Goal: Answer question/provide support: Share knowledge or assist other users

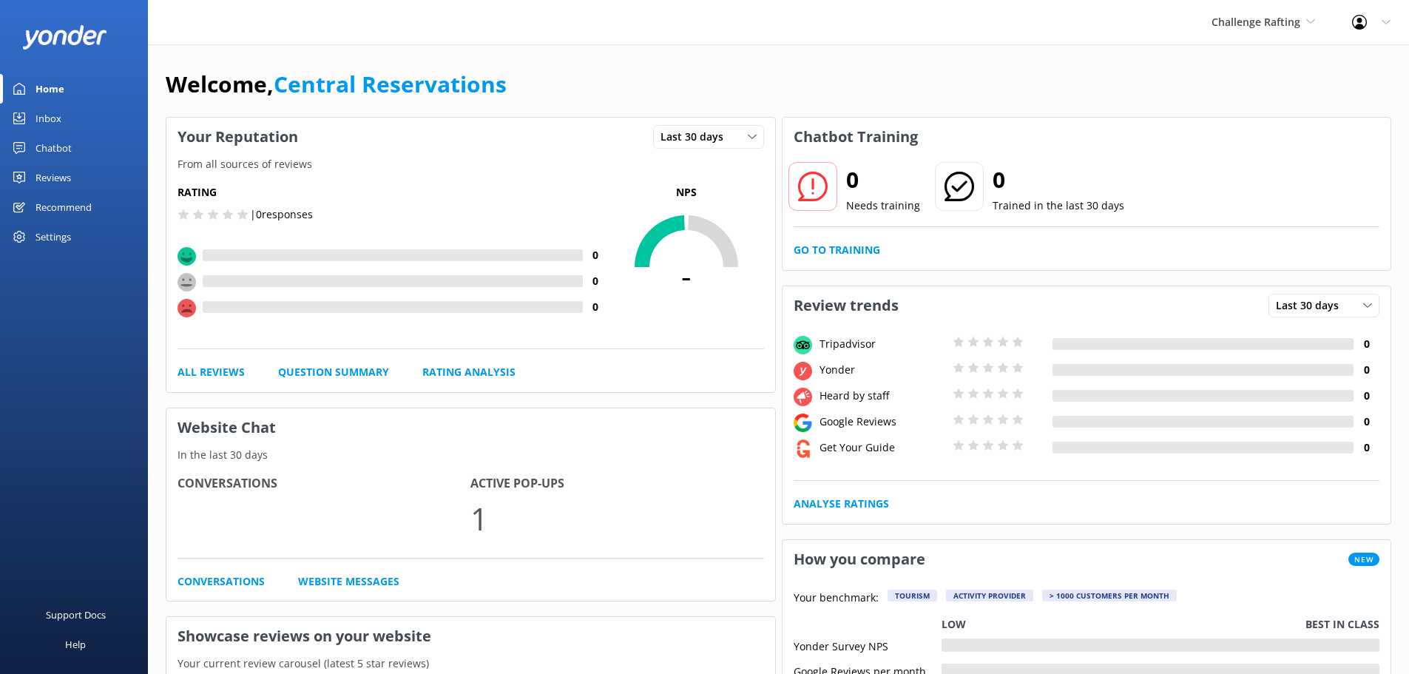
click at [75, 113] on link "Inbox" at bounding box center [74, 119] width 148 height 30
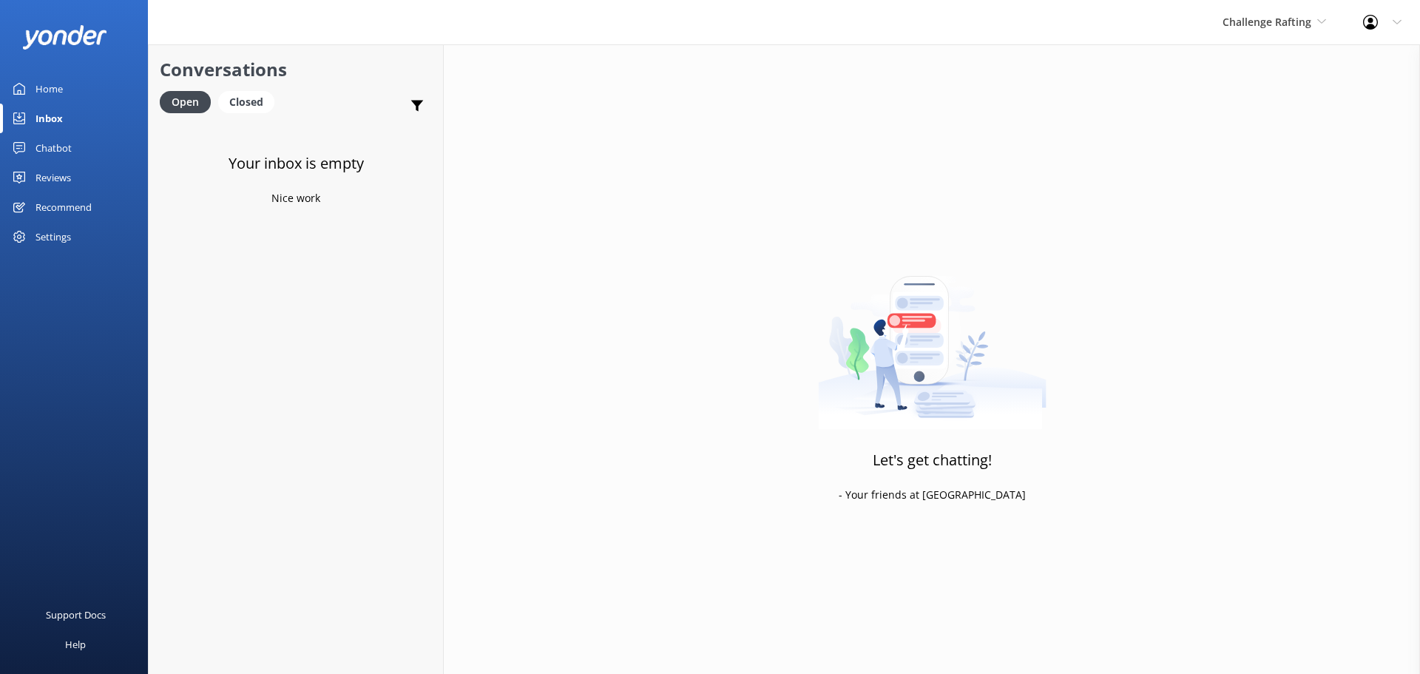
click at [1320, 13] on div "Challenge Rafting Milford Sound Scenic Flights The Helicopter Line Glacier Heli…" at bounding box center [1274, 22] width 141 height 44
click at [1320, 70] on link "Milford Sound Scenic Flights" at bounding box center [1278, 62] width 148 height 36
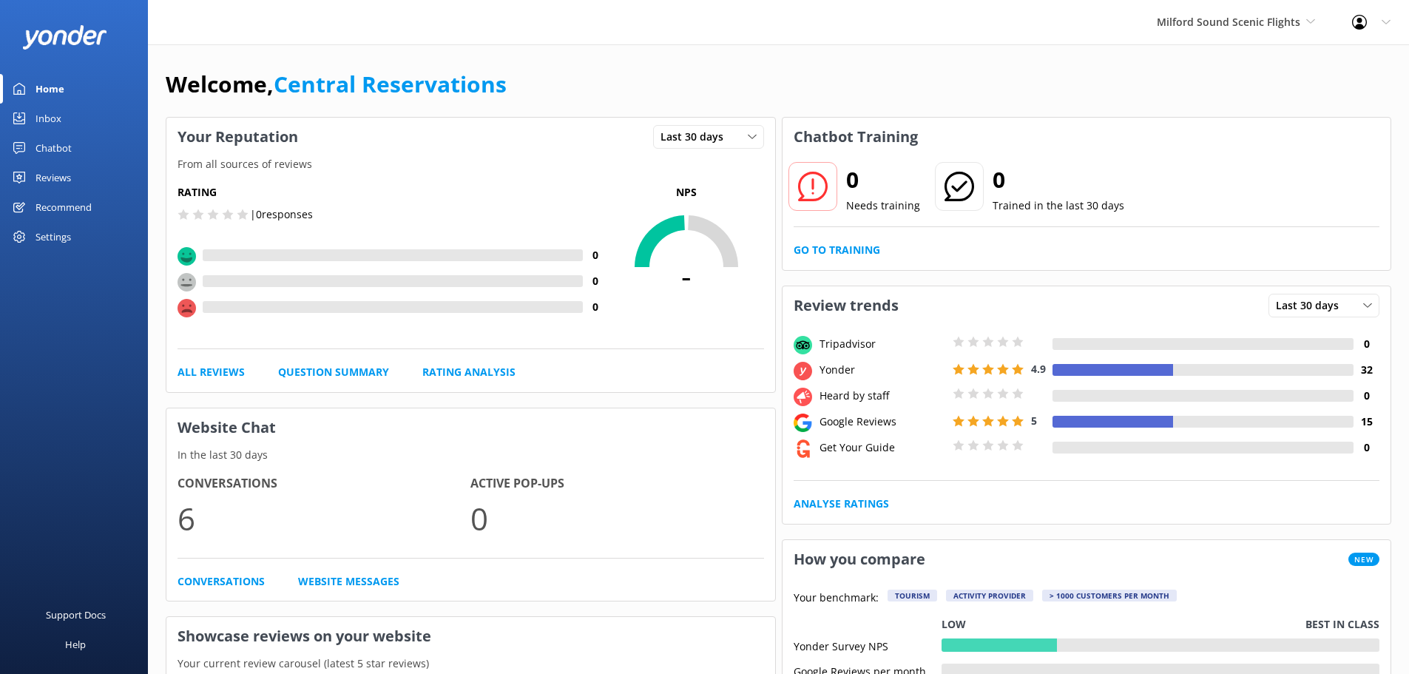
click at [55, 119] on div "Inbox" at bounding box center [49, 119] width 26 height 30
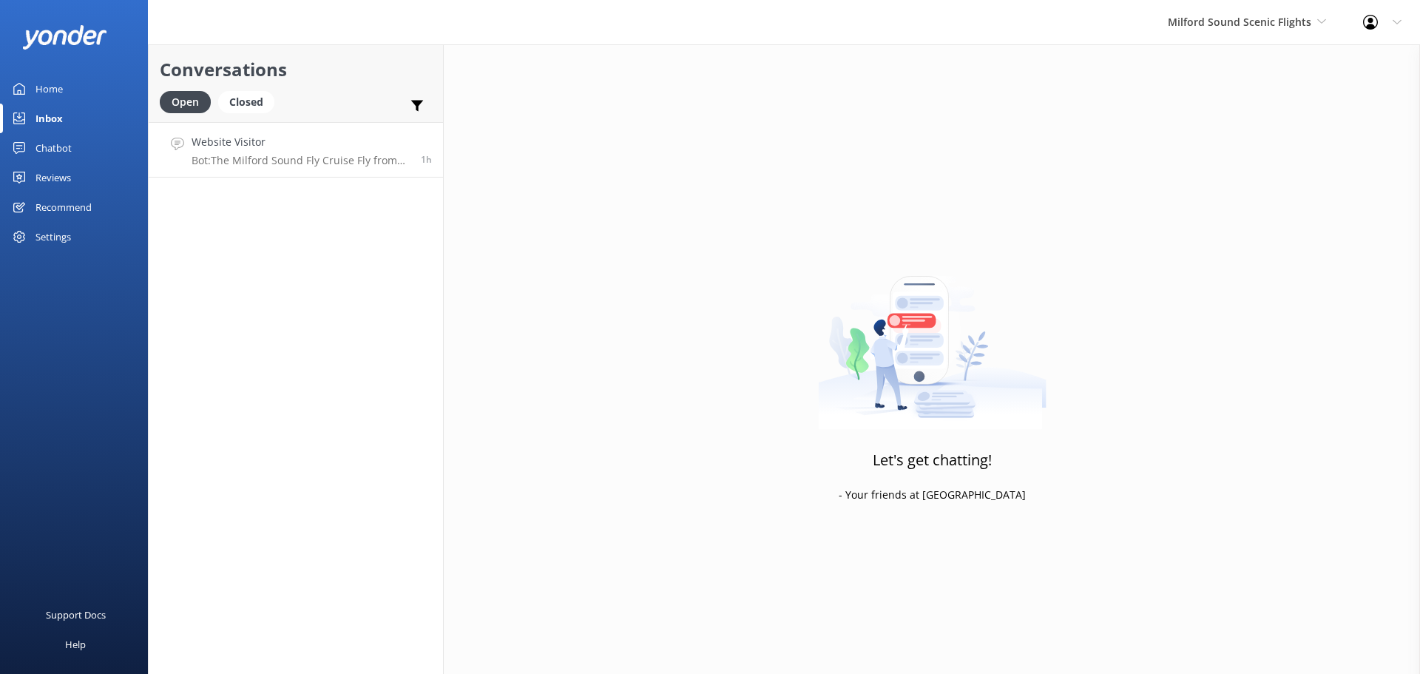
click at [343, 152] on div "Website Visitor Bot: The Milford Sound Fly Cruise Fly from Queenstown trip take…" at bounding box center [301, 150] width 218 height 32
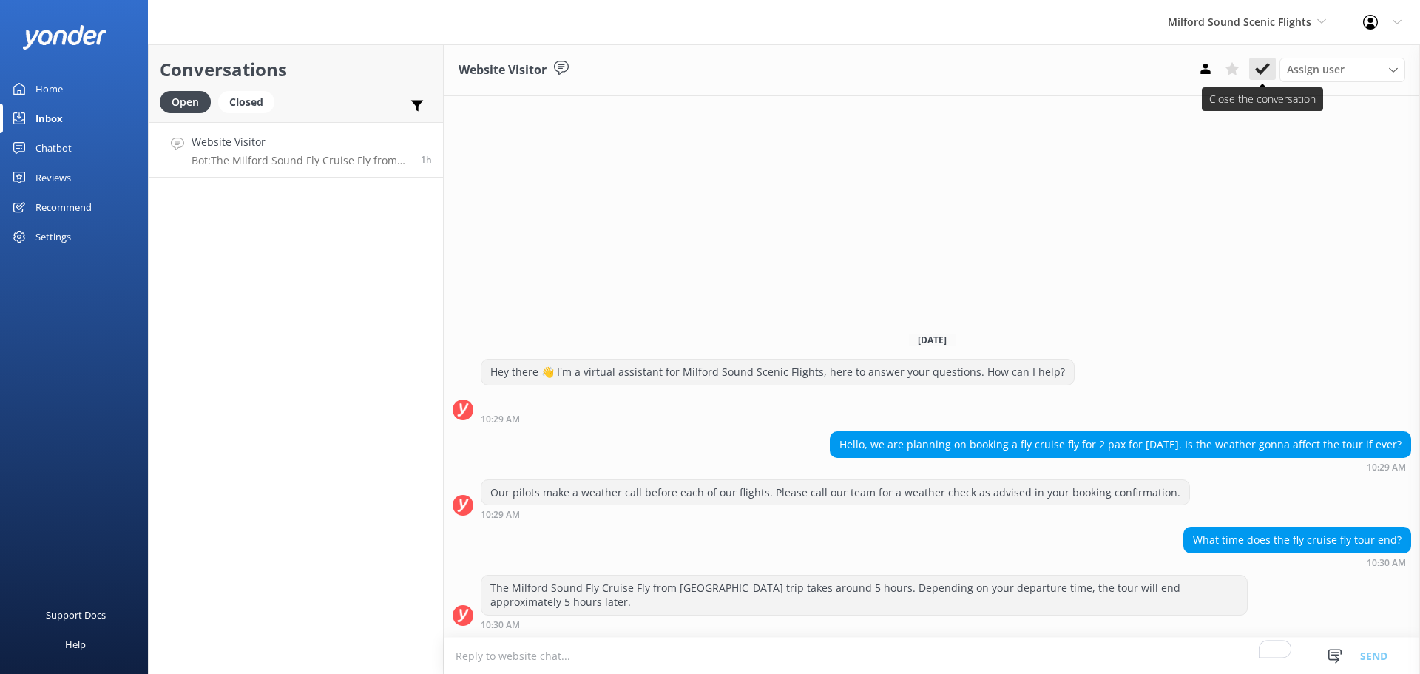
click at [1268, 74] on icon at bounding box center [1262, 68] width 15 height 15
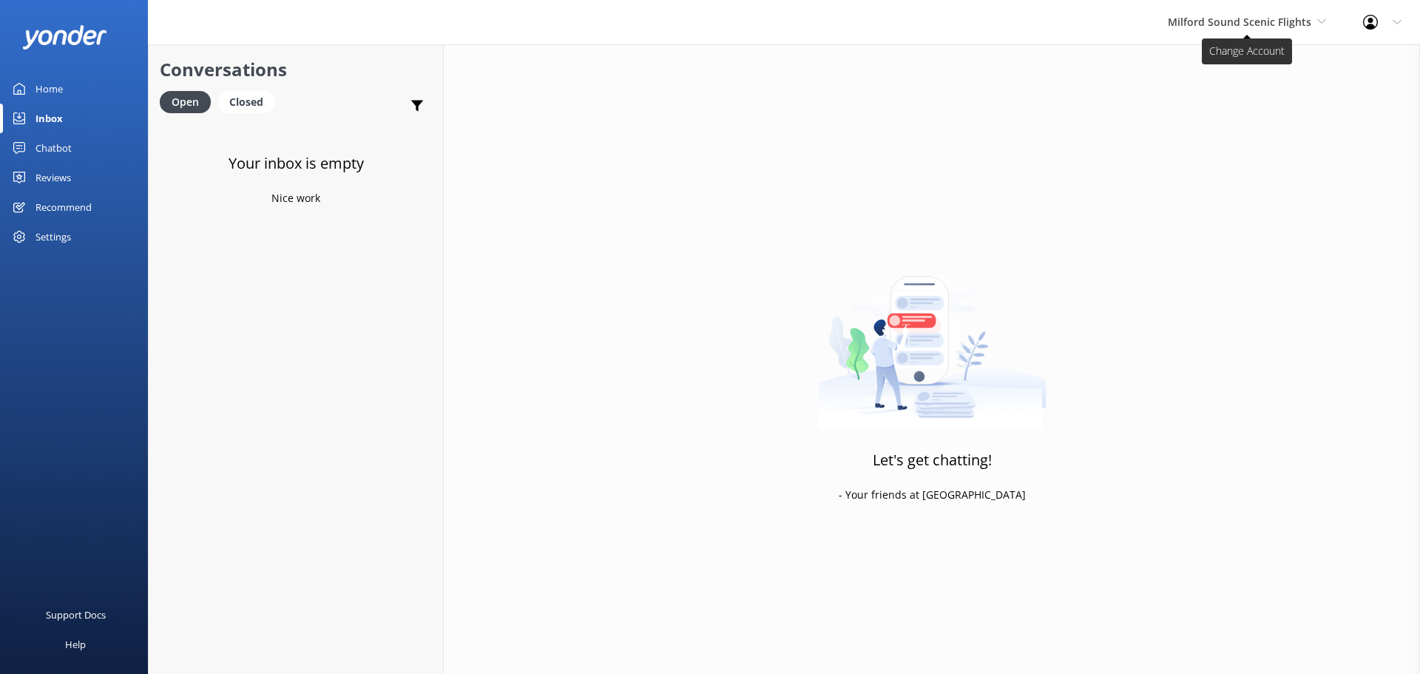
click at [1257, 25] on span "Milford Sound Scenic Flights" at bounding box center [1240, 22] width 144 height 14
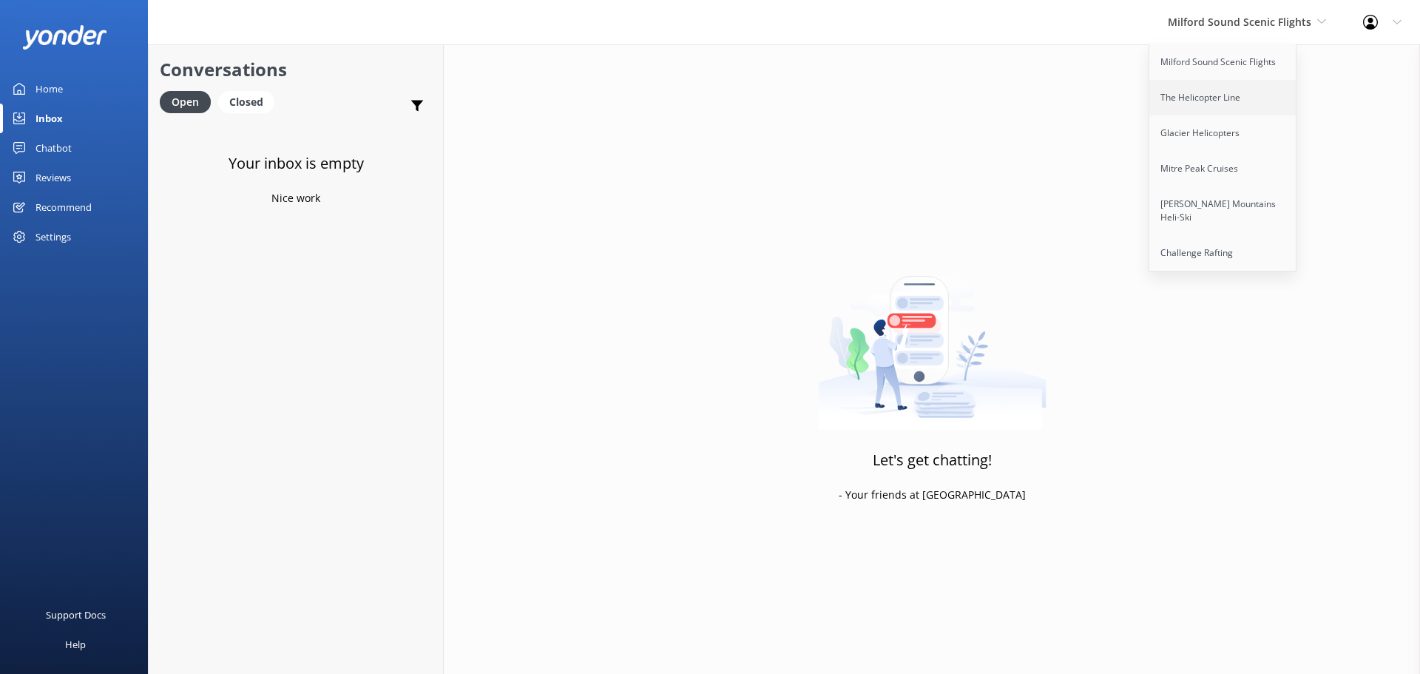
click at [1249, 103] on link "The Helicopter Line" at bounding box center [1224, 98] width 148 height 36
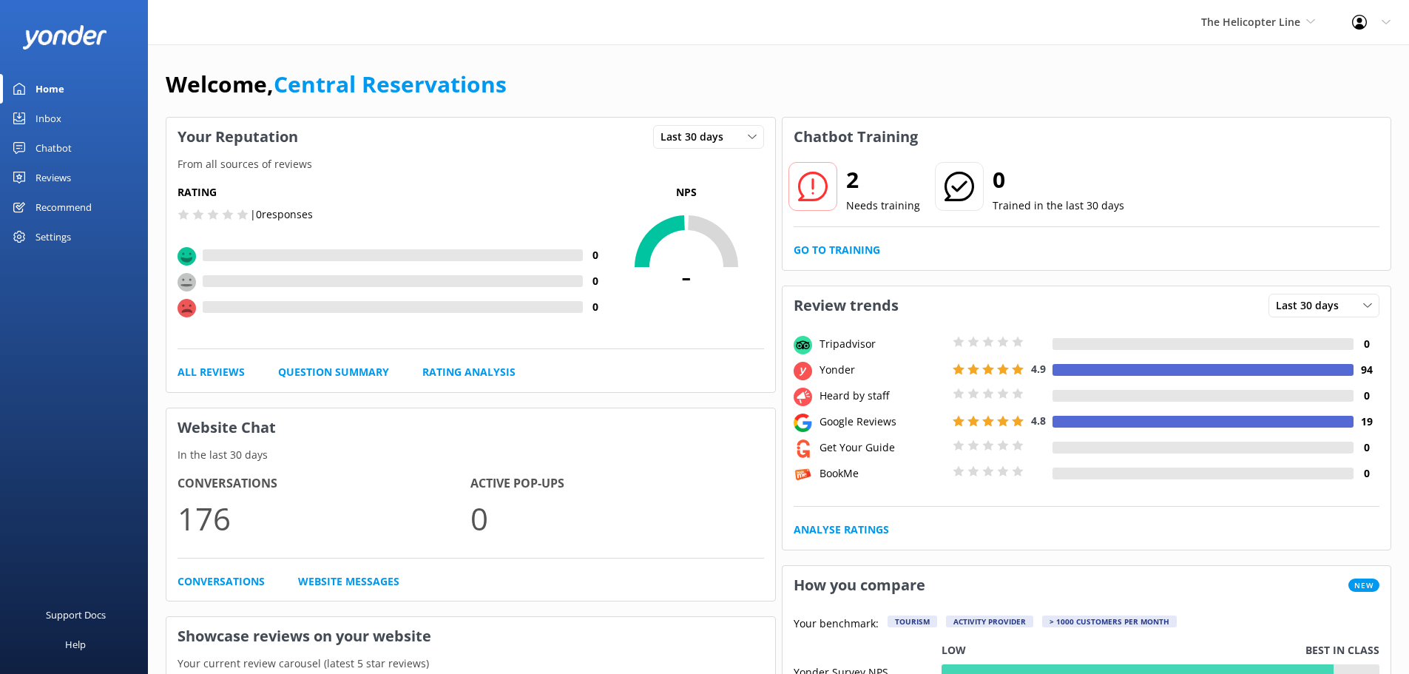
click at [61, 116] on div "Inbox" at bounding box center [49, 119] width 26 height 30
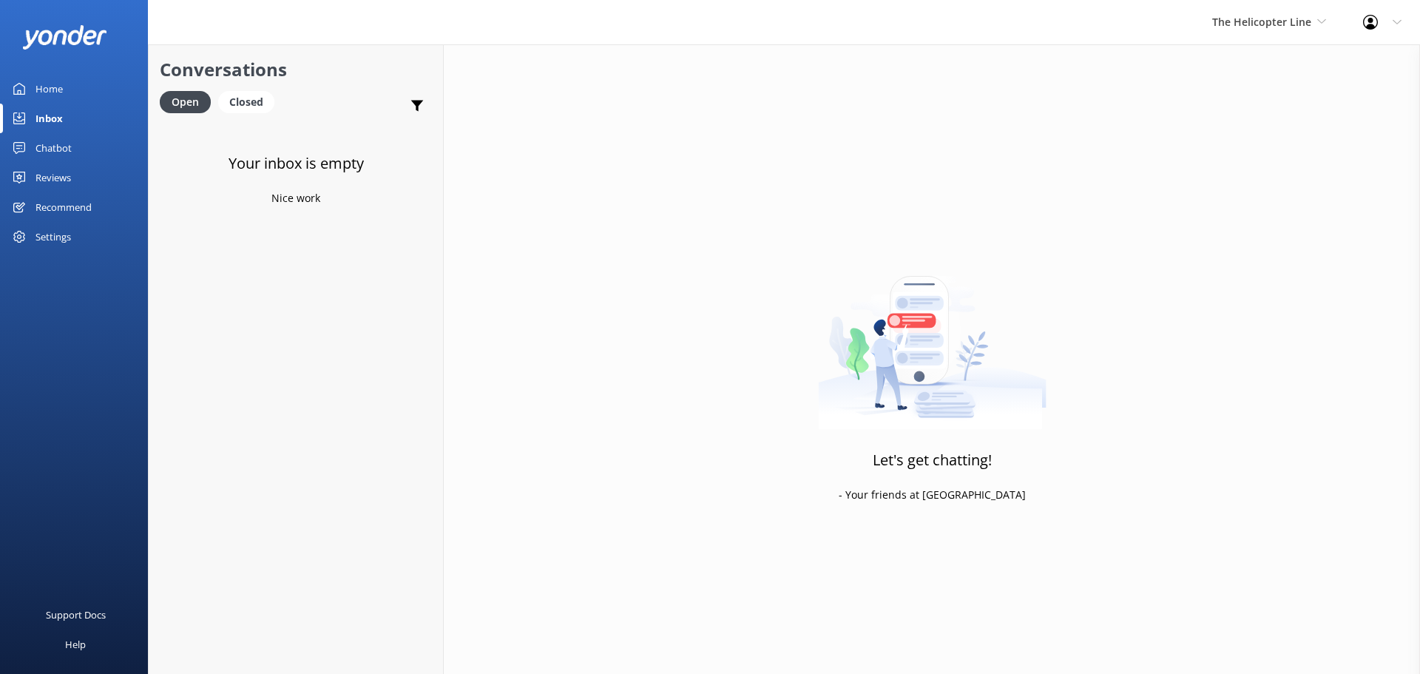
click at [1262, 13] on div "The Helicopter Line Milford Sound Scenic Flights The Helicopter Line Glacier He…" at bounding box center [1269, 22] width 151 height 44
click at [1247, 127] on link "Glacier Helicopters" at bounding box center [1268, 133] width 148 height 36
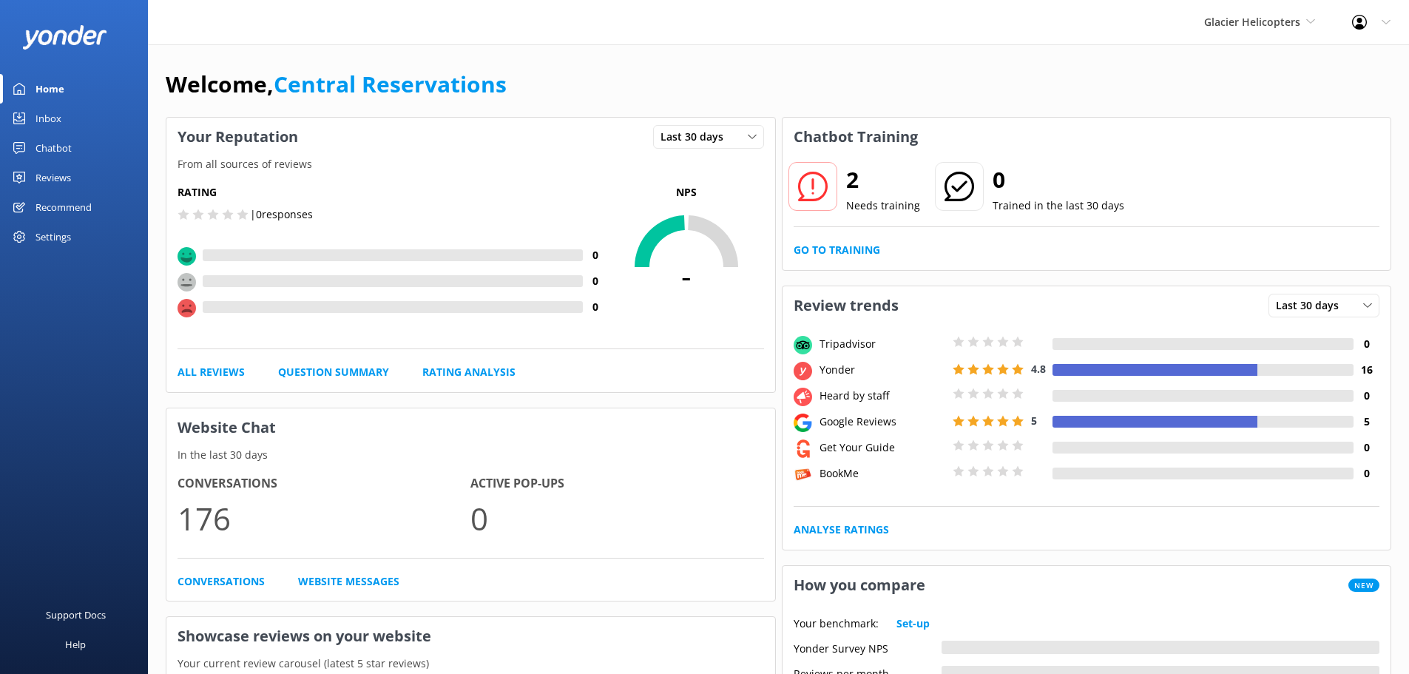
click at [50, 121] on div "Inbox" at bounding box center [49, 119] width 26 height 30
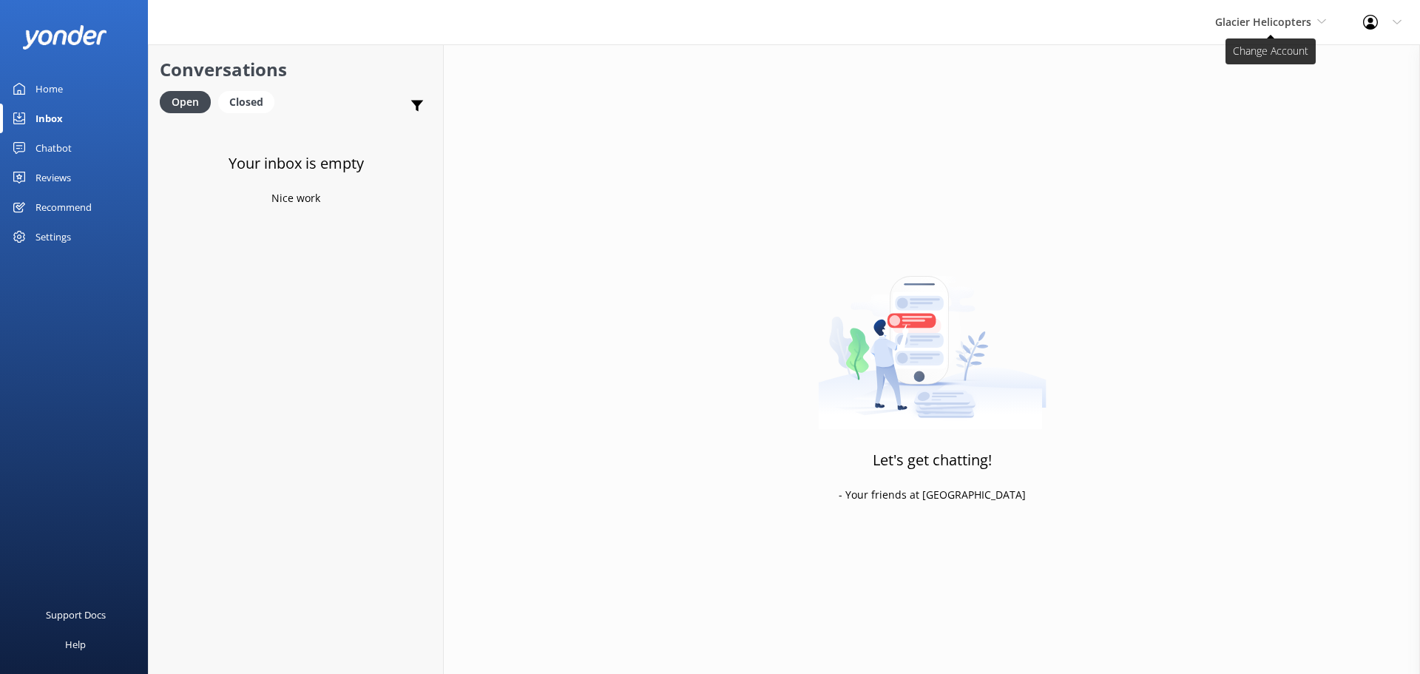
click at [1310, 20] on span "Glacier Helicopters" at bounding box center [1263, 22] width 96 height 14
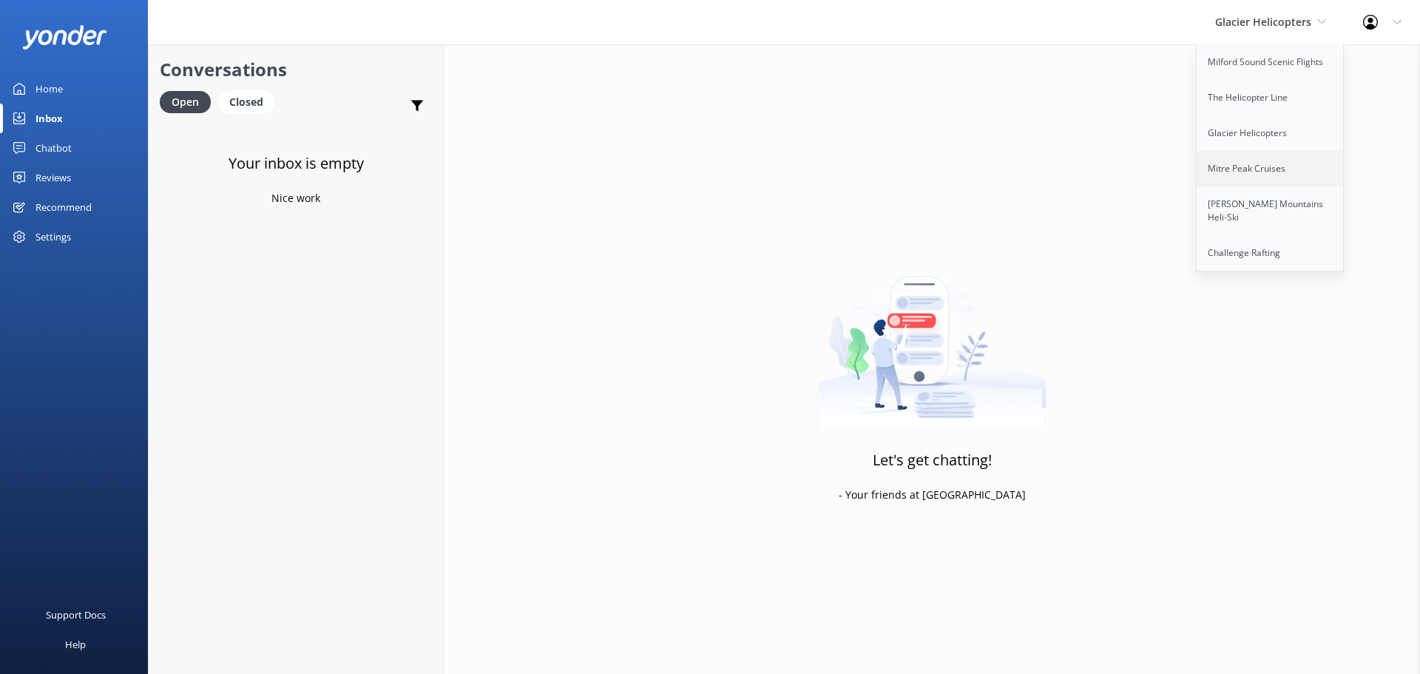
click at [1295, 159] on link "Mitre Peak Cruises" at bounding box center [1271, 169] width 148 height 36
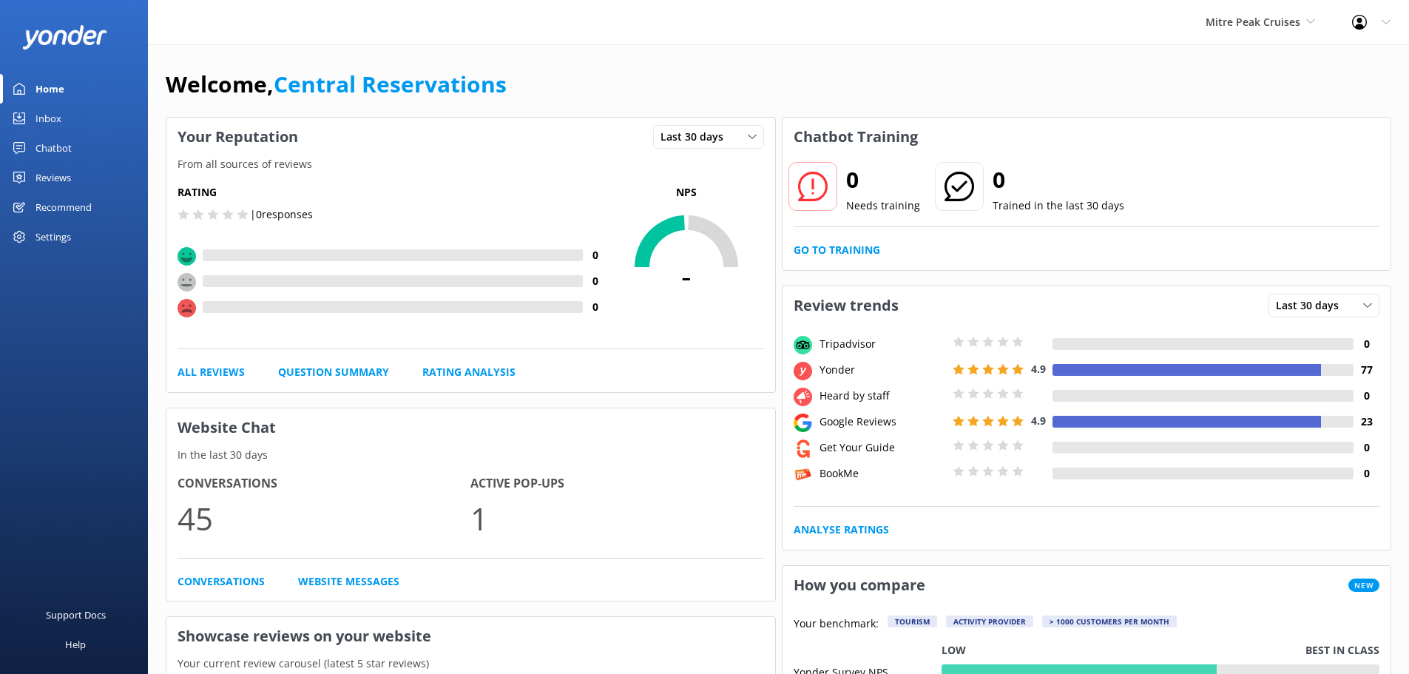
click at [60, 117] on div "Inbox" at bounding box center [49, 119] width 26 height 30
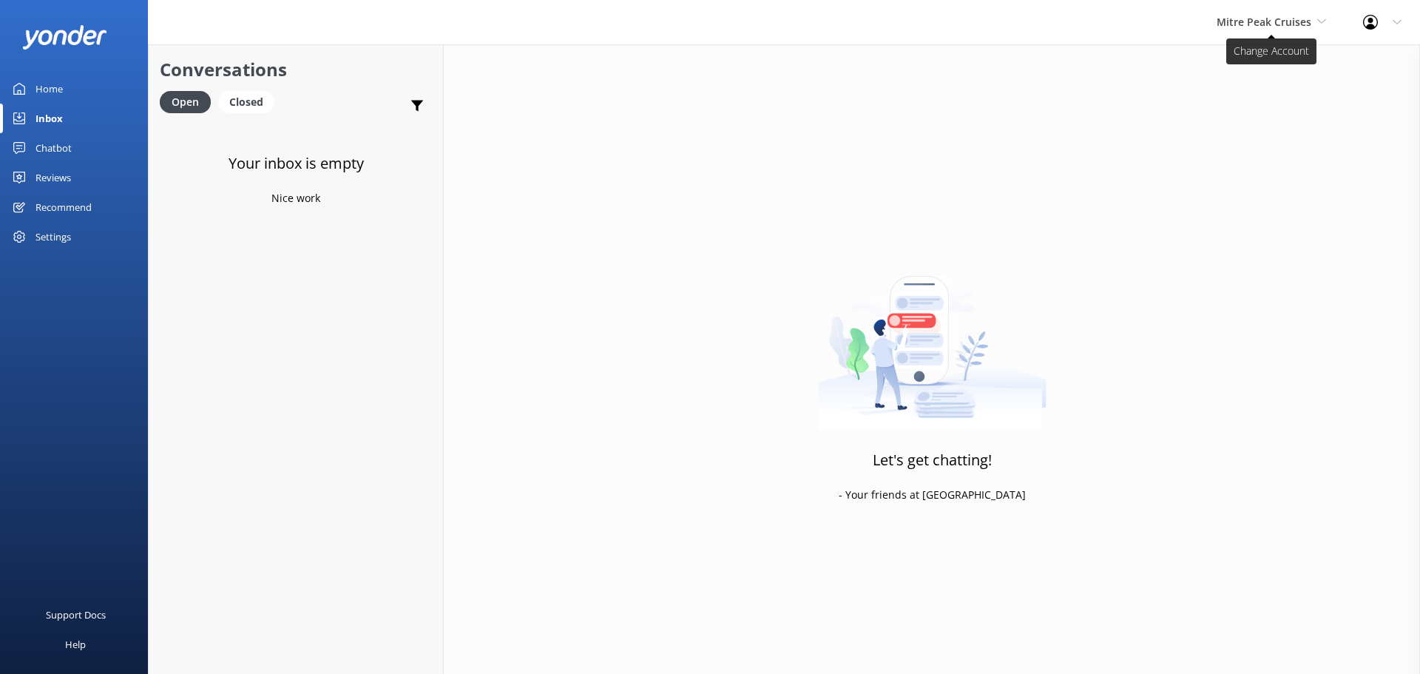
click at [1264, 18] on span "Mitre Peak Cruises" at bounding box center [1264, 22] width 95 height 14
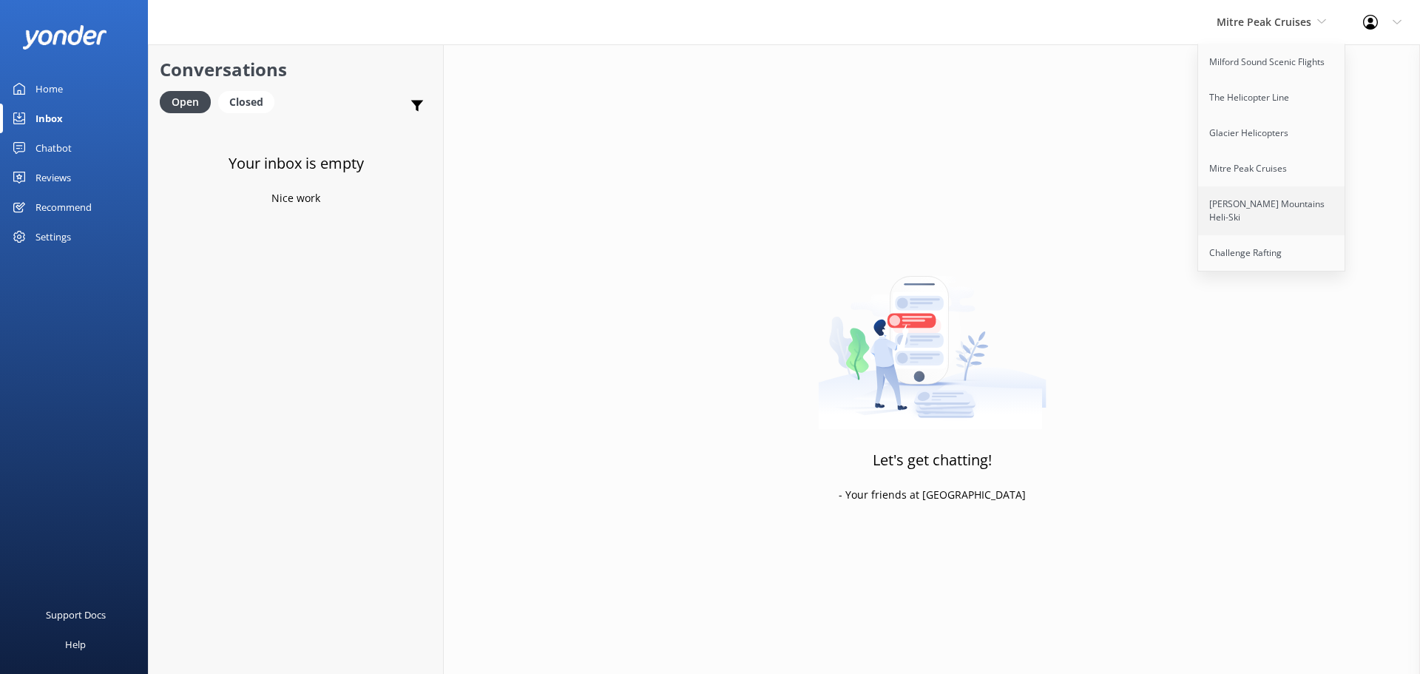
click at [1255, 220] on link "[PERSON_NAME] Mountains Heli-Ski" at bounding box center [1272, 210] width 148 height 49
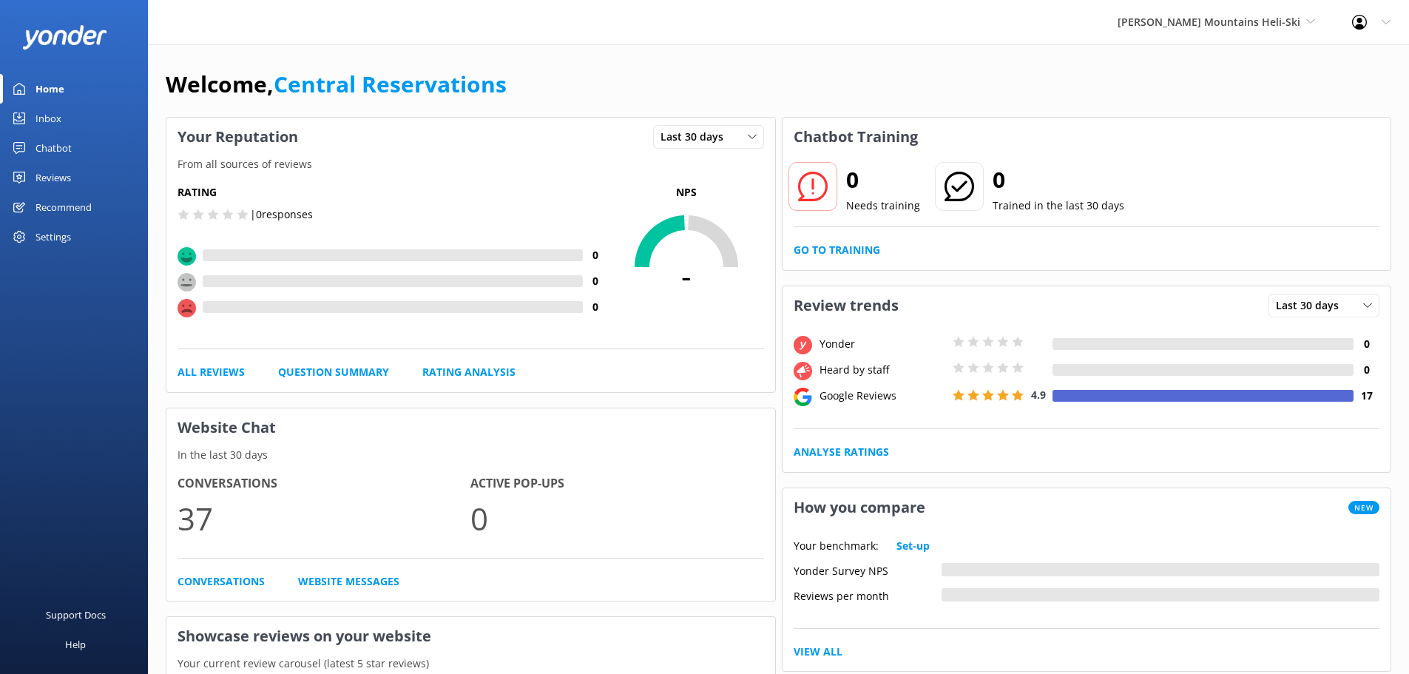
click at [82, 120] on link "Inbox" at bounding box center [74, 119] width 148 height 30
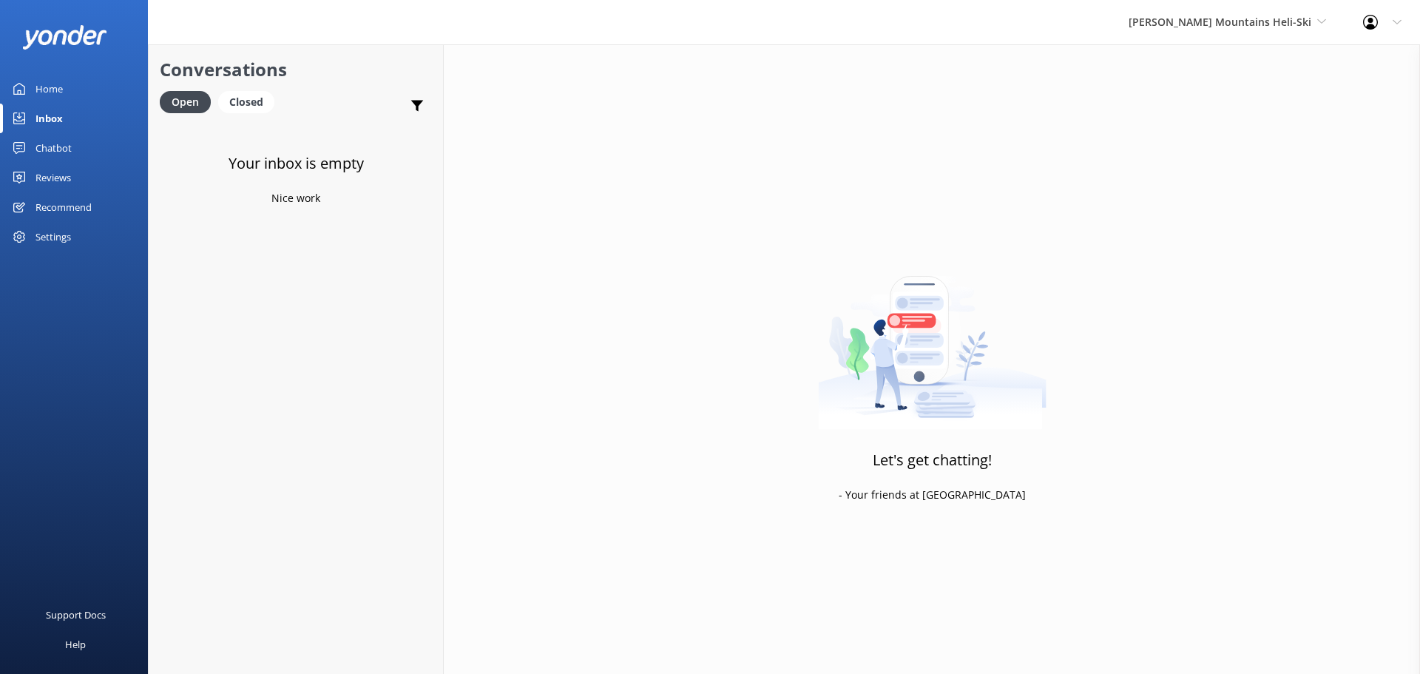
click at [58, 124] on div "Inbox" at bounding box center [49, 119] width 27 height 30
click at [1281, 29] on span "[PERSON_NAME] Mountains Heli-Ski" at bounding box center [1228, 22] width 198 height 16
click at [1210, 71] on link "Milford Sound Scenic Flights" at bounding box center [1184, 62] width 148 height 36
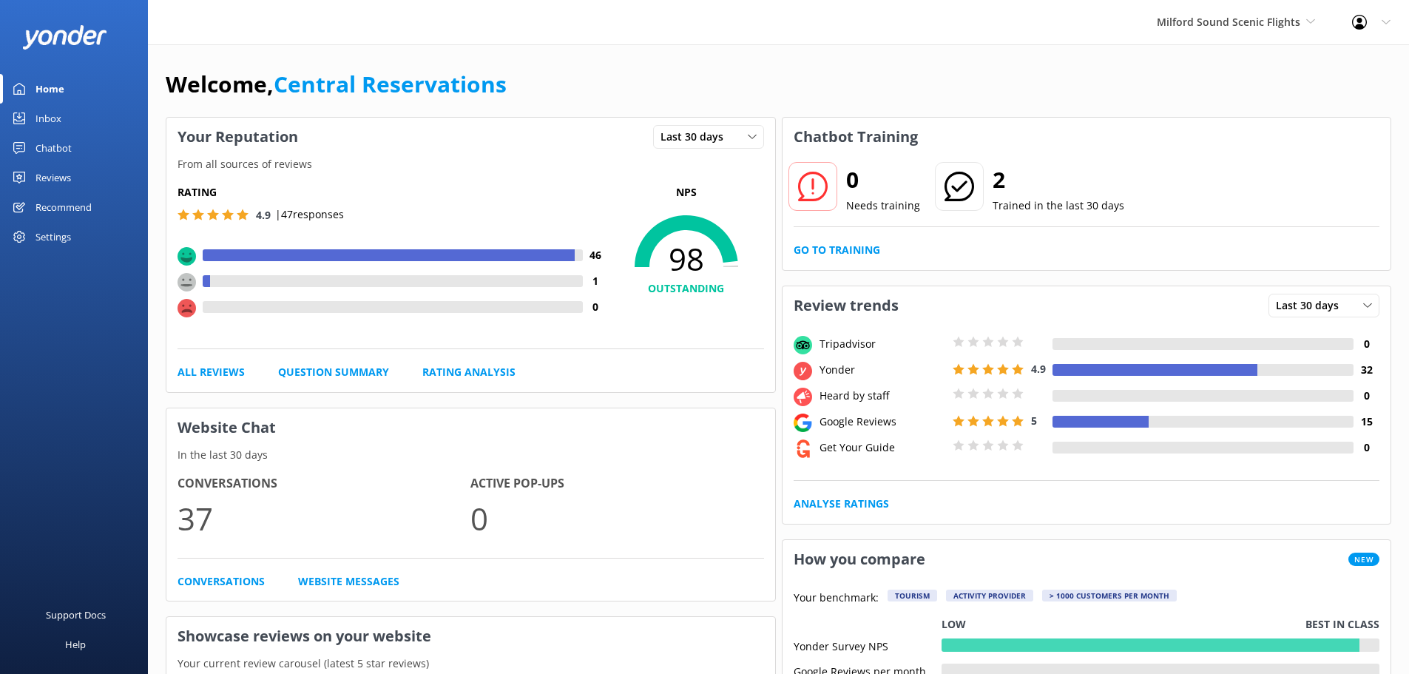
click at [53, 110] on div "Inbox" at bounding box center [49, 119] width 26 height 30
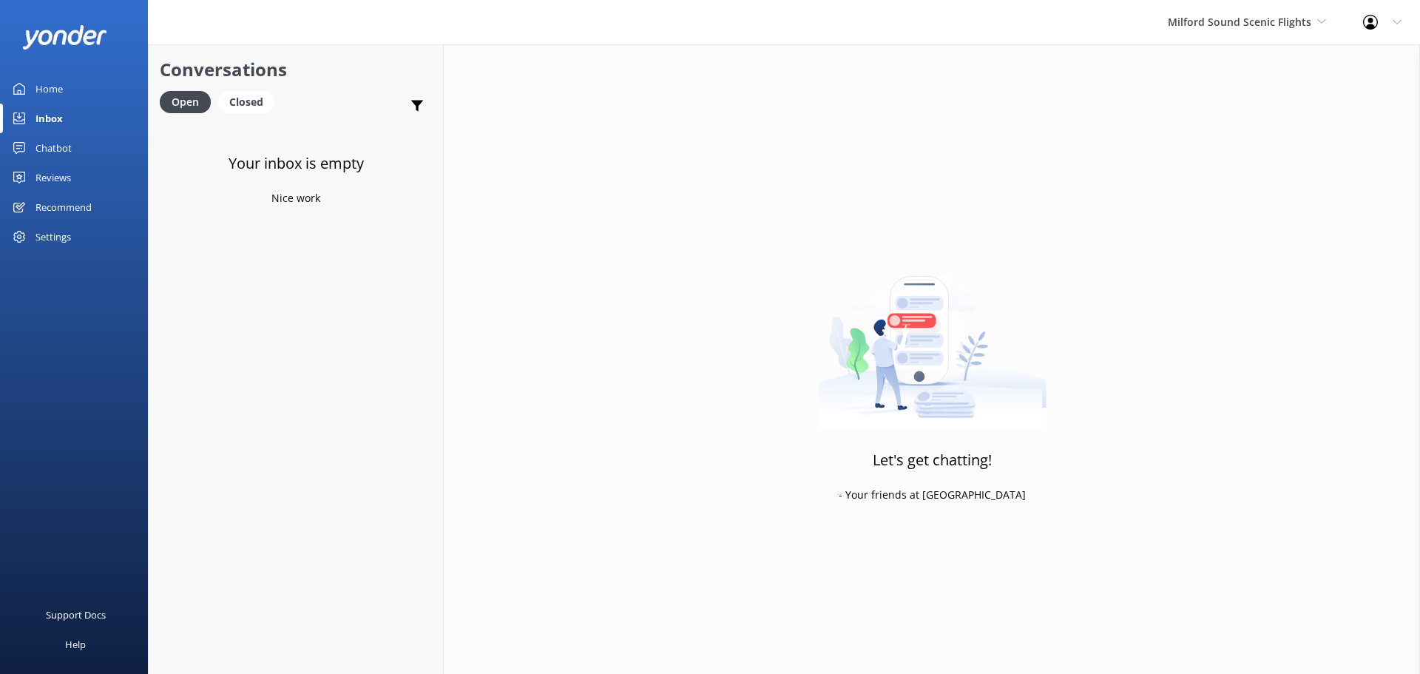
click at [1252, 36] on div "Milford Sound Scenic Flights Milford Sound Scenic Flights The Helicopter Line G…" at bounding box center [1247, 22] width 195 height 44
click at [1243, 127] on link "Glacier Helicopters" at bounding box center [1224, 133] width 148 height 36
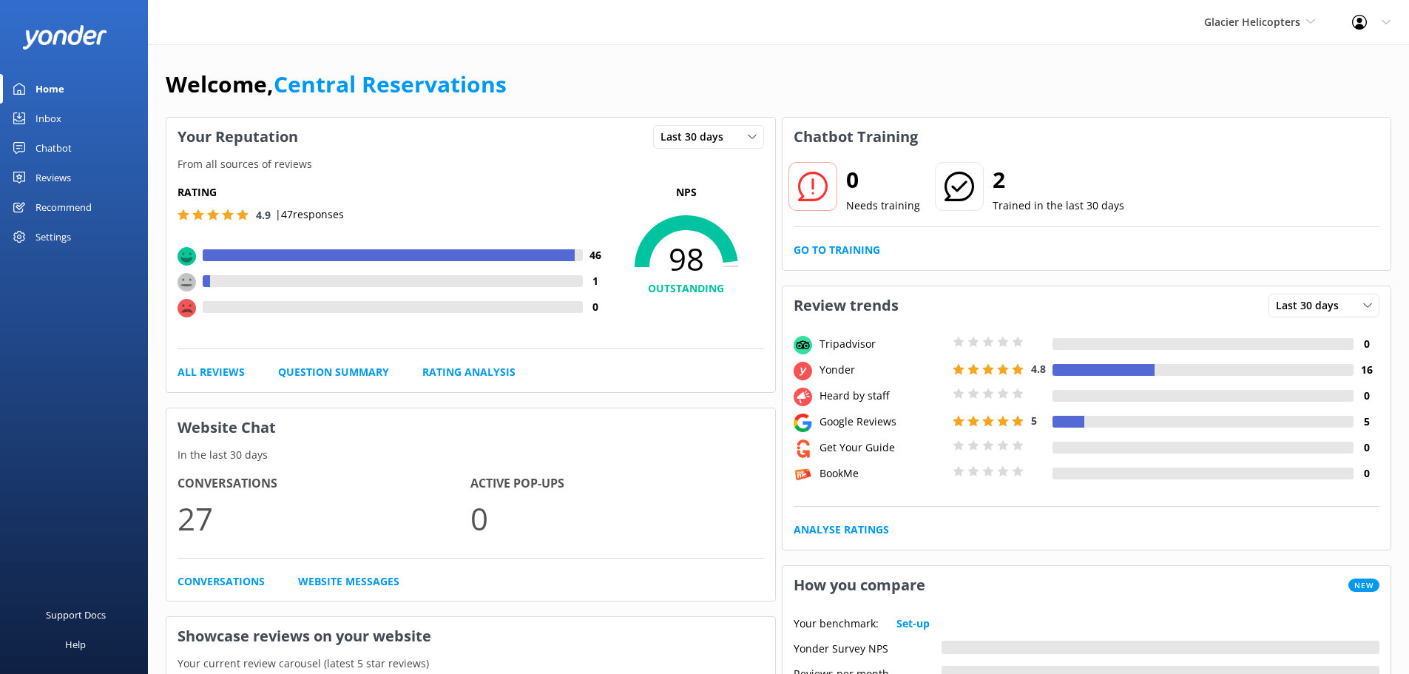
click at [64, 118] on link "Inbox" at bounding box center [74, 119] width 148 height 30
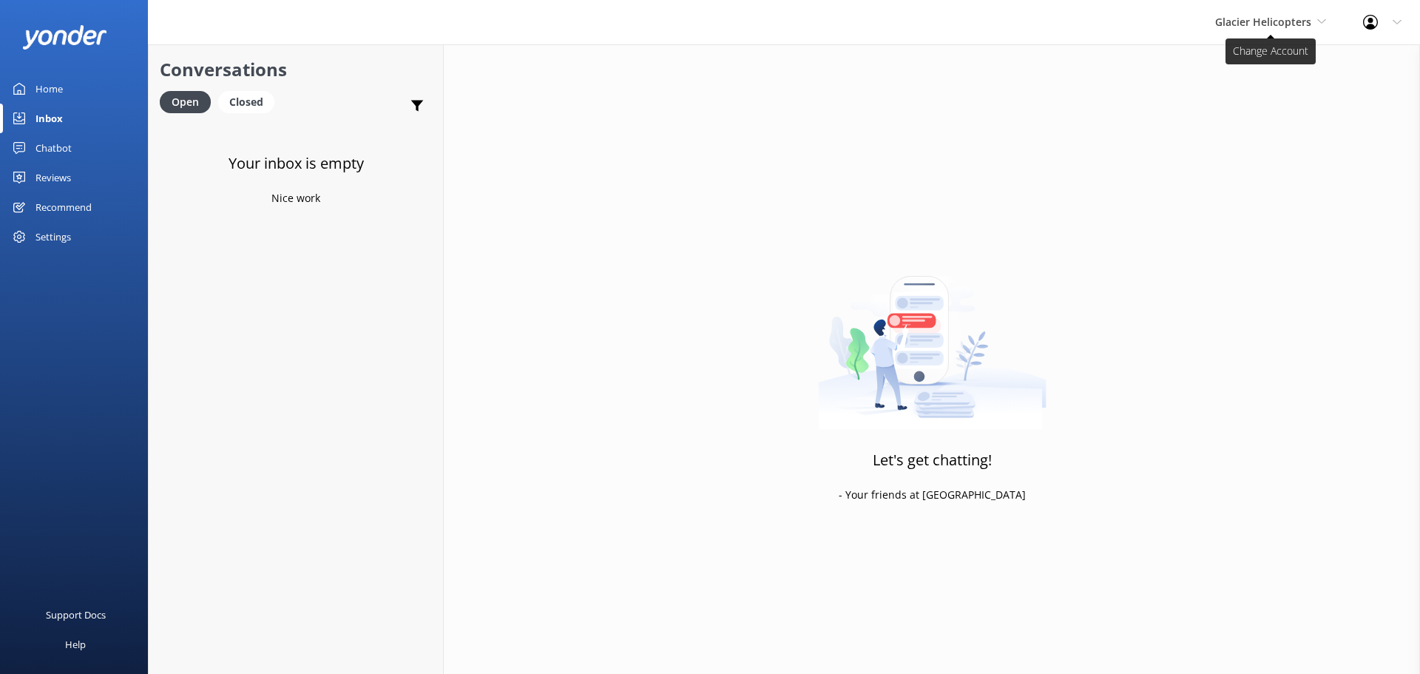
click at [1247, 24] on span "Glacier Helicopters" at bounding box center [1263, 22] width 96 height 14
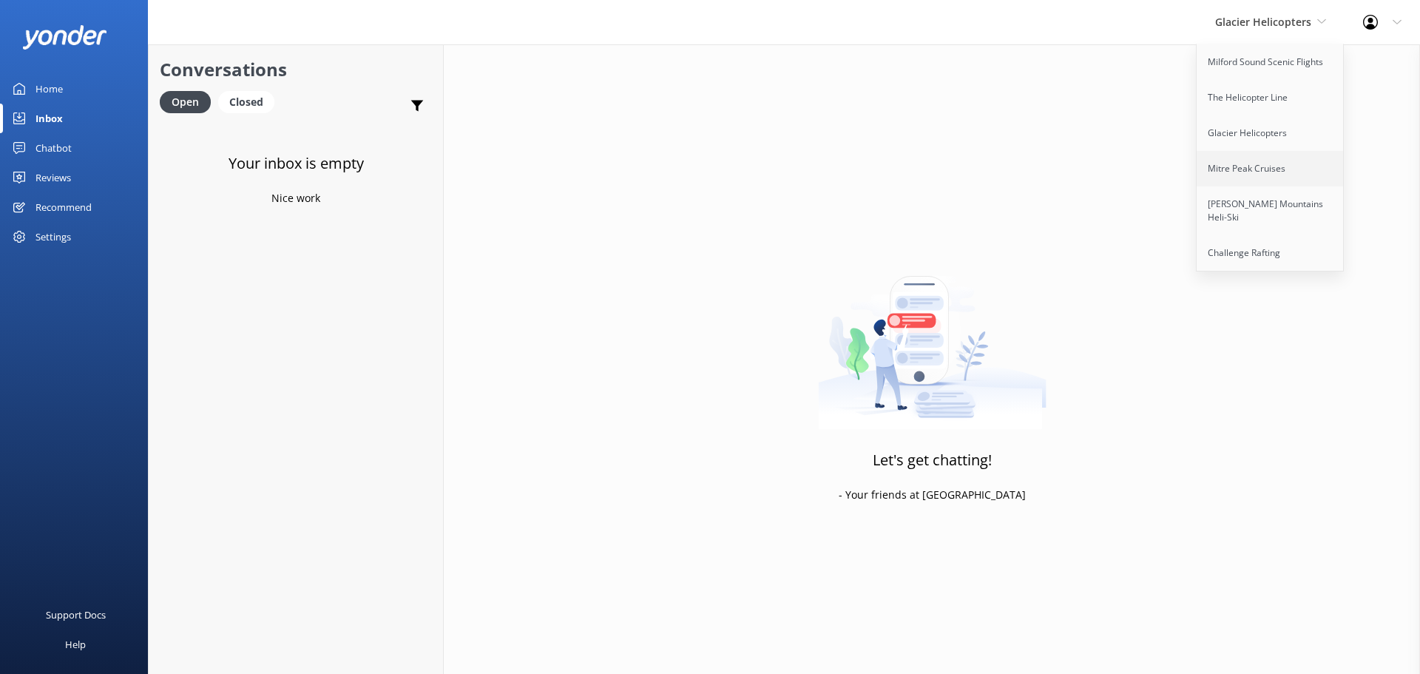
click at [1290, 178] on link "Mitre Peak Cruises" at bounding box center [1271, 169] width 148 height 36
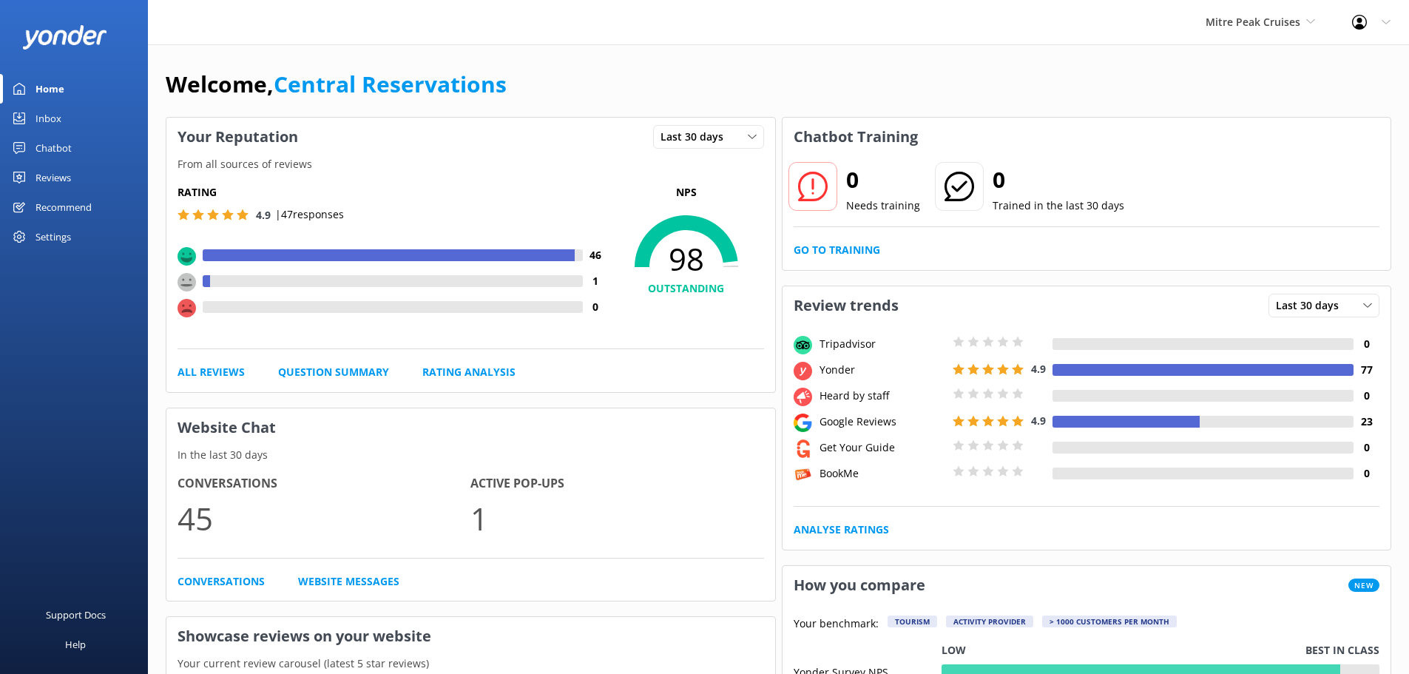
click at [55, 118] on div "Inbox" at bounding box center [49, 119] width 26 height 30
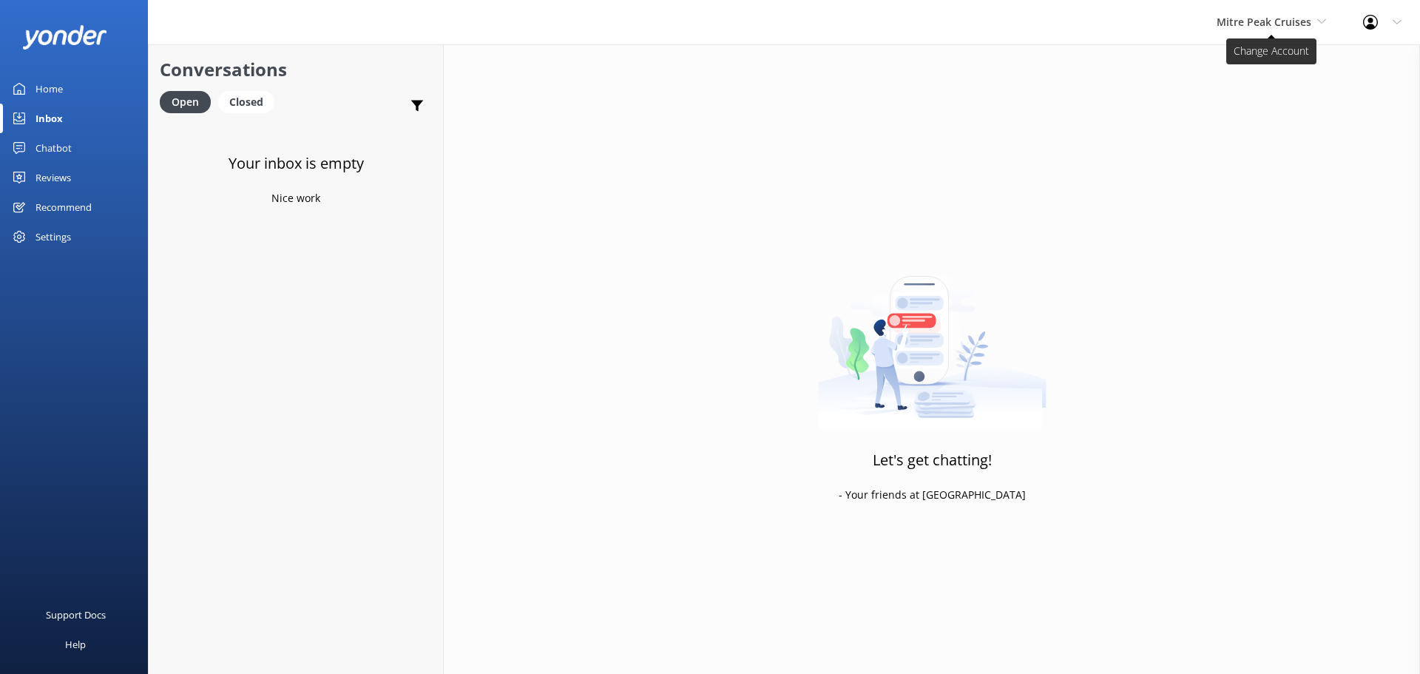
click at [1287, 21] on span "Mitre Peak Cruises" at bounding box center [1264, 22] width 95 height 14
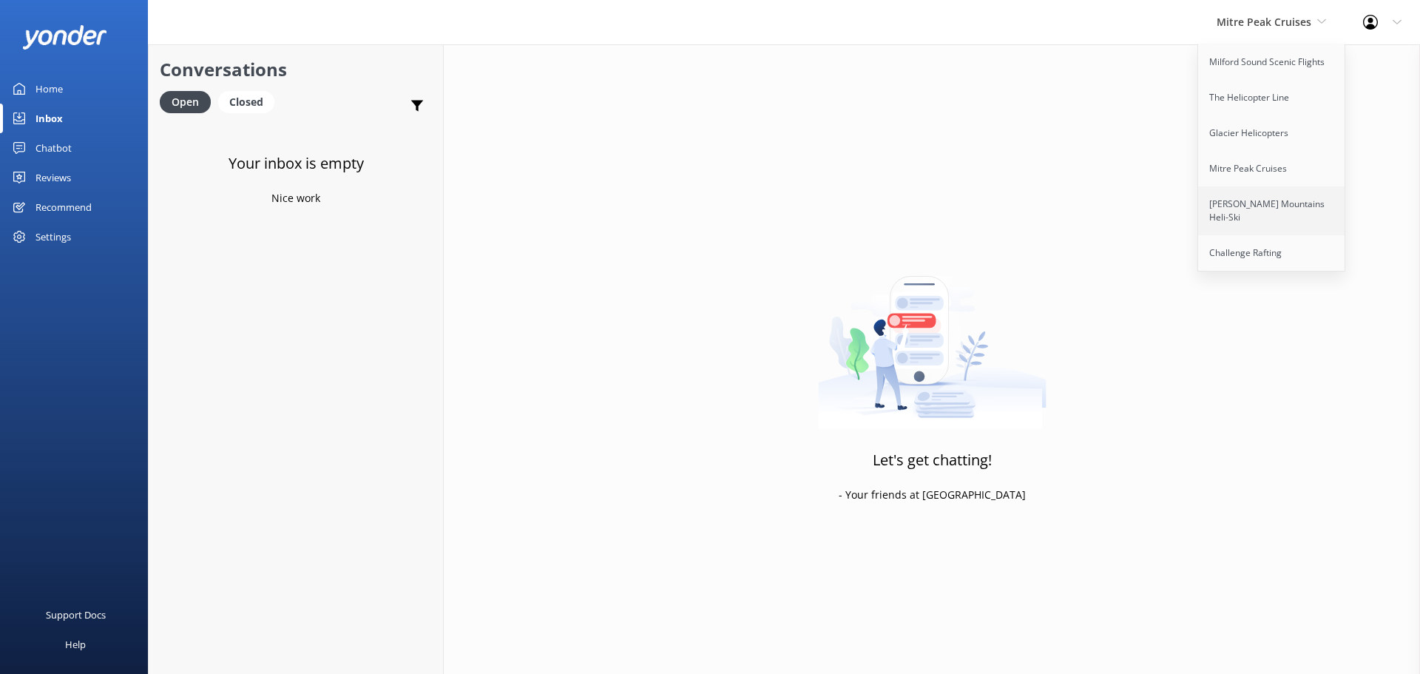
click at [1252, 209] on link "[PERSON_NAME] Mountains Heli-Ski" at bounding box center [1272, 210] width 148 height 49
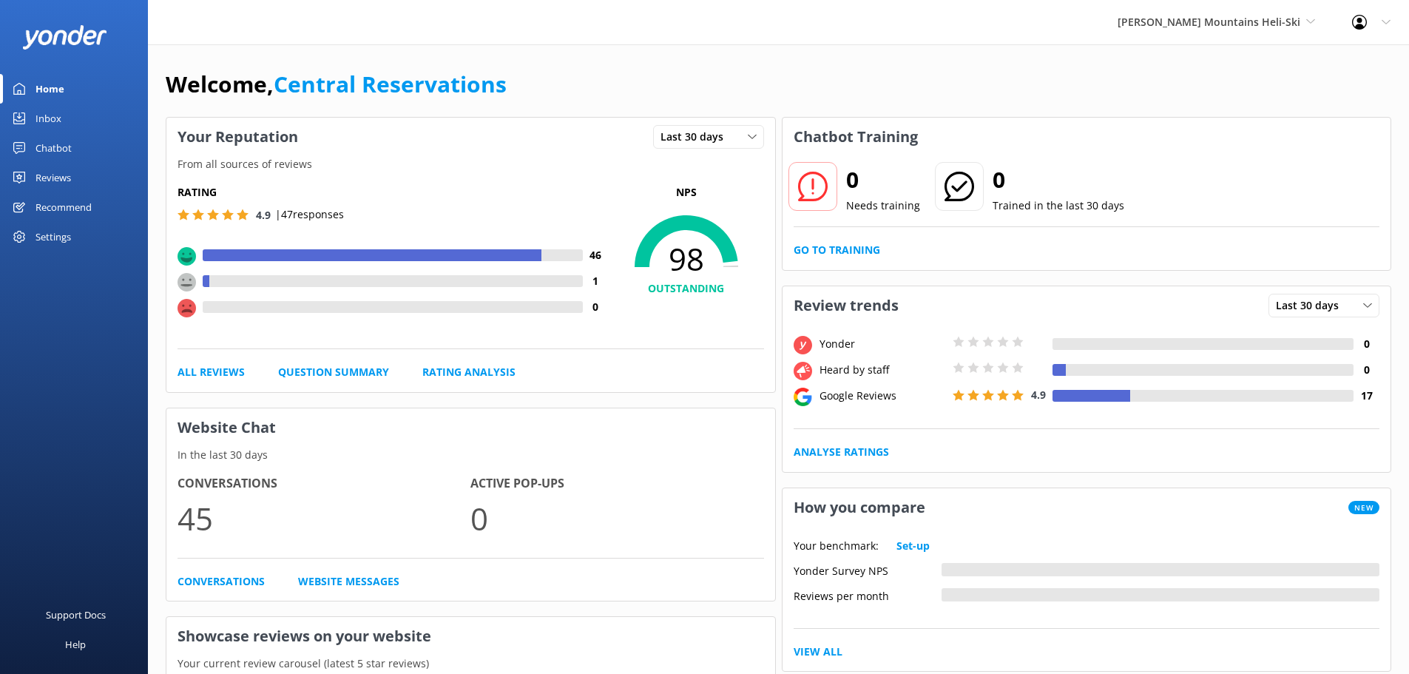
click at [71, 117] on link "Inbox" at bounding box center [74, 119] width 148 height 30
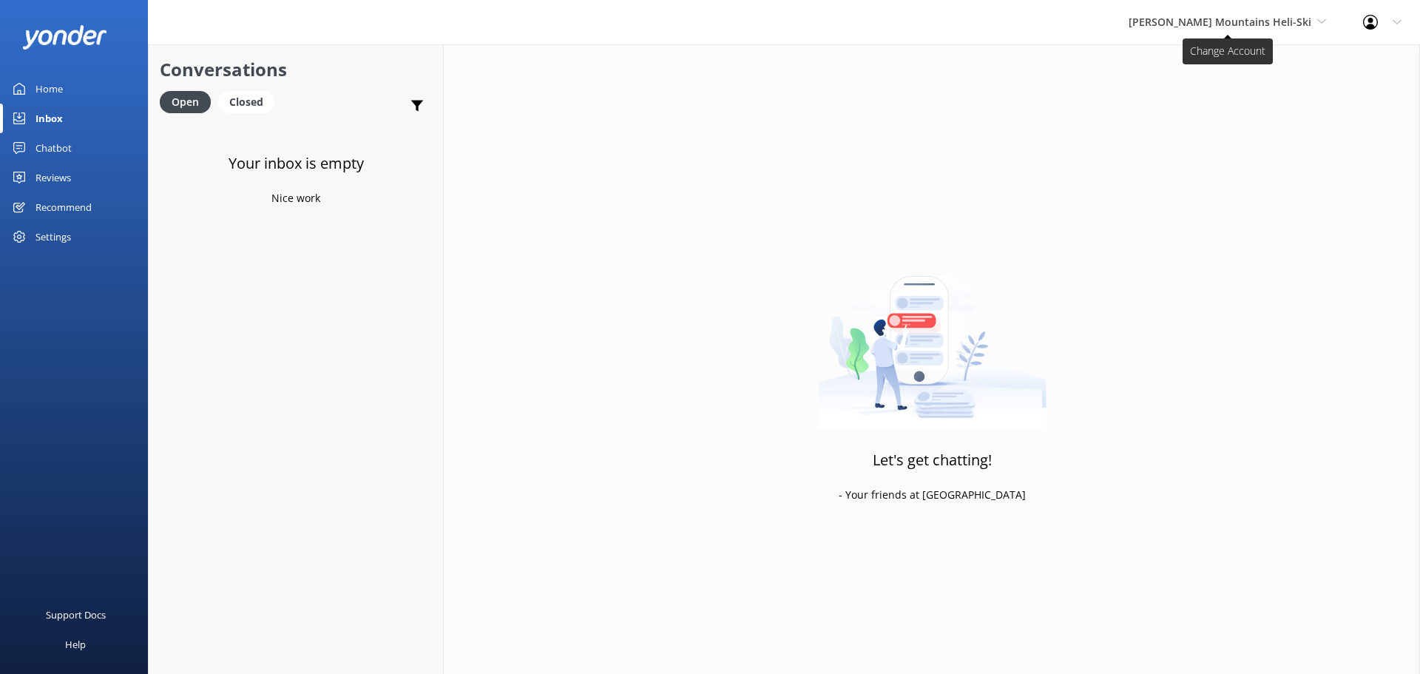
click at [1274, 17] on span "[PERSON_NAME] Mountains Heli-Ski" at bounding box center [1220, 22] width 183 height 14
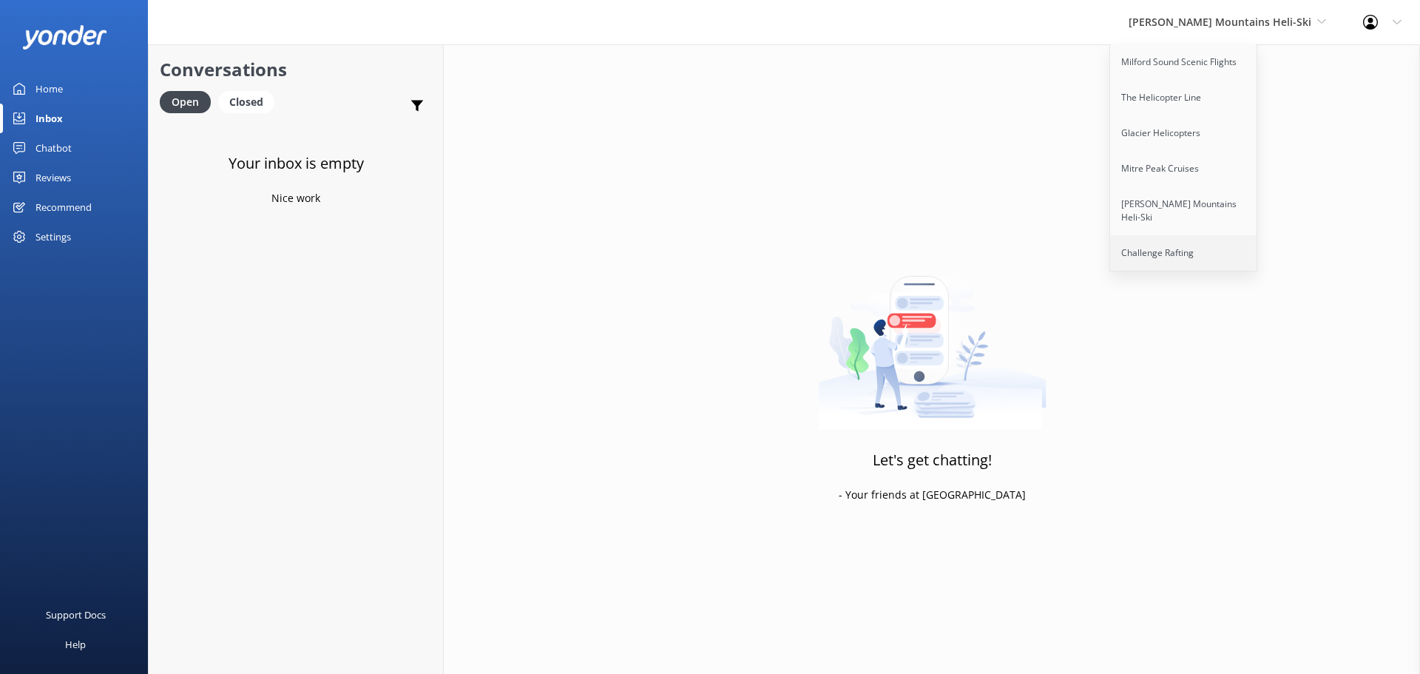
click at [1223, 235] on link "Challenge Rafting" at bounding box center [1184, 253] width 148 height 36
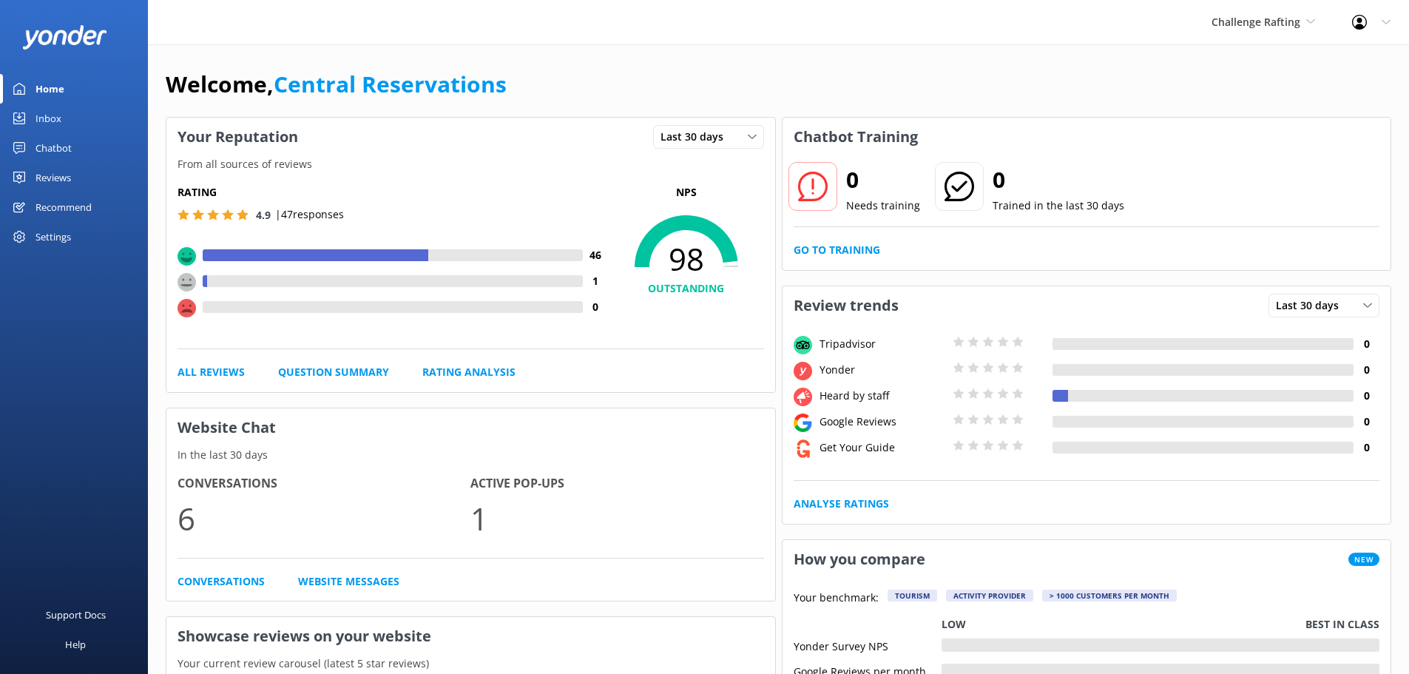
click at [53, 126] on div "Inbox" at bounding box center [49, 119] width 26 height 30
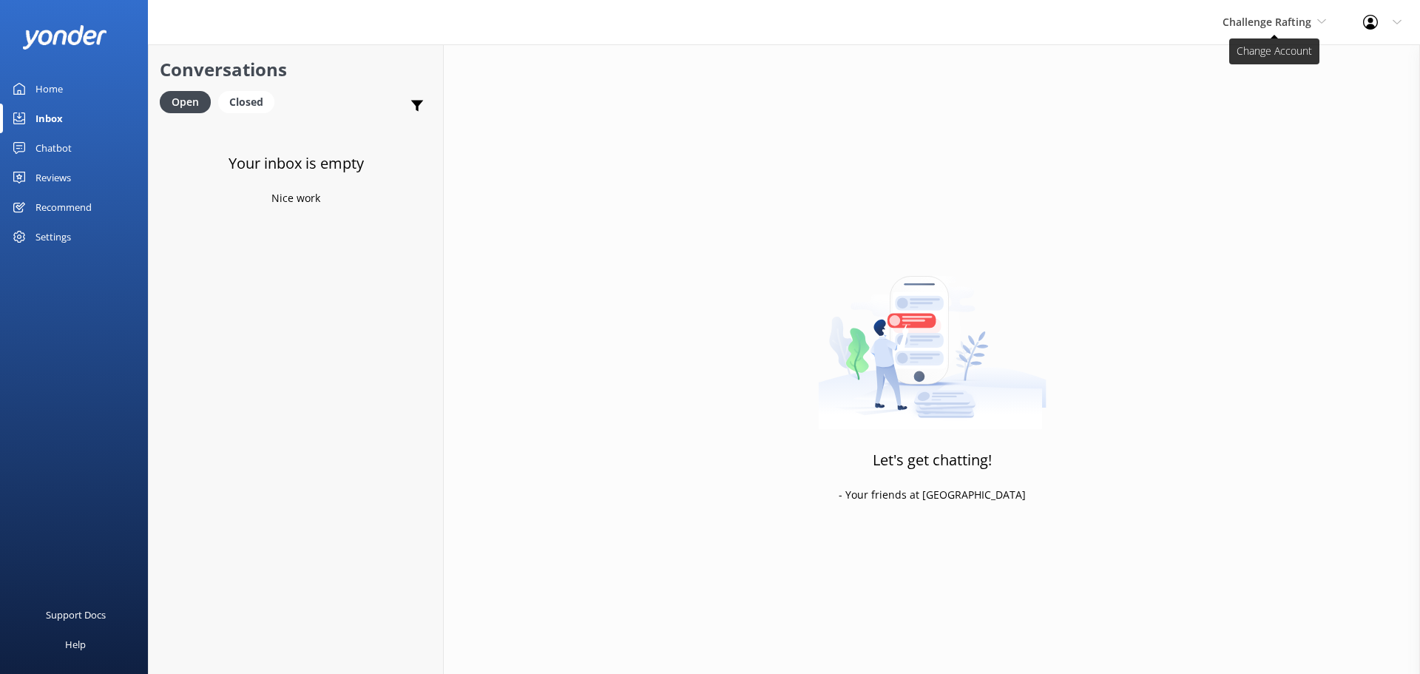
click at [1318, 24] on span "Challenge Rafting" at bounding box center [1275, 22] width 104 height 16
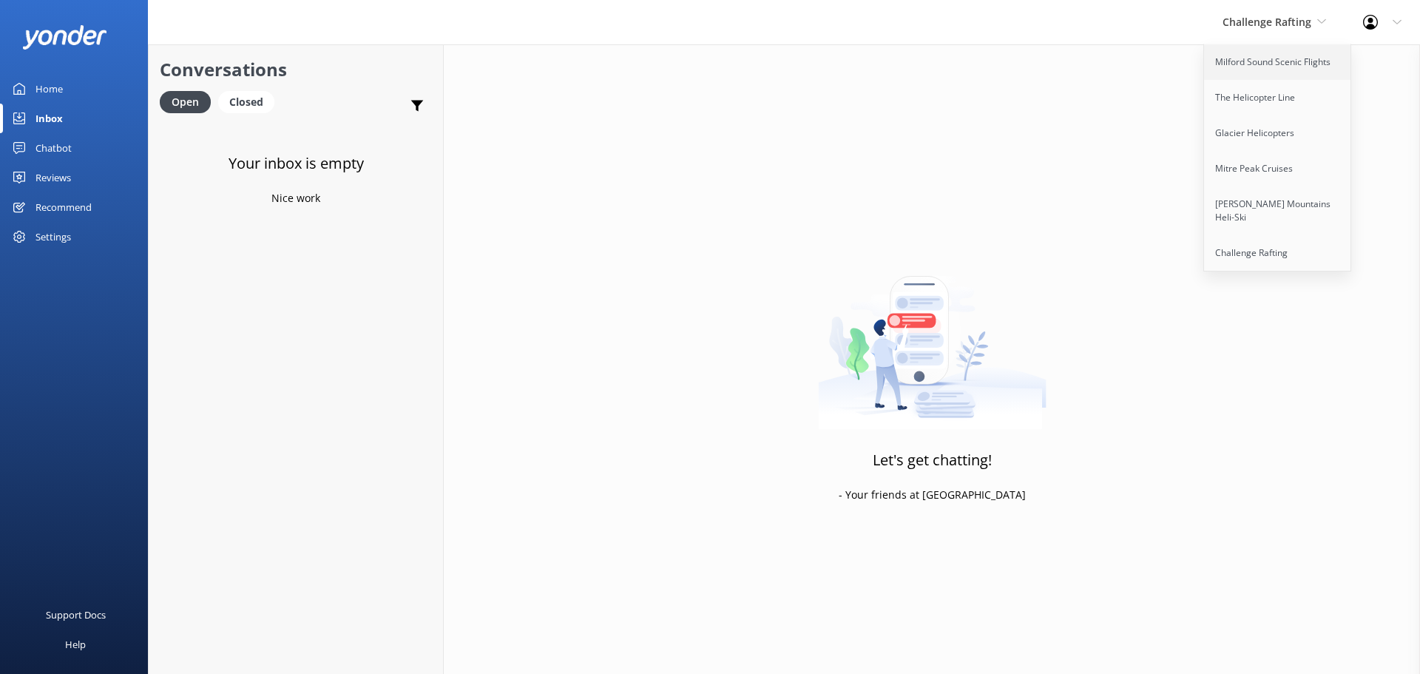
click at [1289, 55] on link "Milford Sound Scenic Flights" at bounding box center [1278, 62] width 148 height 36
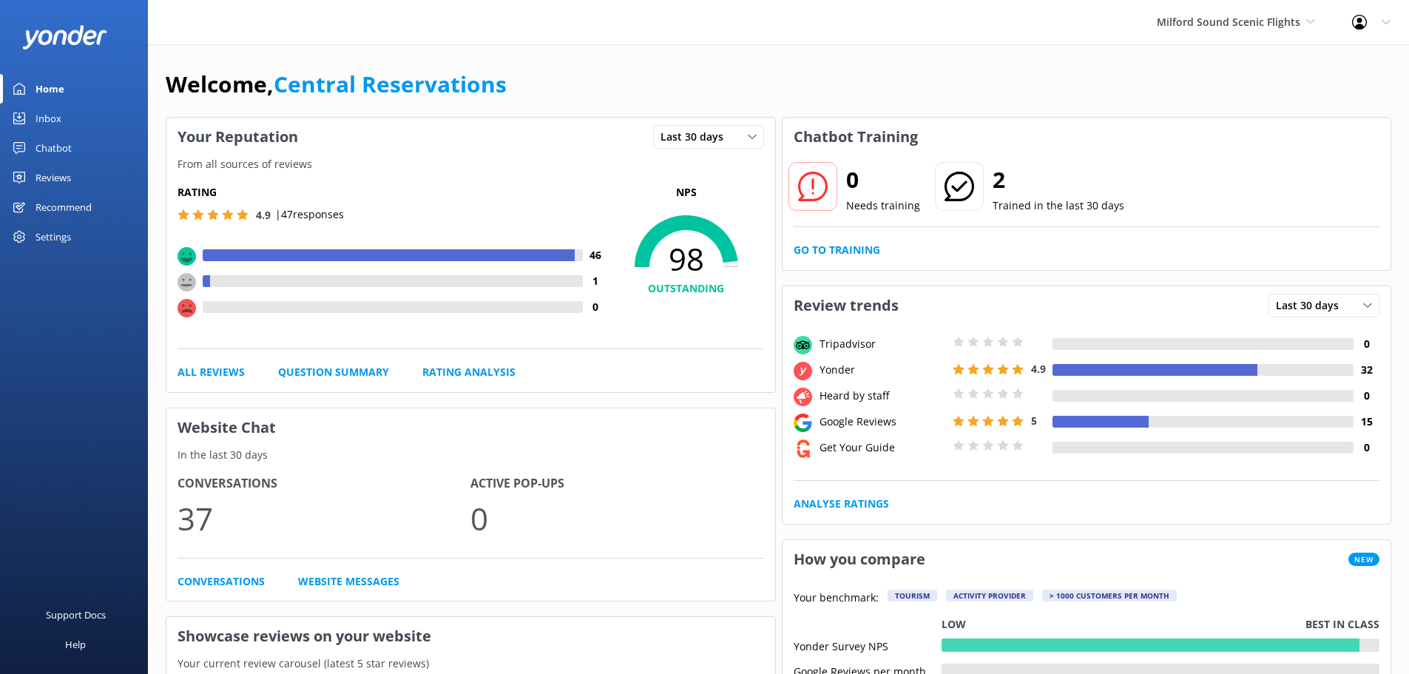
click at [38, 109] on div "Inbox" at bounding box center [49, 119] width 26 height 30
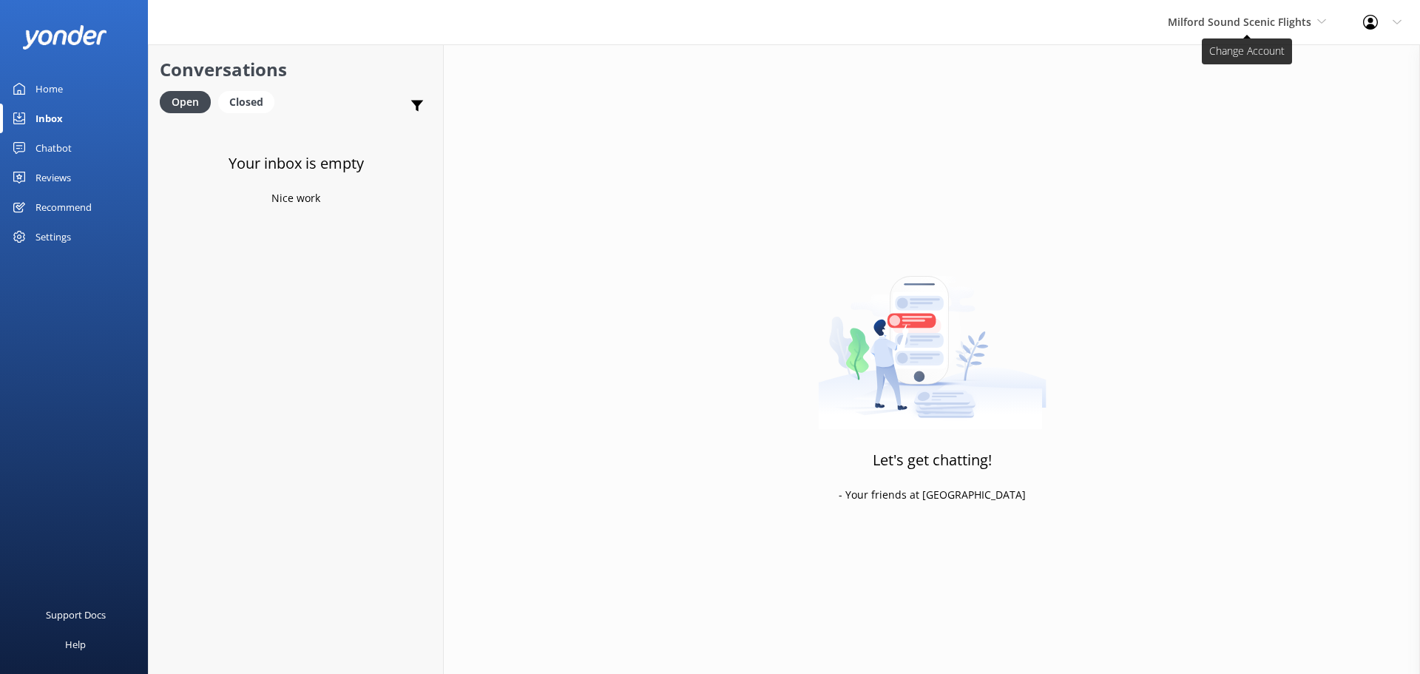
click at [1321, 18] on icon at bounding box center [1322, 21] width 9 height 9
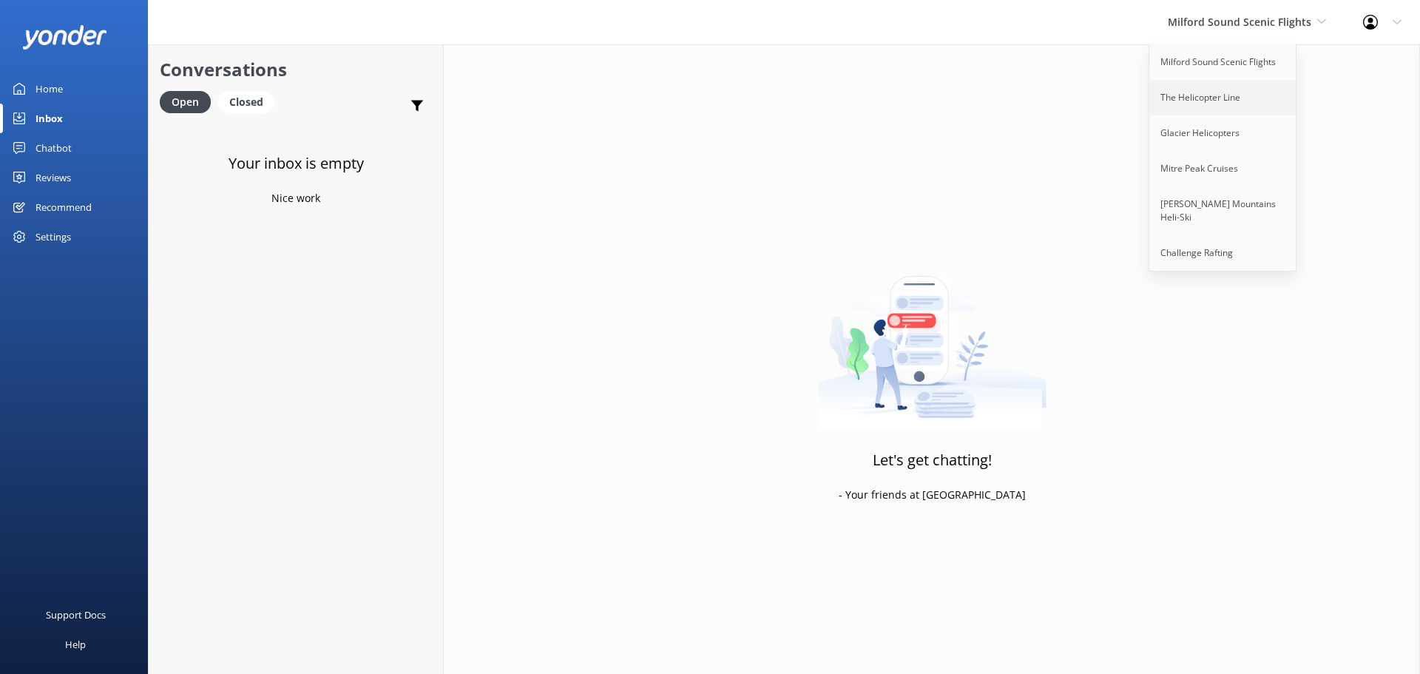
click at [1224, 105] on link "The Helicopter Line" at bounding box center [1224, 98] width 148 height 36
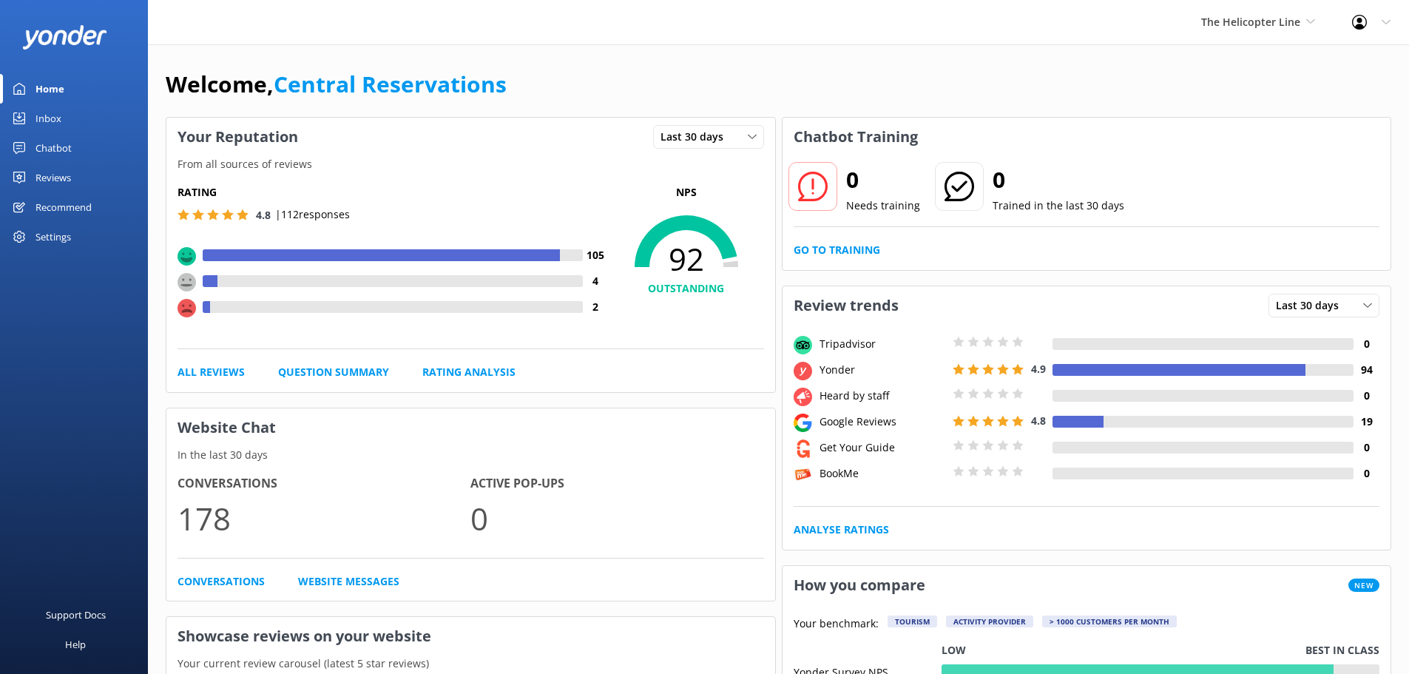
click at [53, 120] on div "Inbox" at bounding box center [49, 119] width 26 height 30
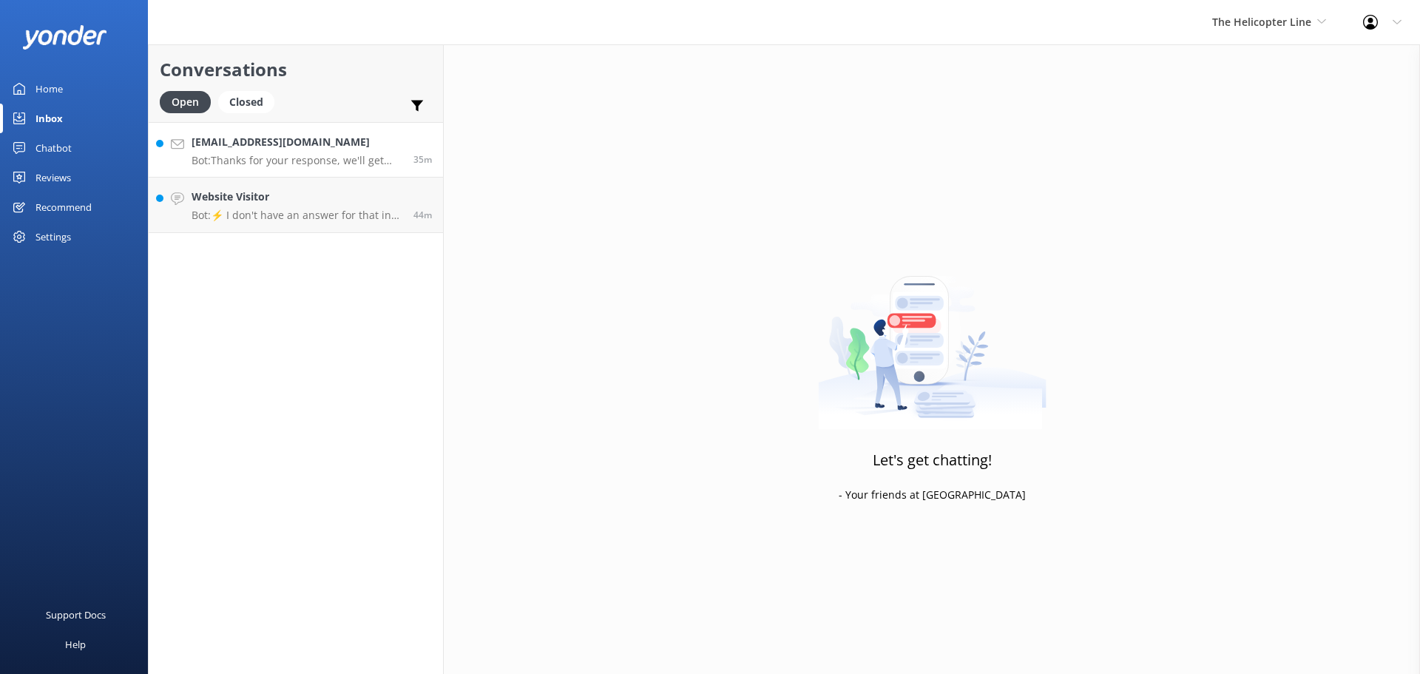
click at [371, 141] on h4 "[EMAIL_ADDRESS][DOMAIN_NAME]" at bounding box center [297, 142] width 211 height 16
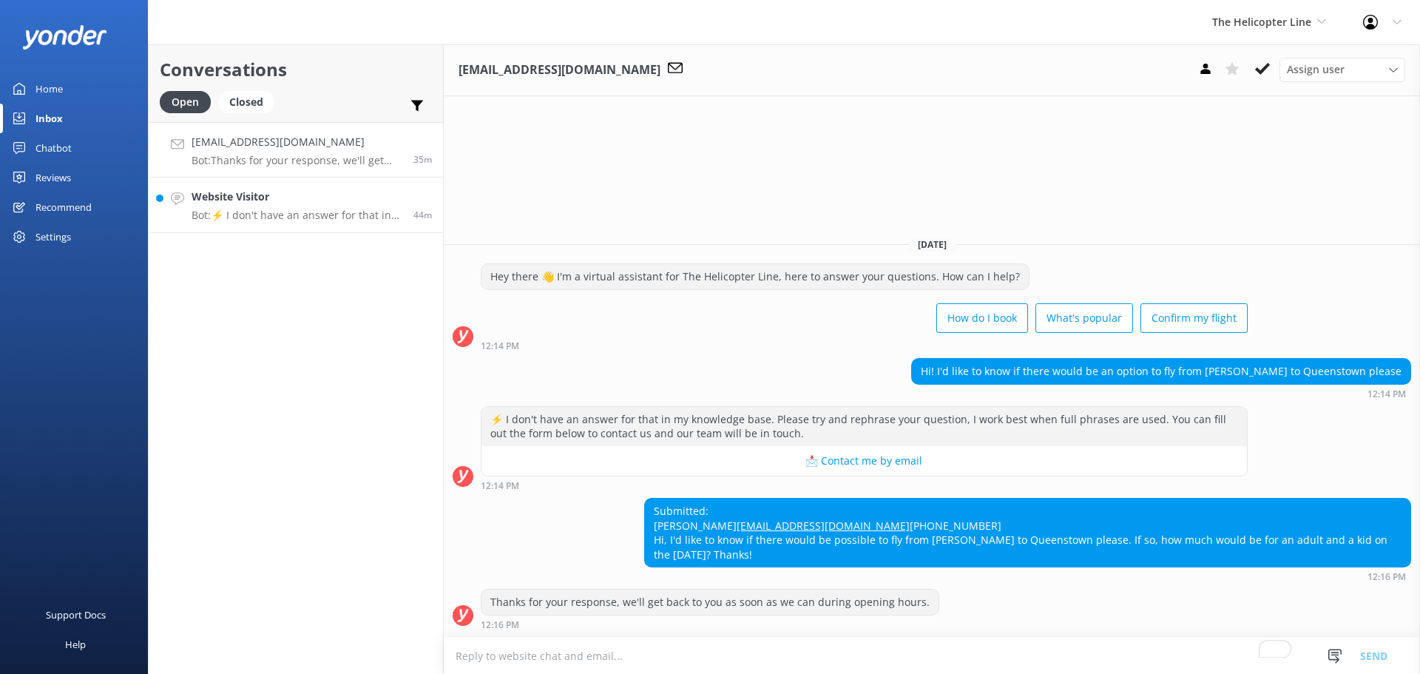
click at [225, 217] on p "Bot: ⚡ I don't have an answer for that in my knowledge base. Please try and rep…" at bounding box center [297, 215] width 211 height 13
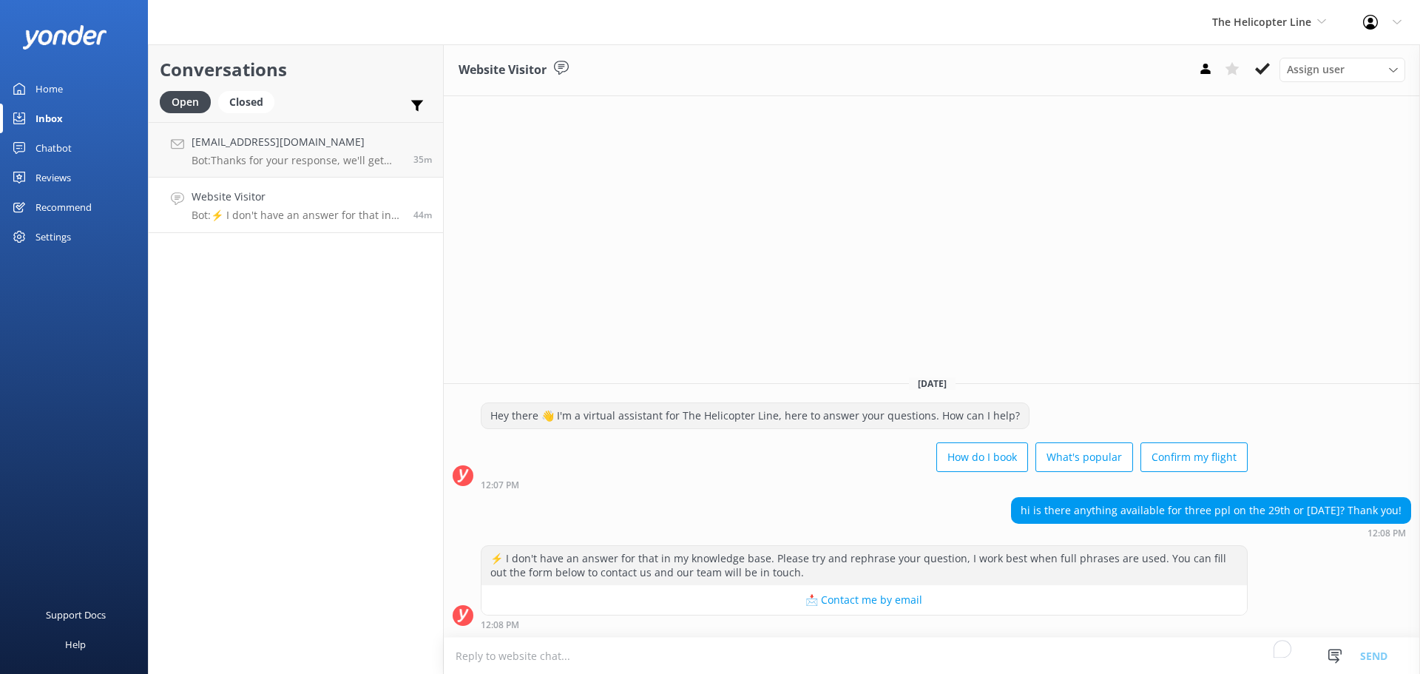
click at [225, 217] on p "Bot: ⚡ I don't have an answer for that in my knowledge base. Please try and rep…" at bounding box center [297, 215] width 211 height 13
drag, startPoint x: 252, startPoint y: 353, endPoint x: 260, endPoint y: 243, distance: 110.5
click at [252, 346] on div "Conversations Open Closed Important Assigned to me Unassigned irenemartin_85@ho…" at bounding box center [296, 359] width 296 height 630
click at [282, 217] on p "Bot: ⚡ I don't have an answer for that in my knowledge base. Please try and rep…" at bounding box center [297, 215] width 211 height 13
click at [303, 343] on div "Conversations Open Closed Important Assigned to me Unassigned irenemartin_85@ho…" at bounding box center [296, 359] width 296 height 630
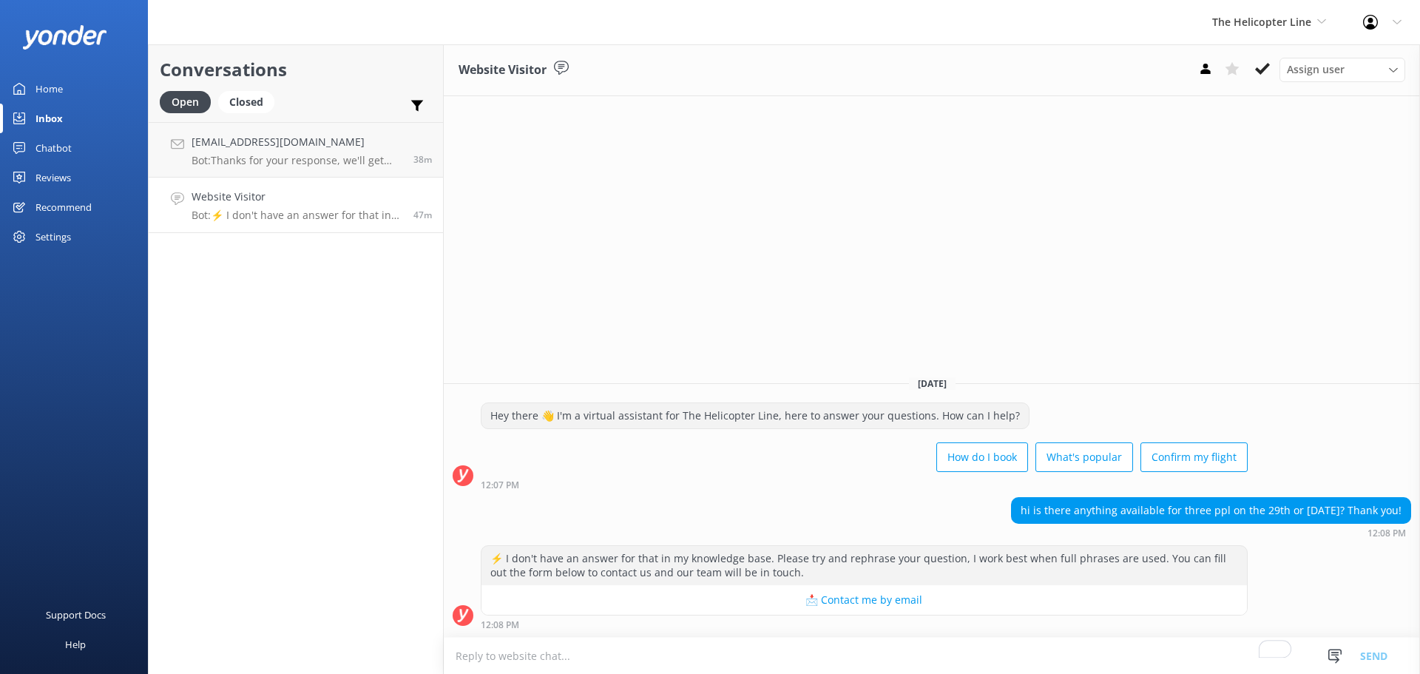
click at [671, 434] on div "Hey there 👋 I'm a virtual assistant for The Helicopter Line, here to answer you…" at bounding box center [864, 440] width 767 height 77
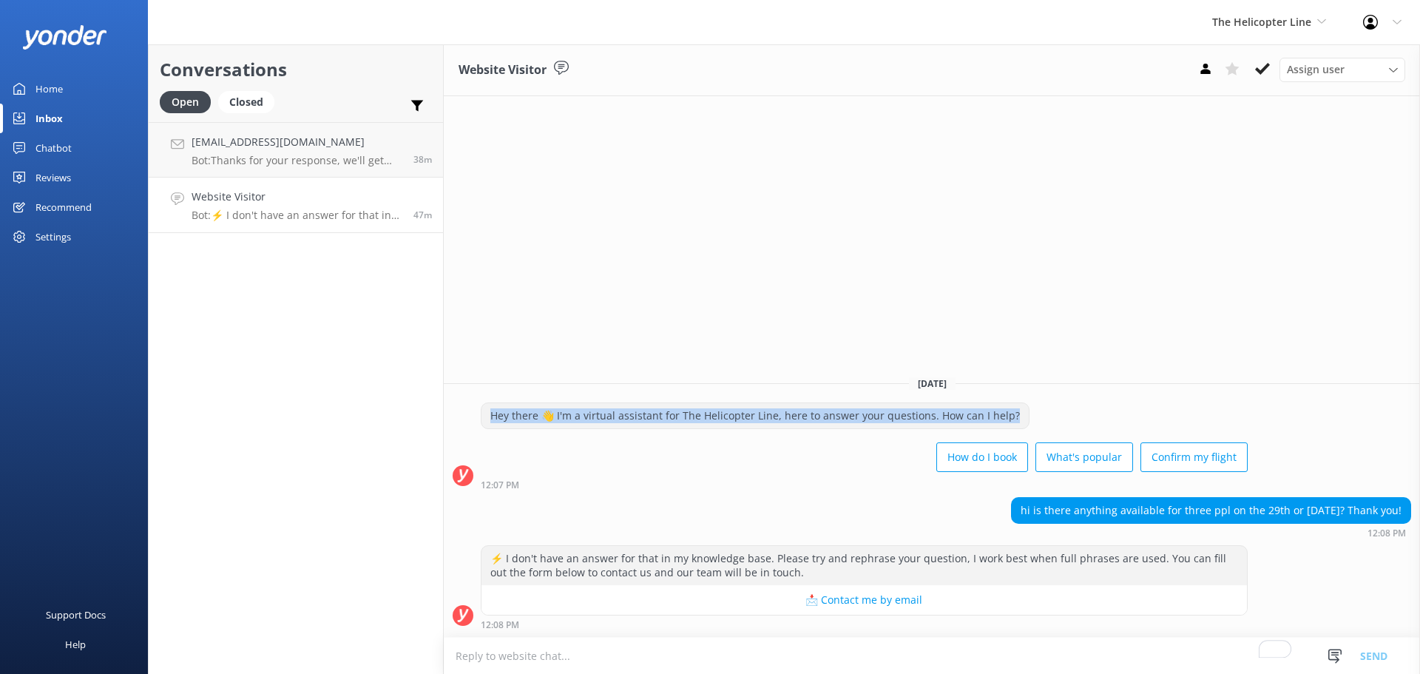
drag, startPoint x: 470, startPoint y: 409, endPoint x: 1059, endPoint y: 431, distance: 590.0
click at [1060, 431] on div "Hey there 👋 I'm a virtual assistant for The Helicopter Line, here to answer you…" at bounding box center [932, 445] width 977 height 87
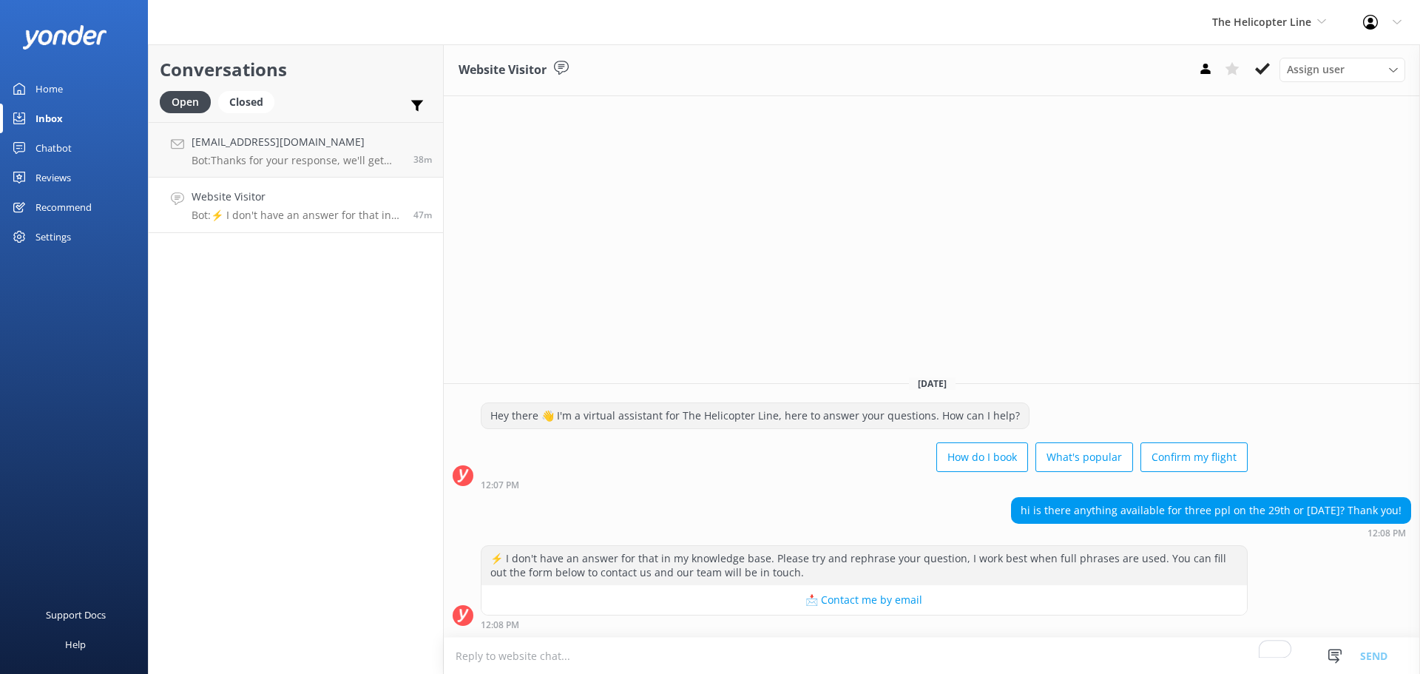
click at [784, 198] on div "Website Visitor Assign user Nicki Miller Jaimie Moscarello Sam Baker Central Re…" at bounding box center [932, 359] width 977 height 630
click at [378, 149] on h4 "irenemartin_85@hotmail.com" at bounding box center [297, 142] width 211 height 16
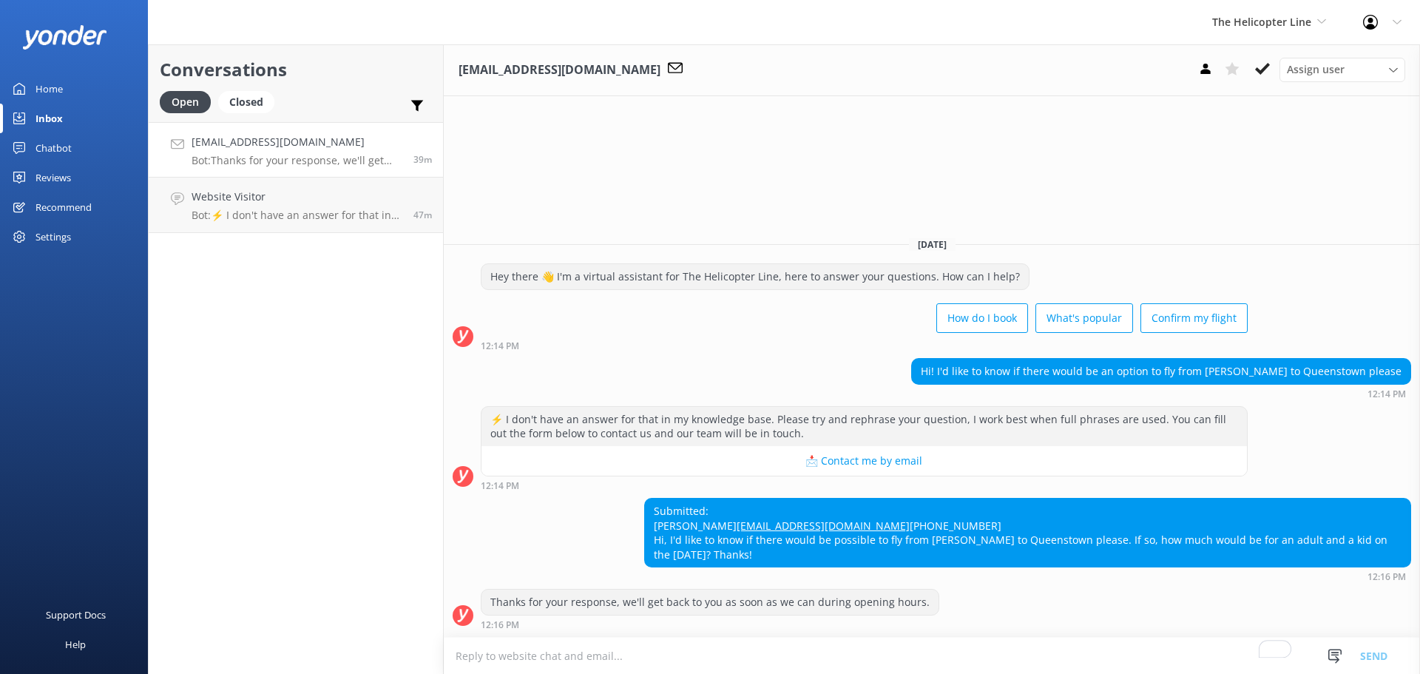
click at [934, 150] on div "irenemartin_85@hotmail.com Assign user Nicki Miller Jaimie Moscarello Sam Baker…" at bounding box center [932, 359] width 977 height 630
click at [53, 118] on div "Inbox" at bounding box center [49, 119] width 27 height 30
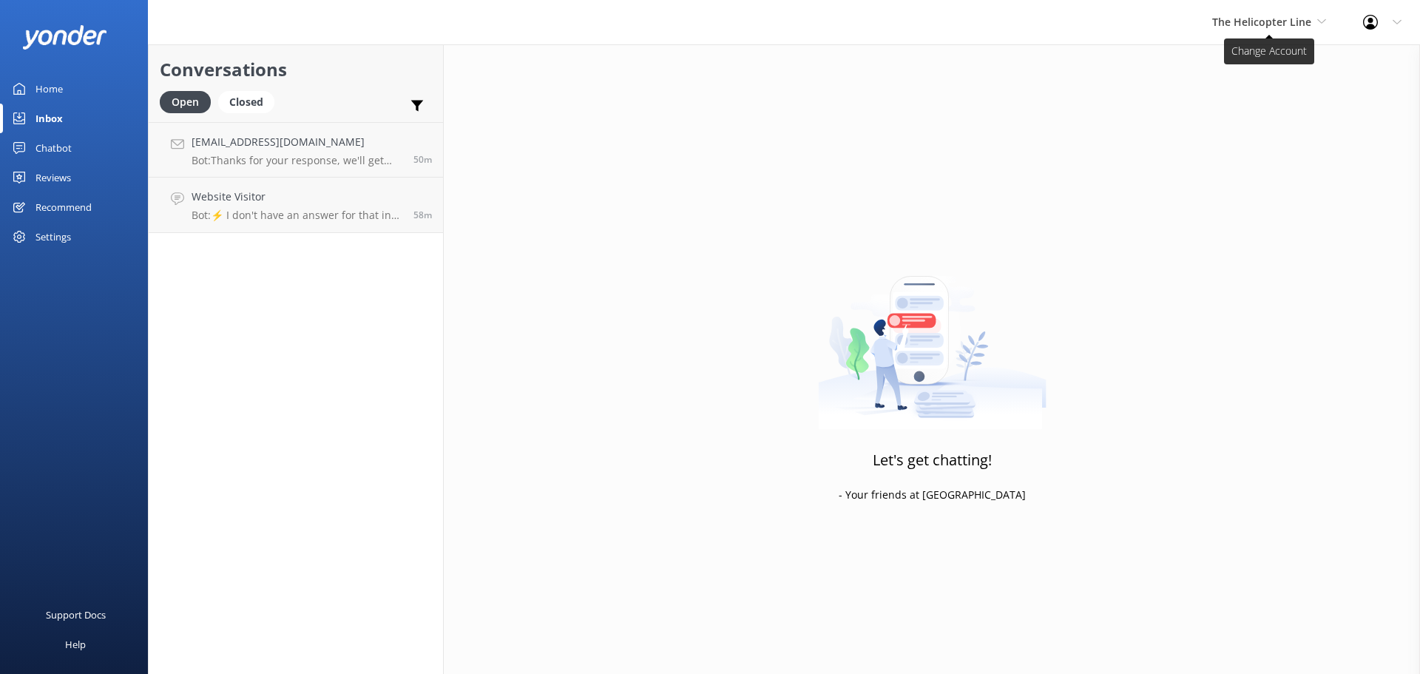
click at [1320, 15] on span "The Helicopter Line" at bounding box center [1269, 22] width 114 height 16
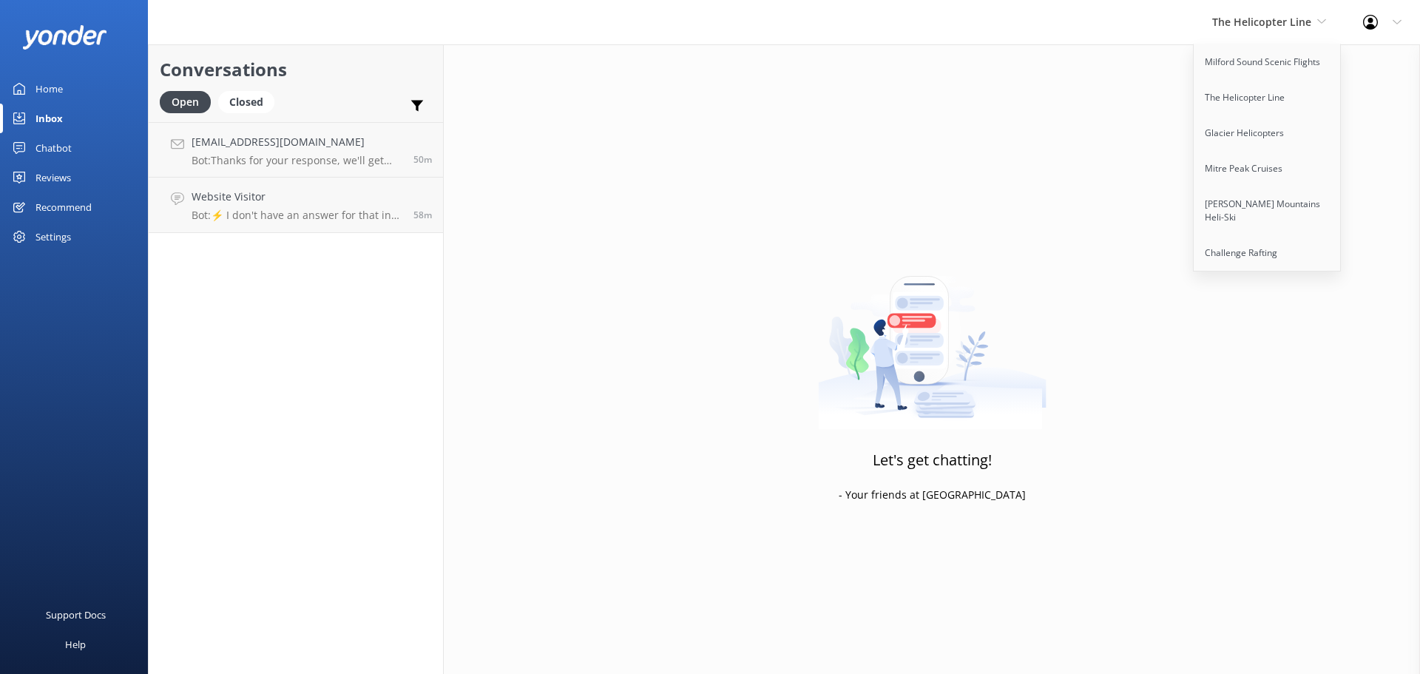
drag, startPoint x: 347, startPoint y: 376, endPoint x: 337, endPoint y: 323, distance: 53.4
click at [343, 377] on div "Conversations Open Closed Important Assigned to me Unassigned irenemartin_85@ho…" at bounding box center [296, 359] width 296 height 630
click at [306, 151] on div "irenemartin_85@hotmail.com Bot: Thanks for your response, we'll get back to you…" at bounding box center [297, 150] width 211 height 32
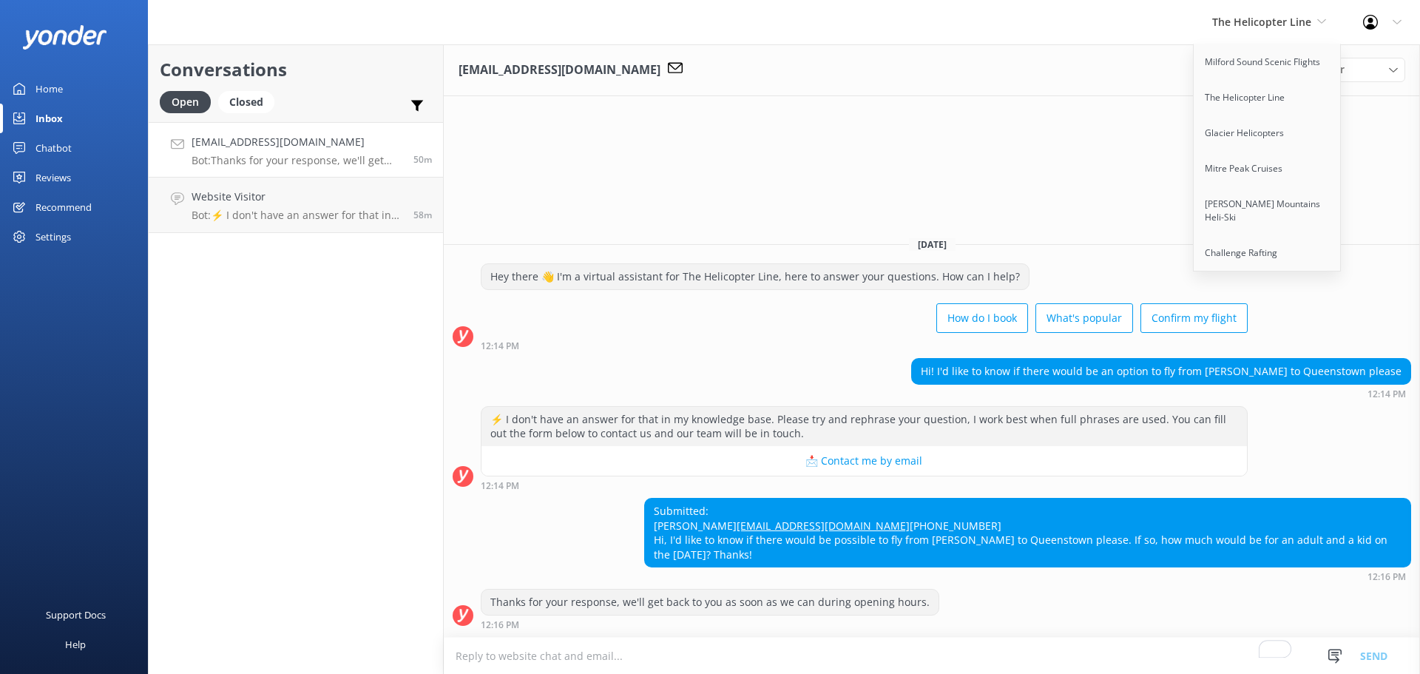
click at [735, 168] on div "irenemartin_85@hotmail.com Assign user Nicki Miller Jaimie Moscarello Sam Baker…" at bounding box center [932, 359] width 977 height 630
click at [940, 238] on span "[DATE]" at bounding box center [932, 244] width 47 height 13
drag, startPoint x: 933, startPoint y: 214, endPoint x: 867, endPoint y: 216, distance: 65.9
click at [867, 236] on div "[DATE]" at bounding box center [932, 244] width 977 height 16
click at [948, 225] on div "Today Hey there 👋 I'm a virtual assistant for The Helicopter Line, here to answ…" at bounding box center [932, 431] width 977 height 412
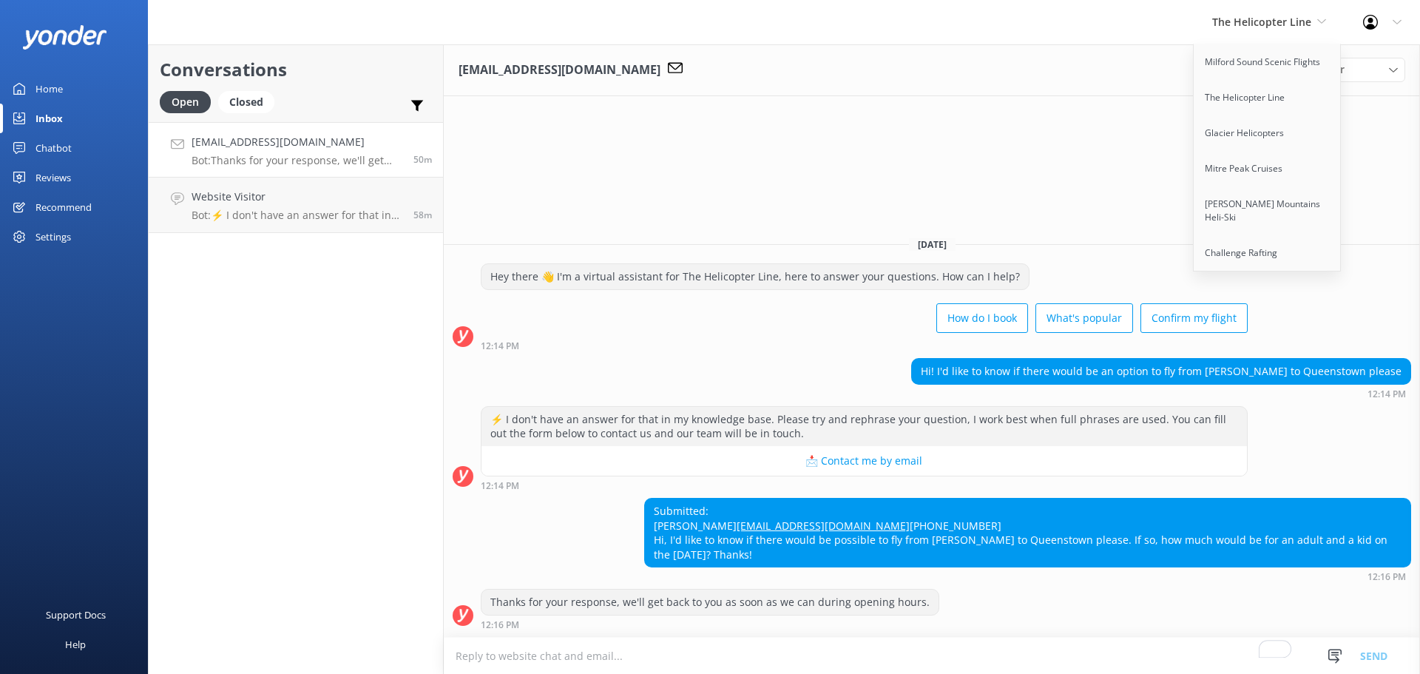
click at [1061, 163] on div "irenemartin_85@hotmail.com Assign user Nicki Miller Jaimie Moscarello Sam Baker…" at bounding box center [932, 359] width 977 height 630
click at [1284, 24] on span "The Helicopter Line" at bounding box center [1261, 22] width 99 height 14
drag, startPoint x: 744, startPoint y: 166, endPoint x: 727, endPoint y: 160, distance: 18.3
click at [744, 165] on div "irenemartin_85@hotmail.com Assign user Nicki Miller Jaimie Moscarello Sam Baker…" at bounding box center [932, 359] width 977 height 630
click at [375, 138] on h4 "irenemartin_85@hotmail.com" at bounding box center [297, 142] width 211 height 16
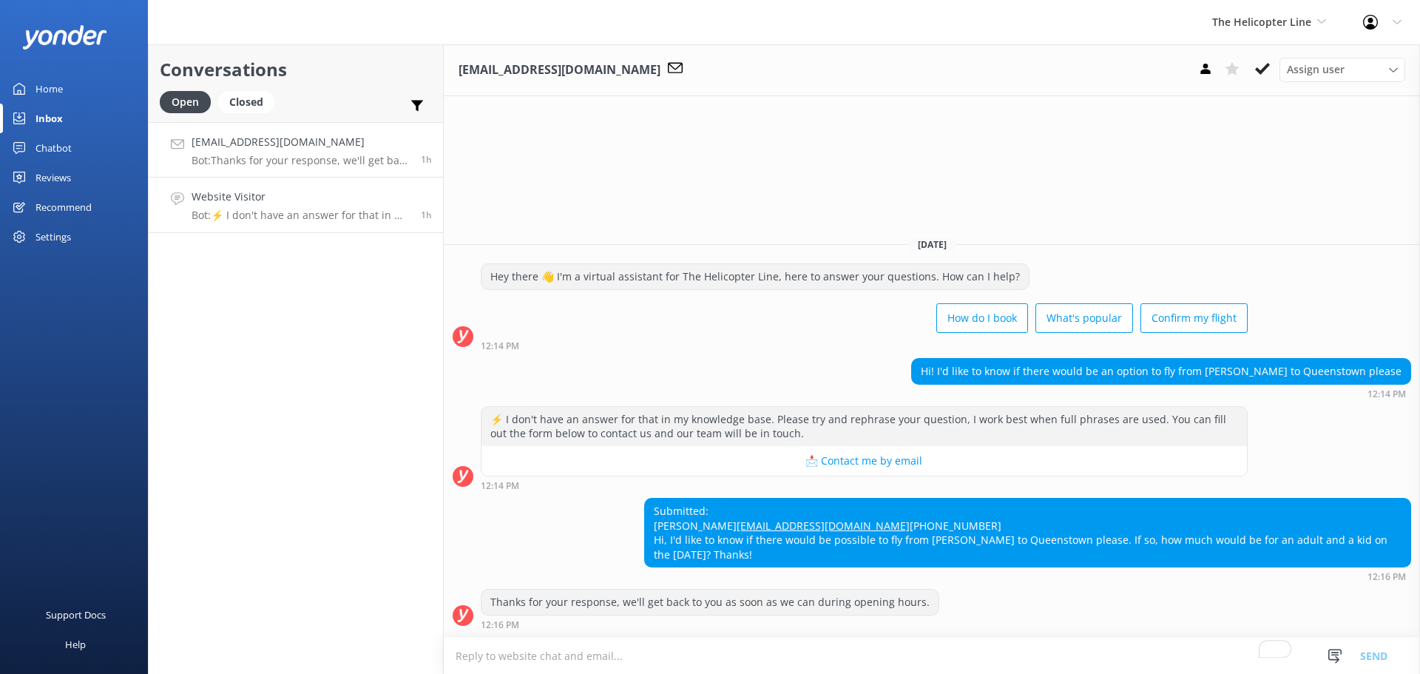
click at [283, 220] on p "Bot: ⚡ I don't have an answer for that in my knowledge base. Please try and rep…" at bounding box center [301, 215] width 218 height 13
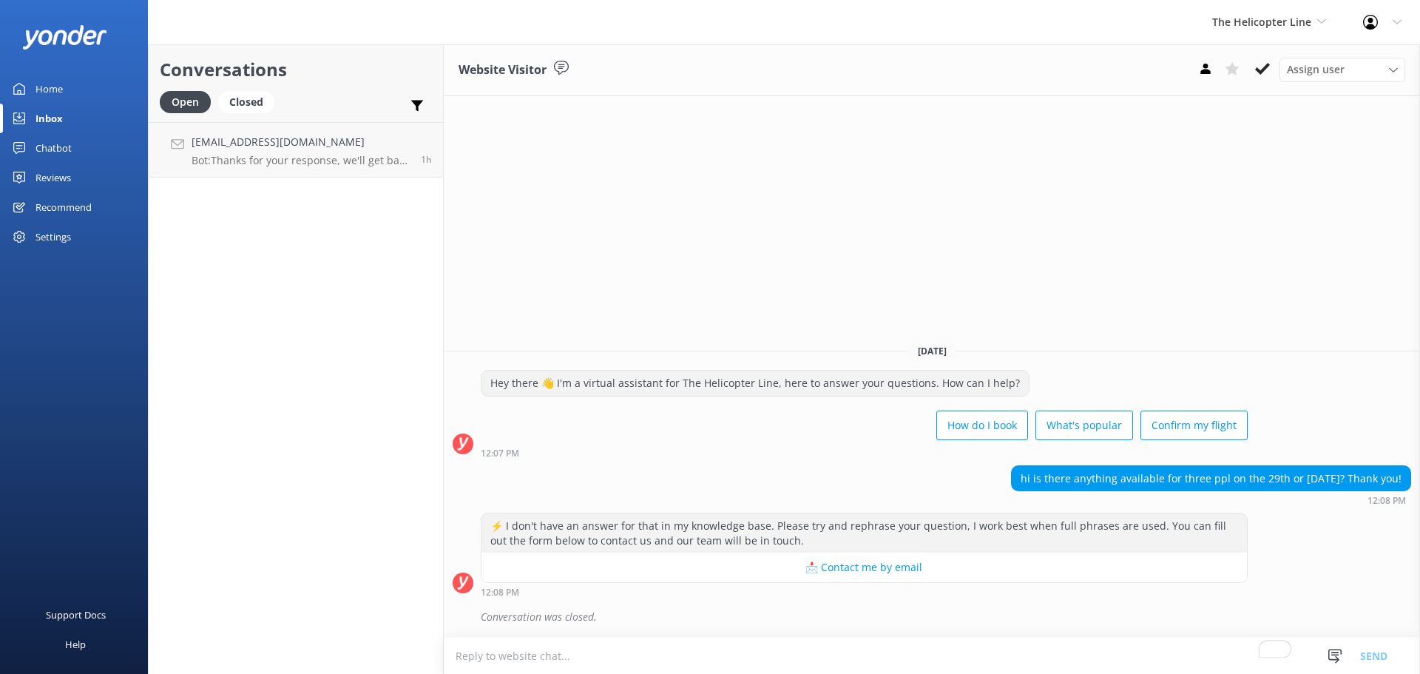
click at [681, 249] on div "Website Visitor Assign user Nicki Miller Jaimie Moscarello Sam Baker Central Re…" at bounding box center [932, 359] width 977 height 630
click at [254, 102] on div "Closed" at bounding box center [246, 102] width 56 height 22
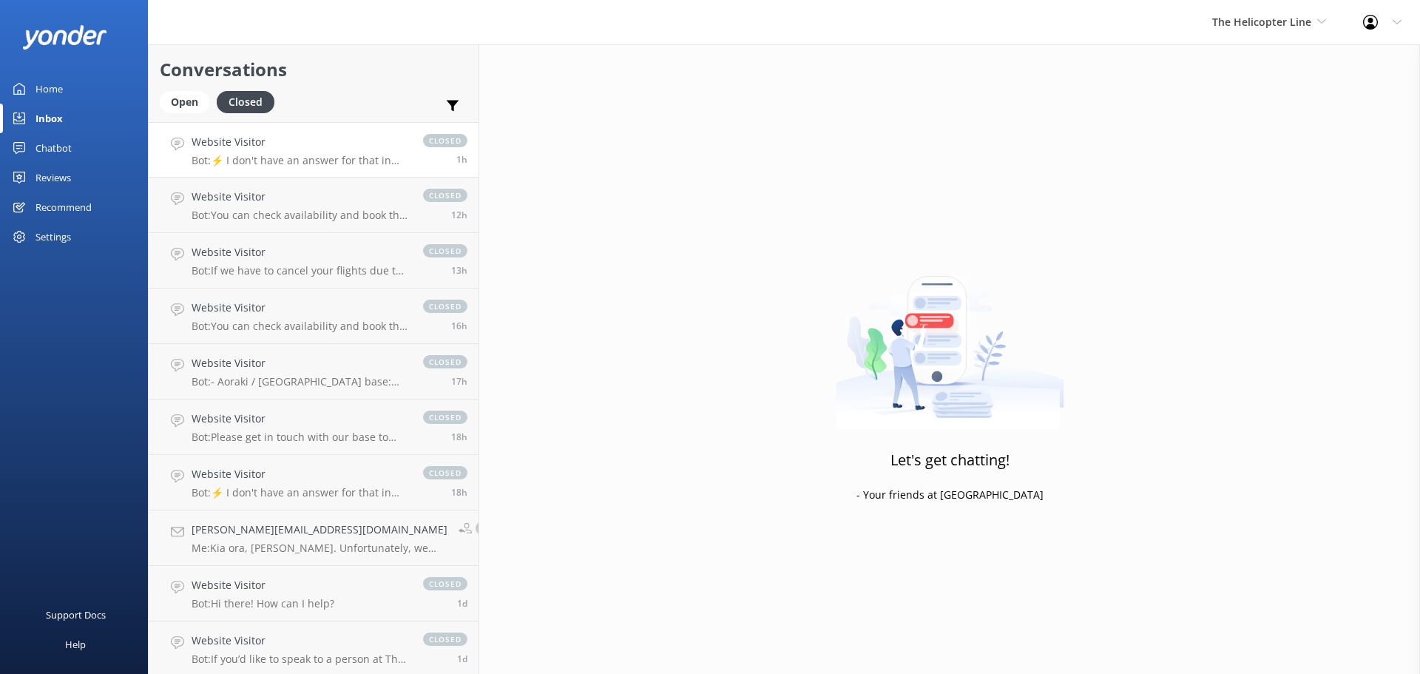
click at [313, 159] on p "Bot: ⚡ I don't have an answer for that in my knowledge base. Please try and rep…" at bounding box center [300, 160] width 217 height 13
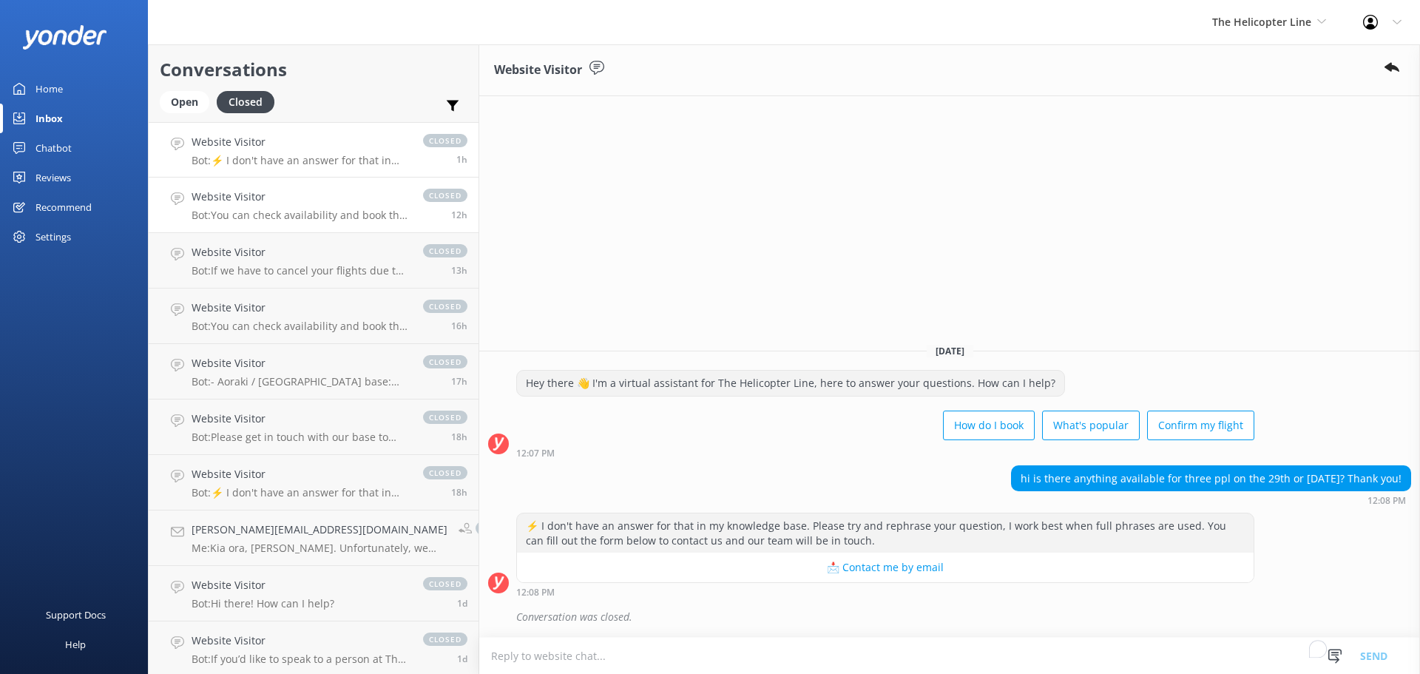
click at [321, 198] on h4 "Website Visitor" at bounding box center [300, 197] width 217 height 16
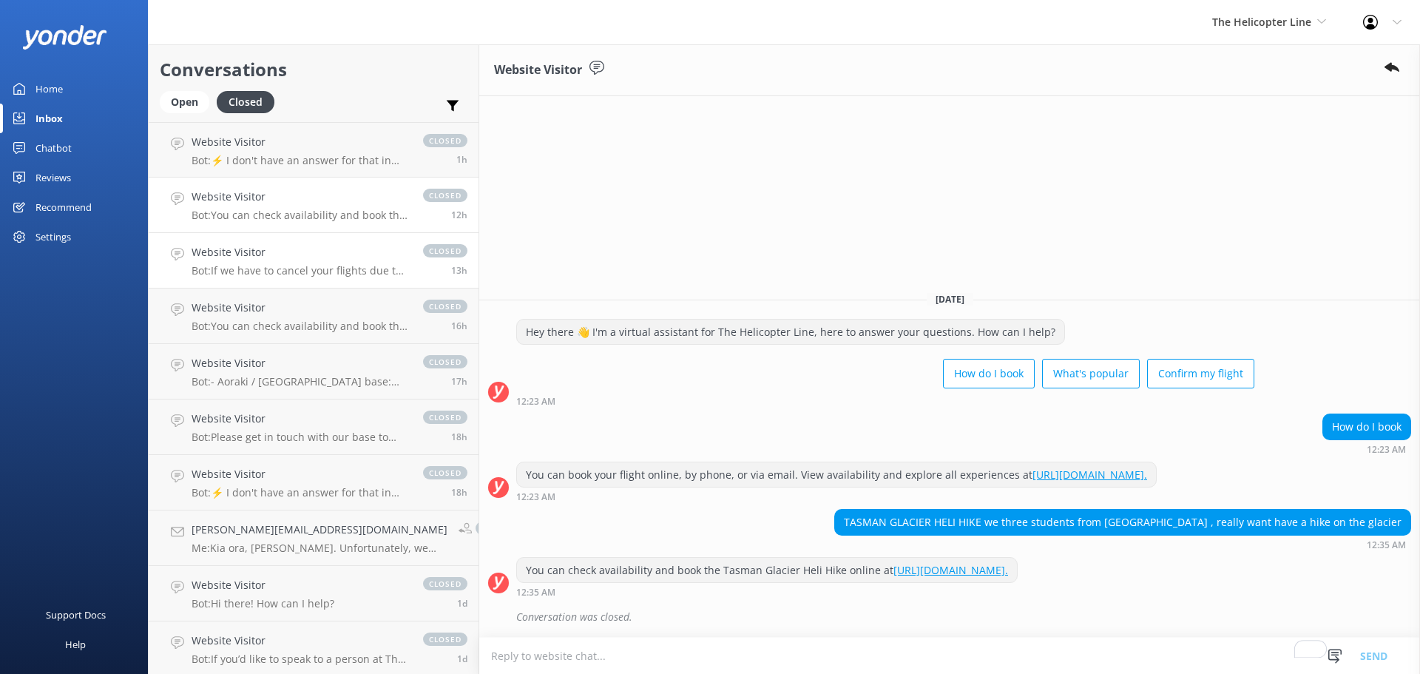
click at [318, 252] on h4 "Website Visitor" at bounding box center [300, 252] width 217 height 16
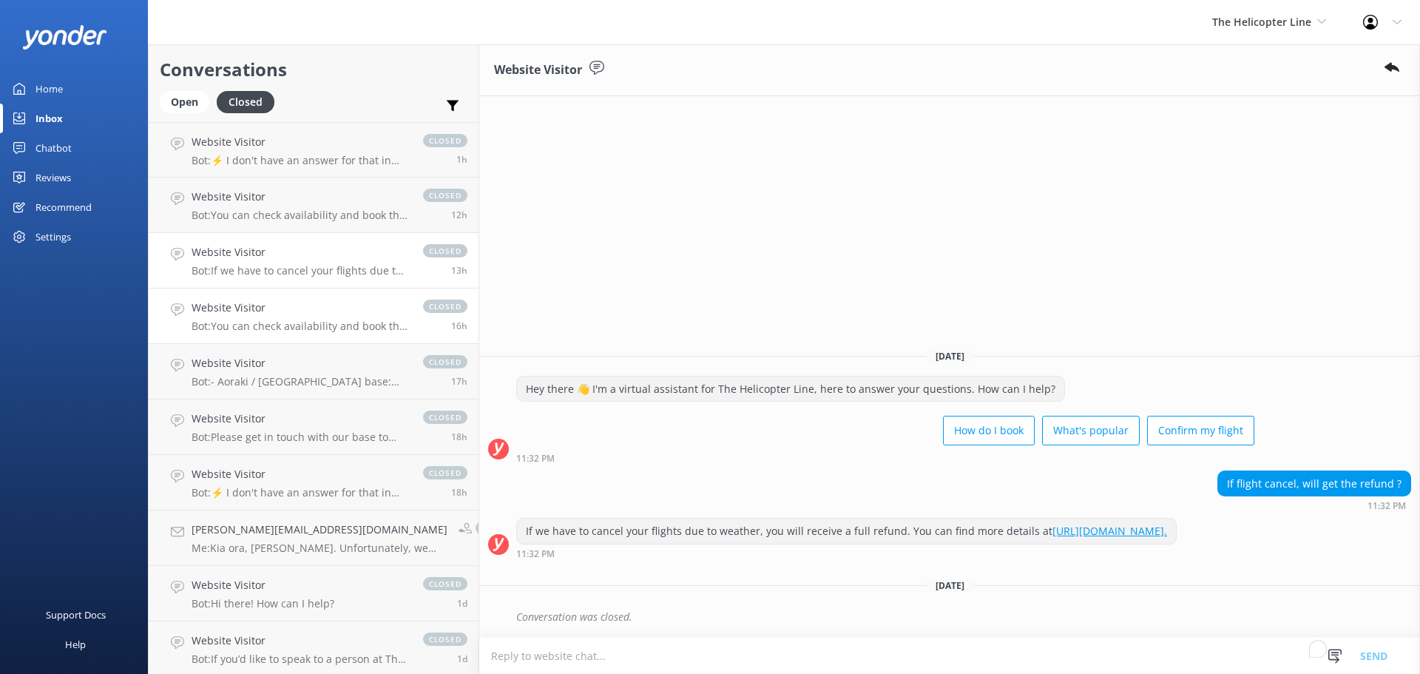
click at [312, 309] on h4 "Website Visitor" at bounding box center [300, 308] width 217 height 16
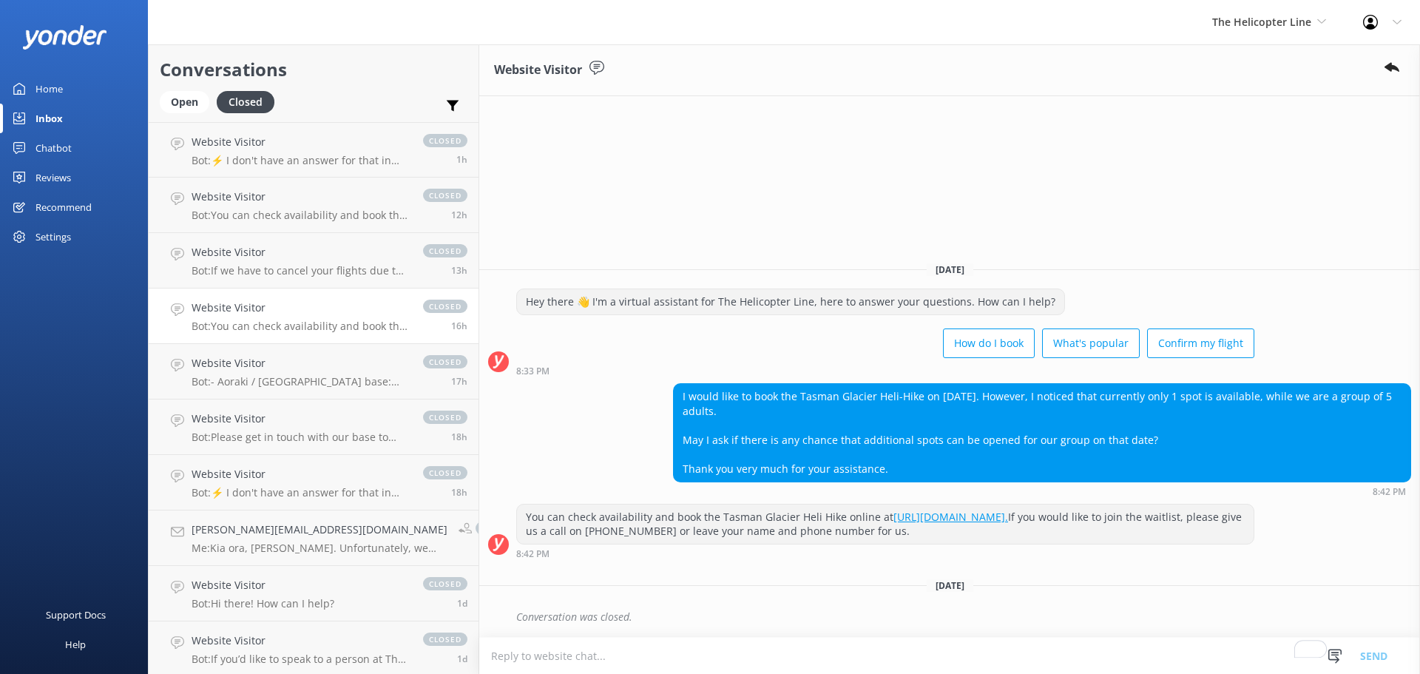
click at [35, 112] on link "Inbox" at bounding box center [74, 119] width 148 height 30
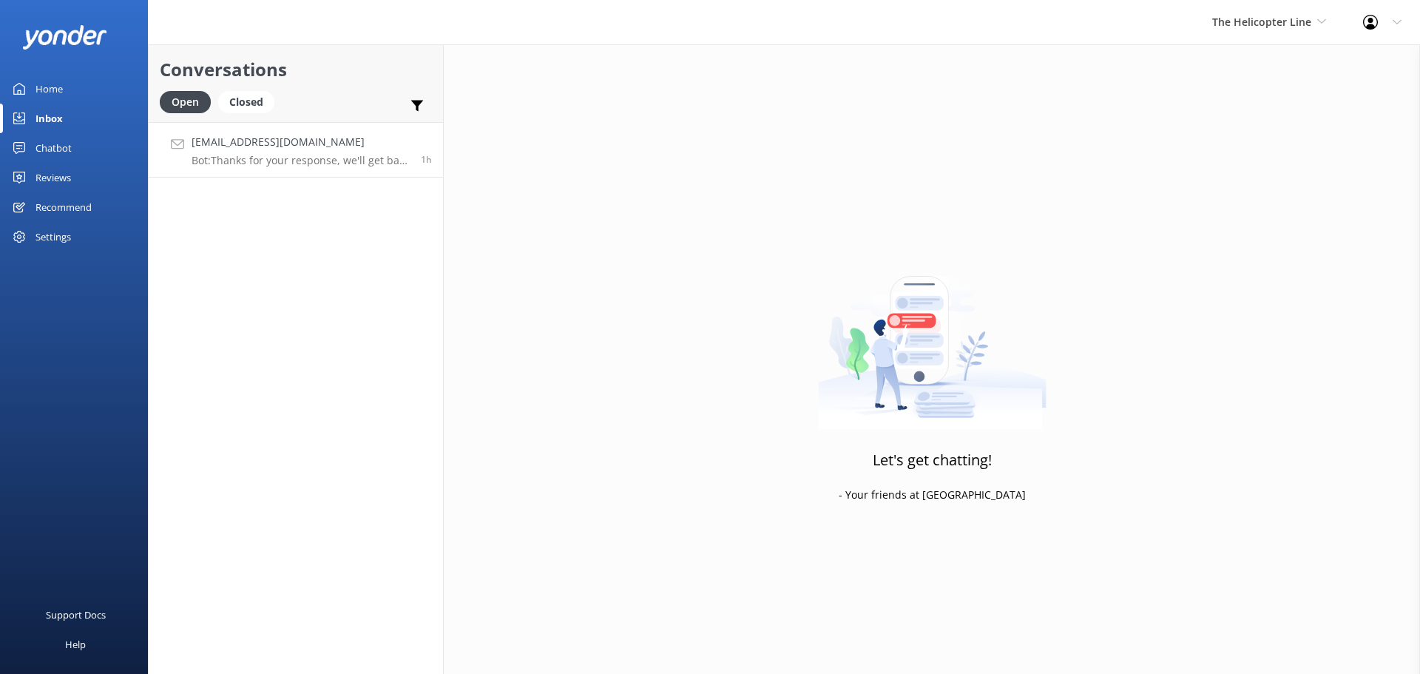
click at [263, 136] on h4 "irenemartin_85@hotmail.com" at bounding box center [301, 142] width 218 height 16
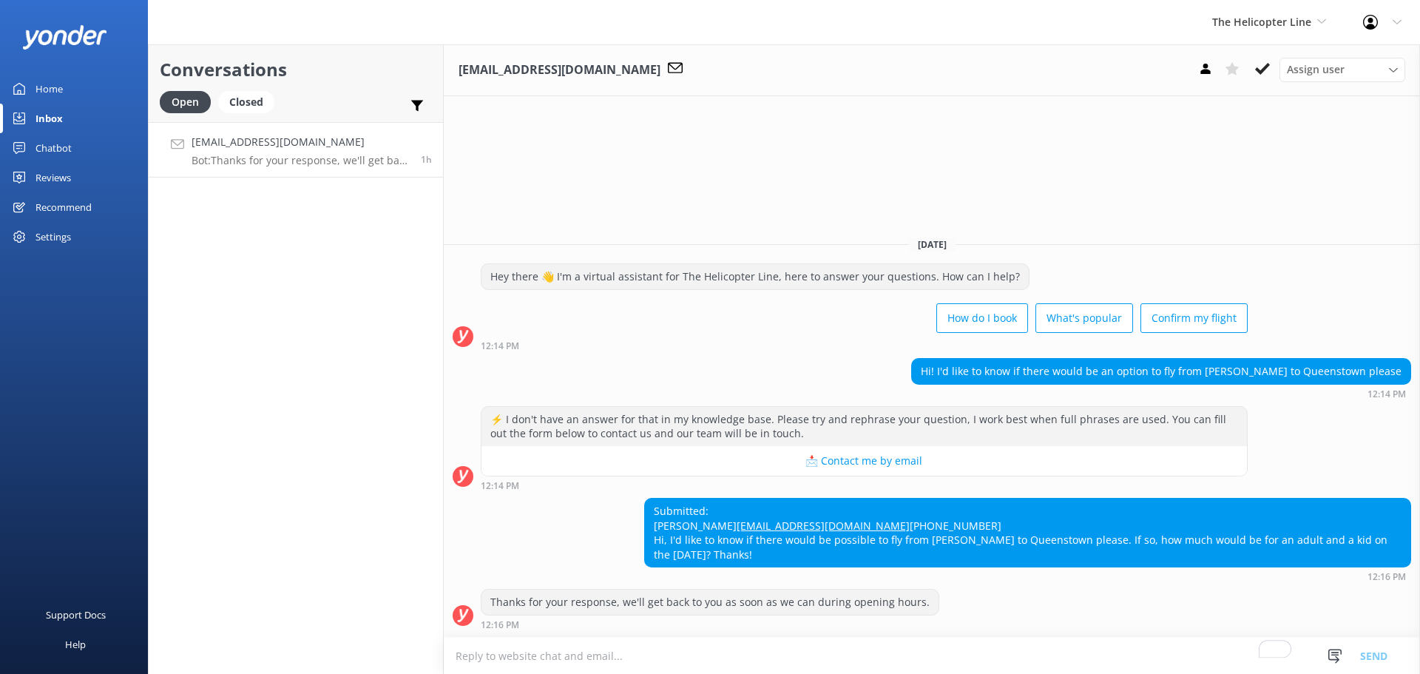
click at [323, 298] on div "Conversations Open Closed Important Assigned to me Unassigned irenemartin_85@ho…" at bounding box center [296, 359] width 296 height 630
click at [610, 139] on div "irenemartin_85@hotmail.com Assign user Nicki Miller Jaimie Moscarello Sam Baker…" at bounding box center [932, 359] width 977 height 630
click at [525, 358] on div "Hi! I'd like to know if there would be an option to fly from Franz Joseph to Qu…" at bounding box center [932, 378] width 977 height 41
drag, startPoint x: 718, startPoint y: 553, endPoint x: 672, endPoint y: 552, distance: 45.9
click at [672, 552] on div "Submitted: Irene irenemartin_85@hotmail.com +61490750128 Hi, I'd like to know i…" at bounding box center [1028, 533] width 766 height 68
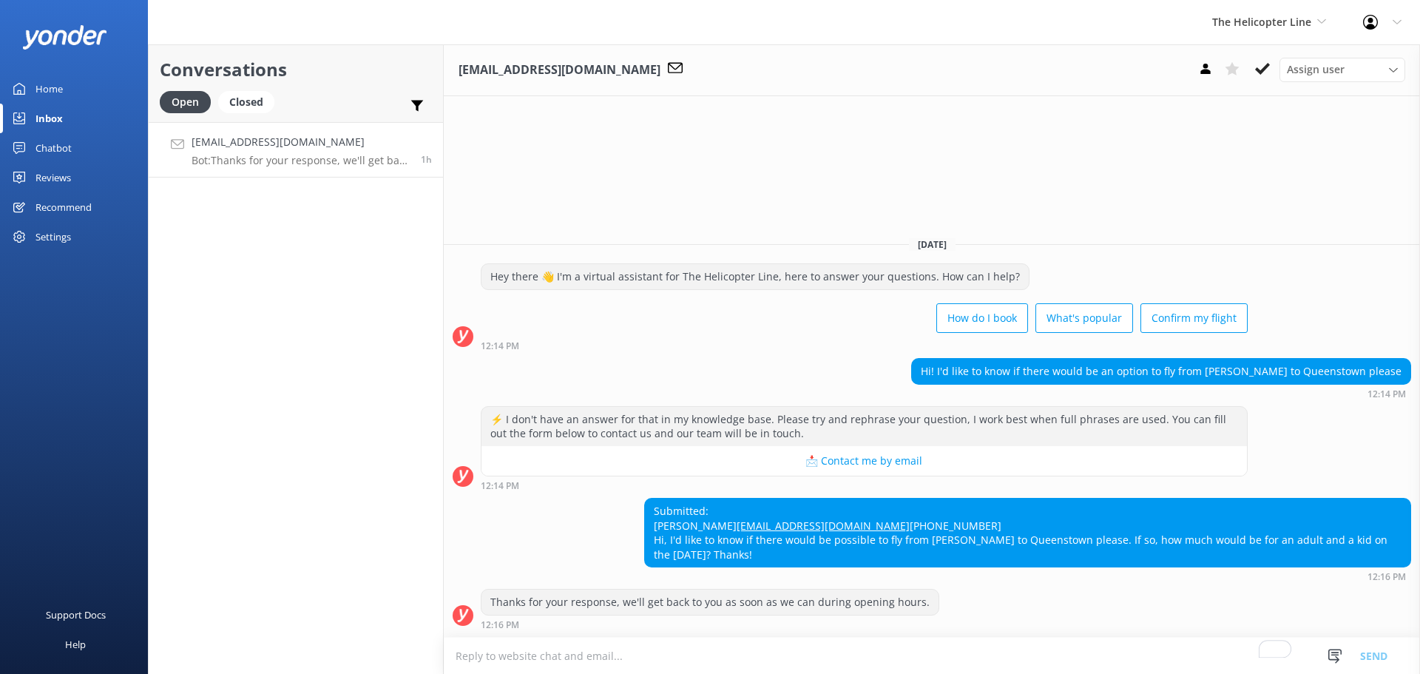
click at [733, 554] on div "Submitted: Irene irenemartin_85@hotmail.com +61490750128 Hi, I'd like to know i…" at bounding box center [1028, 533] width 766 height 68
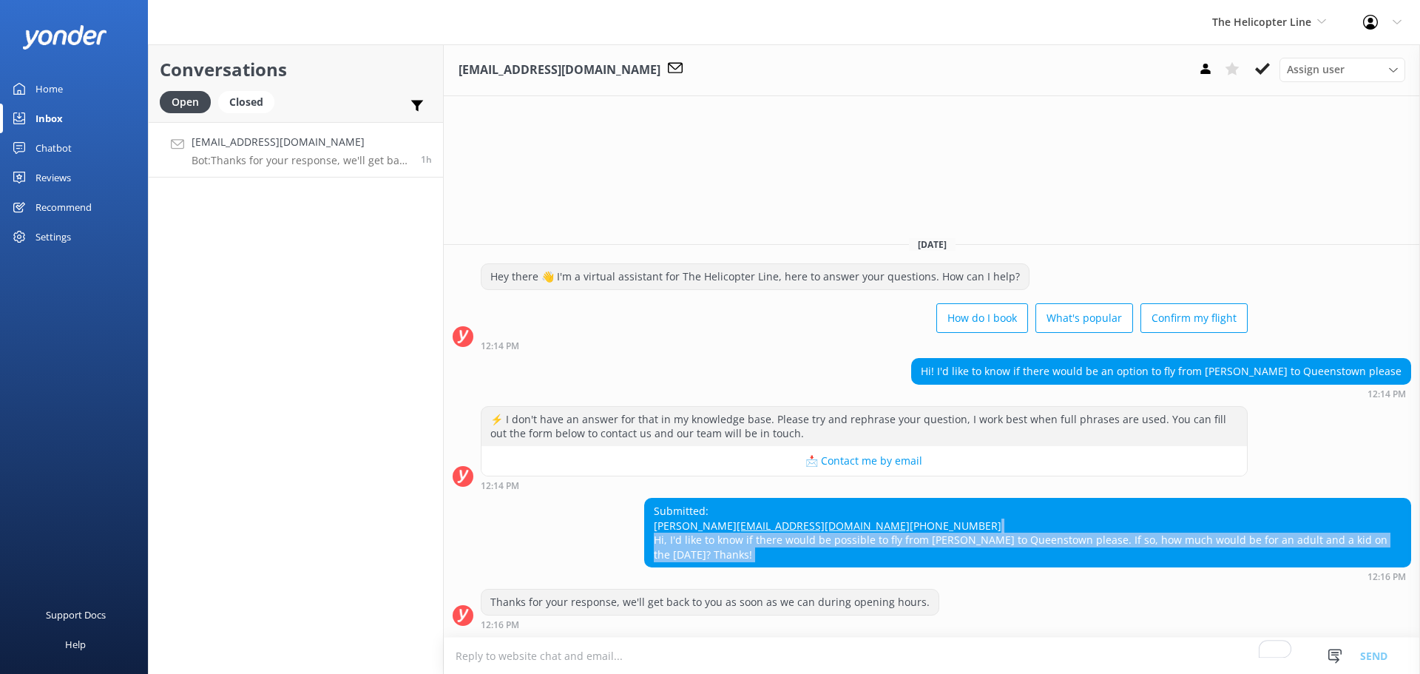
drag, startPoint x: 733, startPoint y: 554, endPoint x: 651, endPoint y: 536, distance: 84.2
click at [647, 539] on div "Submitted: Irene irenemartin_85@hotmail.com +61490750128 Hi, I'd like to know i…" at bounding box center [1028, 533] width 766 height 68
copy div "Hi, I'd like to know if there would be possible to fly from Franz Joseph to Que…"
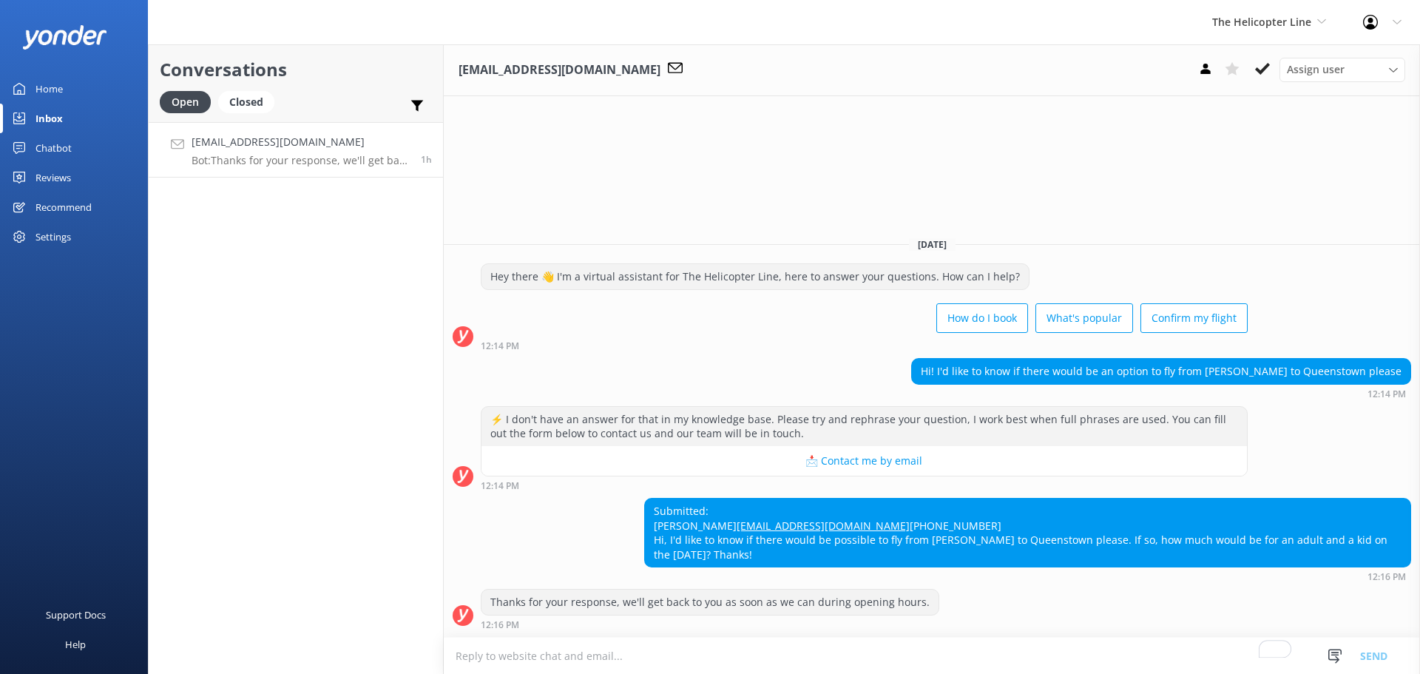
click at [542, 225] on div "Today Hey there 👋 I'm a virtual assistant for The Helicopter Line, here to answ…" at bounding box center [932, 431] width 977 height 412
drag, startPoint x: 327, startPoint y: 219, endPoint x: 466, endPoint y: 156, distance: 152.6
click at [327, 220] on div "Conversations Open Closed Important Assigned to me Unassigned irenemartin_85@ho…" at bounding box center [296, 359] width 296 height 630
click at [591, 225] on div "[DATE] Hey there 👋 I'm a virtual assistant for The Helicopter Line, here to ans…" at bounding box center [932, 431] width 977 height 412
click at [294, 274] on div "Conversations Open Closed Important Assigned to me Unassigned irenemartin_85@ho…" at bounding box center [296, 359] width 296 height 630
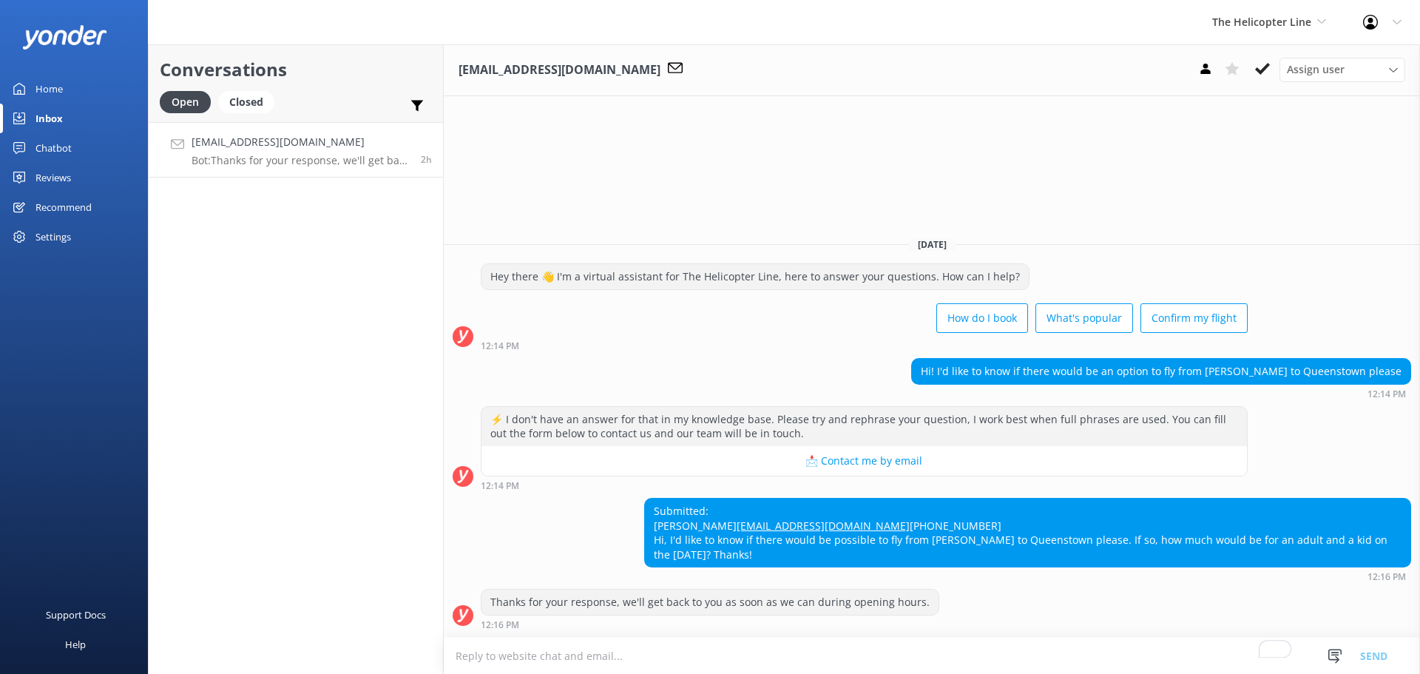
click at [766, 652] on textarea "To enrich screen reader interactions, please activate Accessibility in Grammarl…" at bounding box center [932, 656] width 977 height 36
drag, startPoint x: 519, startPoint y: 662, endPoint x: 533, endPoint y: 666, distance: 14.5
click at [531, 666] on textarea "To enrich screen reader interactions, please activate Accessibility in Grammarl…" at bounding box center [932, 656] width 977 height 36
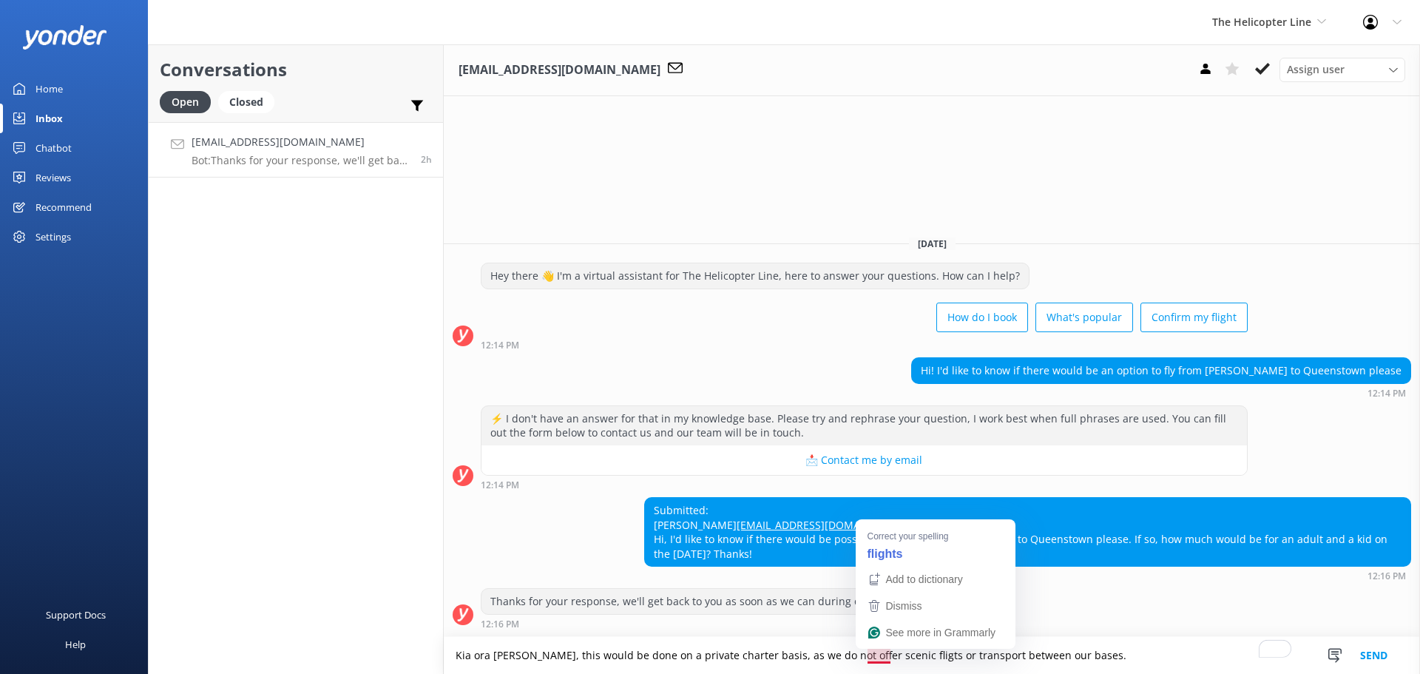
click at [881, 656] on textarea "Kia ora Irene, this would be done on a private charter basis, as we do not offe…" at bounding box center [932, 655] width 977 height 37
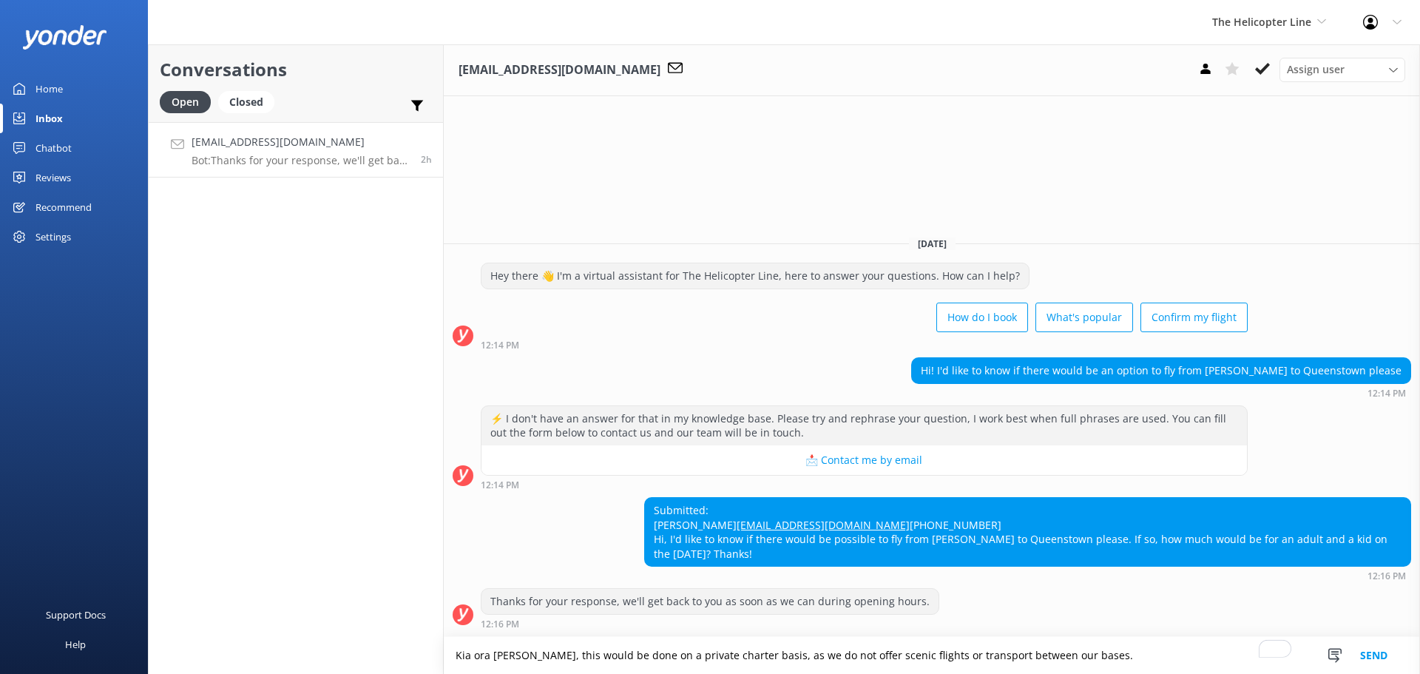
click at [1079, 658] on textarea "Kia ora Irene, this would be done on a private charter basis, as we do not offe…" at bounding box center [932, 655] width 977 height 37
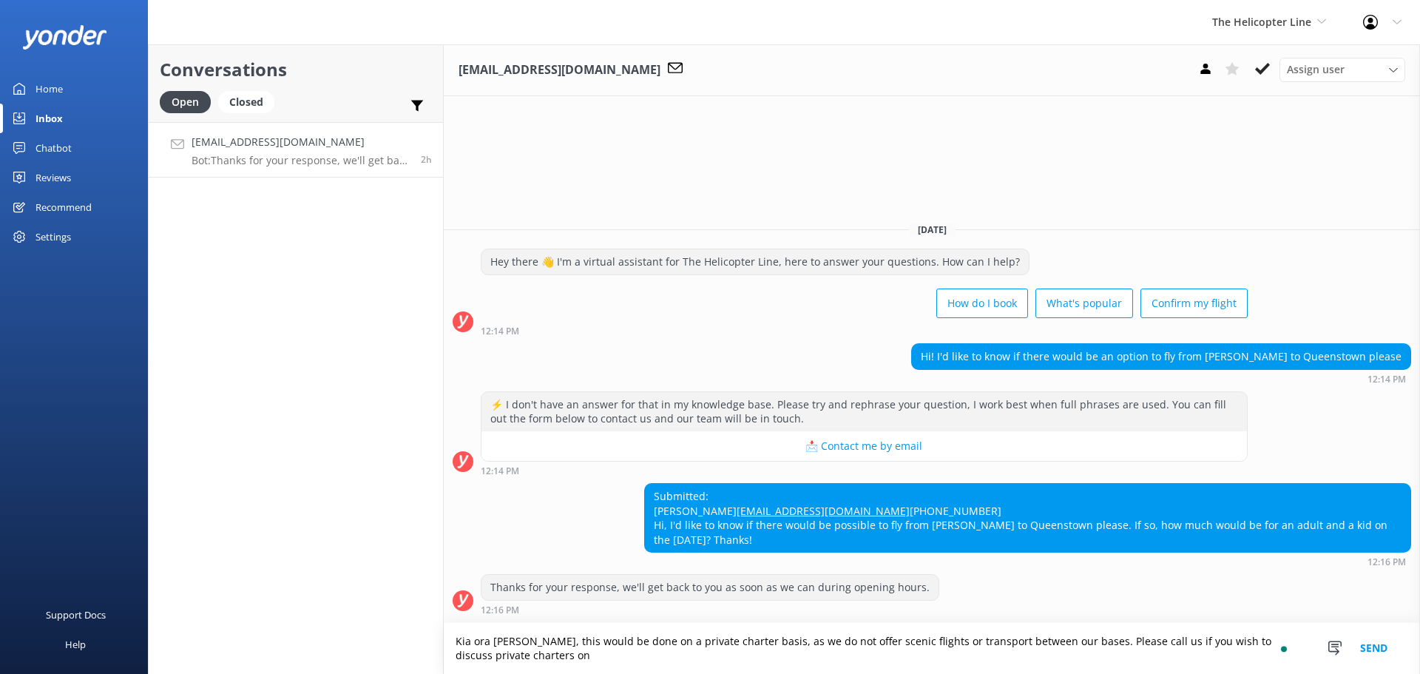
click at [694, 664] on textarea "Kia ora Irene, this would be done on a private charter basis, as we do not offe…" at bounding box center [932, 648] width 977 height 51
paste textarea "03 752 0767 0800 807 767 franz@helicopter.co.nz"
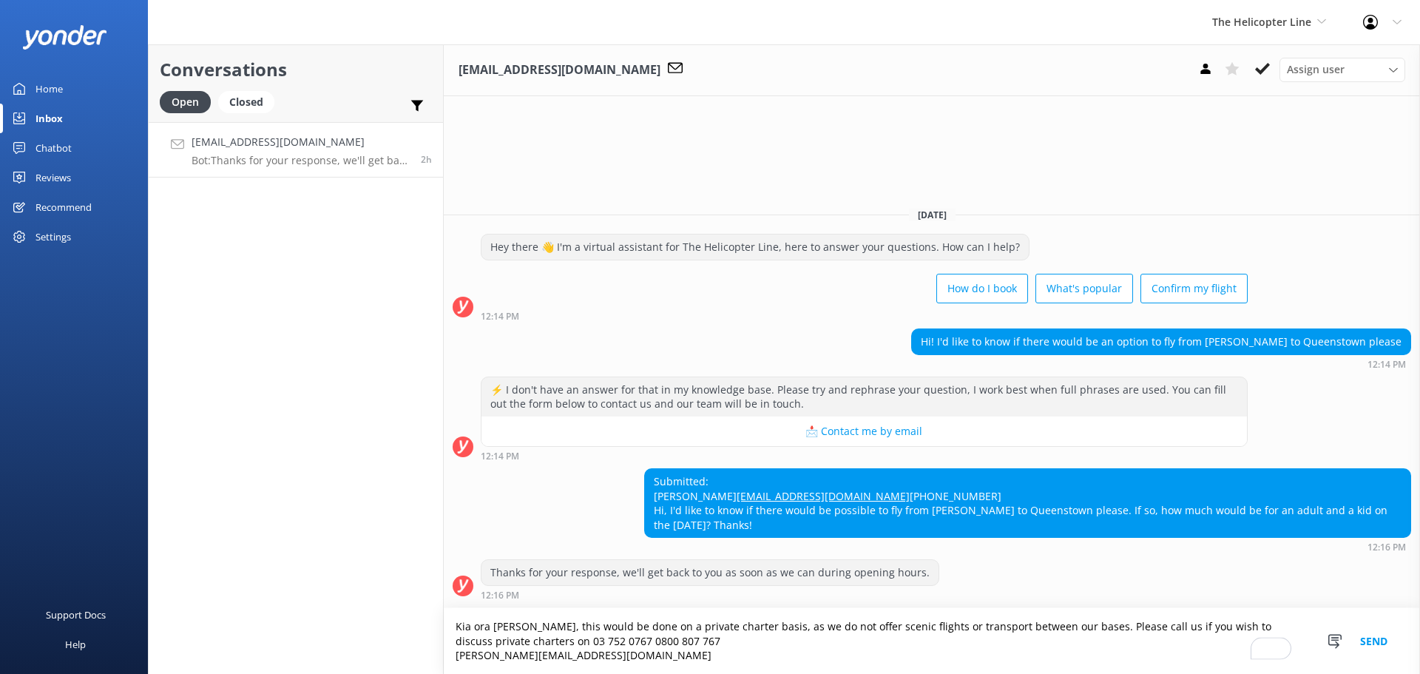
click at [573, 640] on textarea "Kia ora Irene, this would be done on a private charter basis, as we do not offe…" at bounding box center [932, 641] width 977 height 66
click at [678, 645] on textarea "Kia ora Irene, this would be done on a private charter basis, as we do not offe…" at bounding box center [932, 641] width 977 height 66
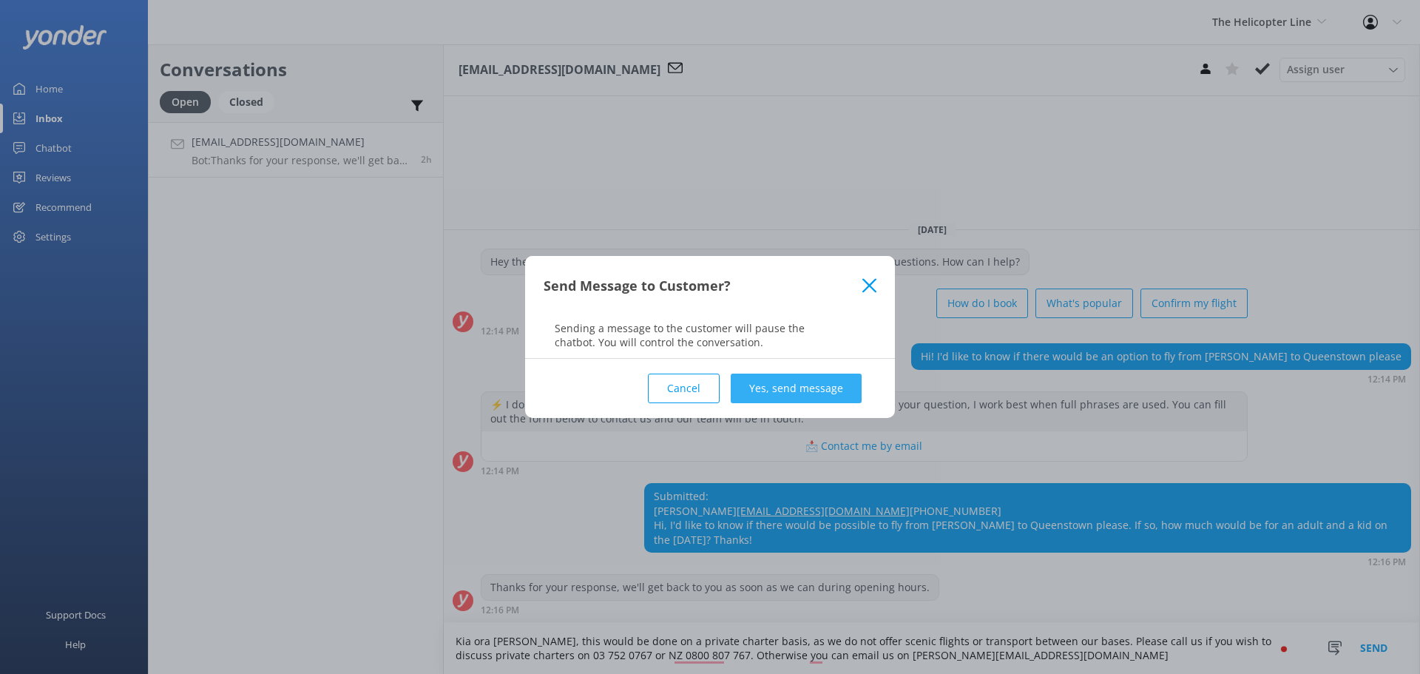
type textarea "Kia ora Irene, this would be done on a private charter basis, as we do not offe…"
click at [777, 386] on button "Yes, send message" at bounding box center [796, 389] width 131 height 30
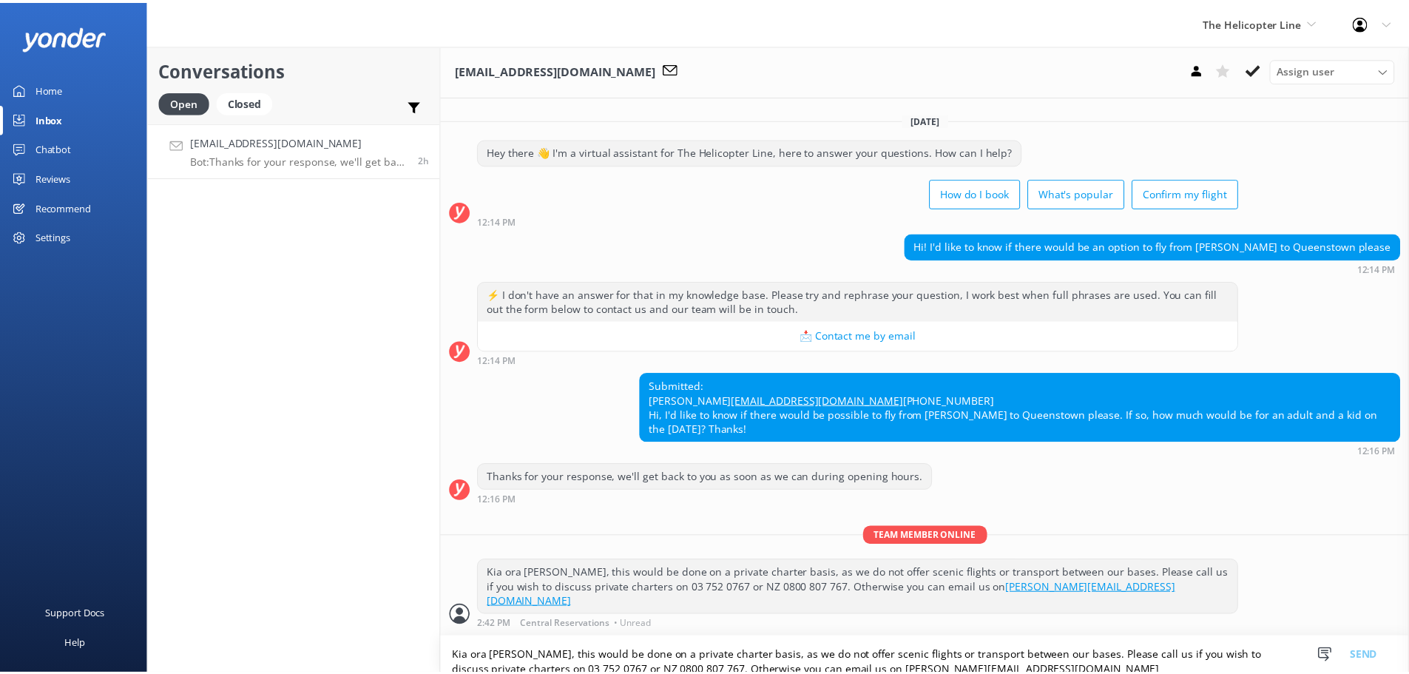
scroll to position [11, 0]
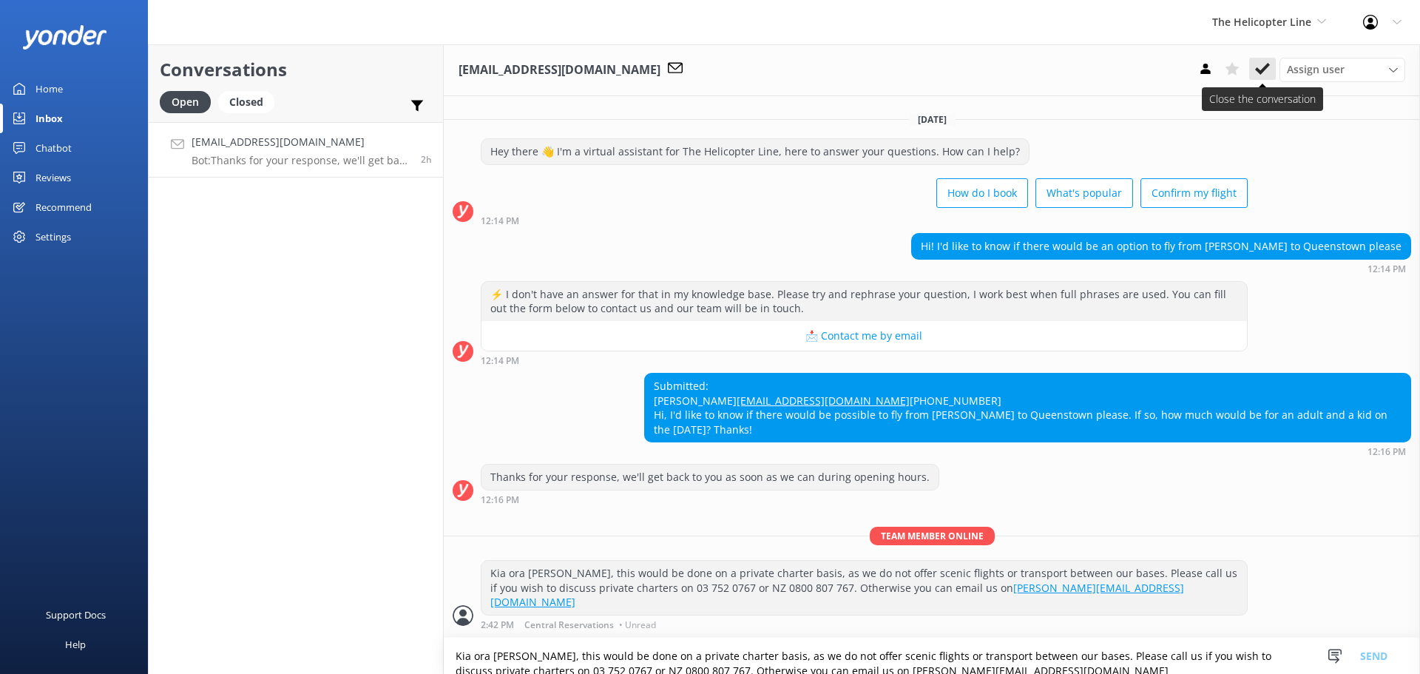
click at [1265, 65] on icon at bounding box center [1262, 68] width 15 height 15
click at [1263, 26] on span "The Helicopter Line" at bounding box center [1261, 22] width 99 height 14
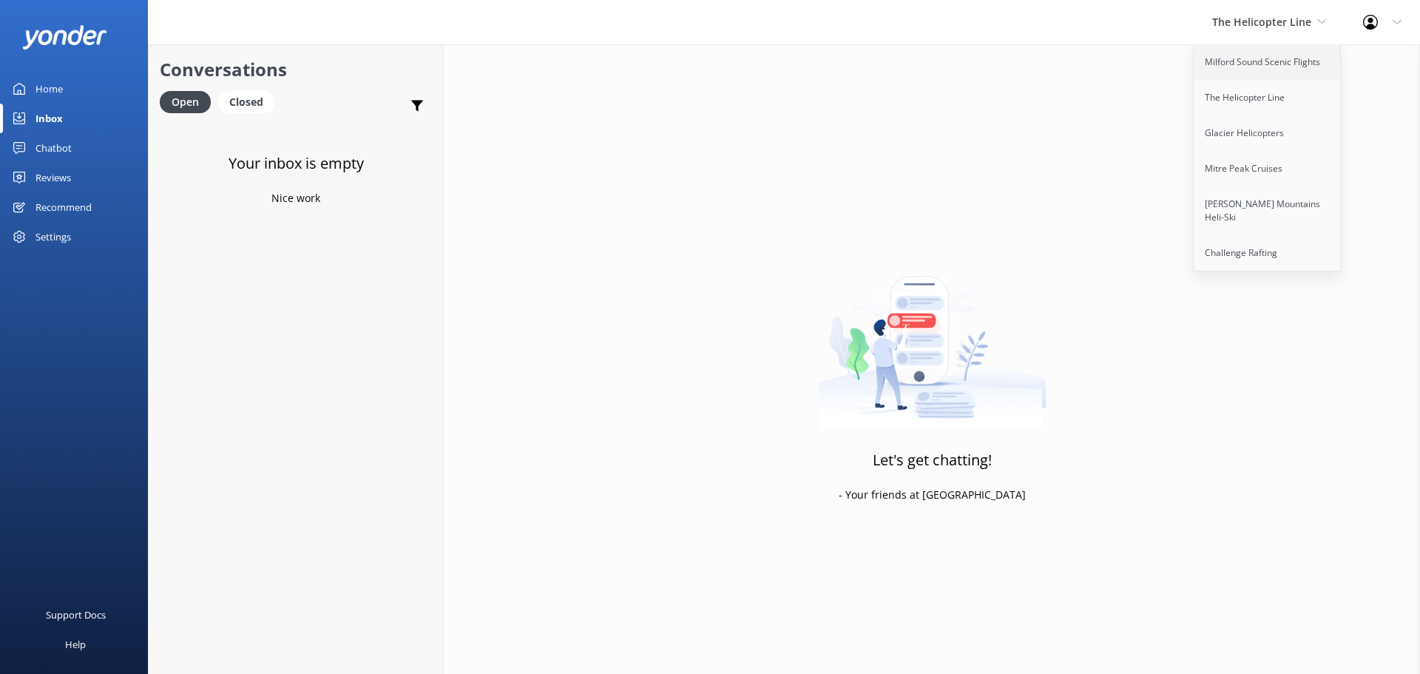
click at [1249, 55] on link "Milford Sound Scenic Flights" at bounding box center [1268, 62] width 148 height 36
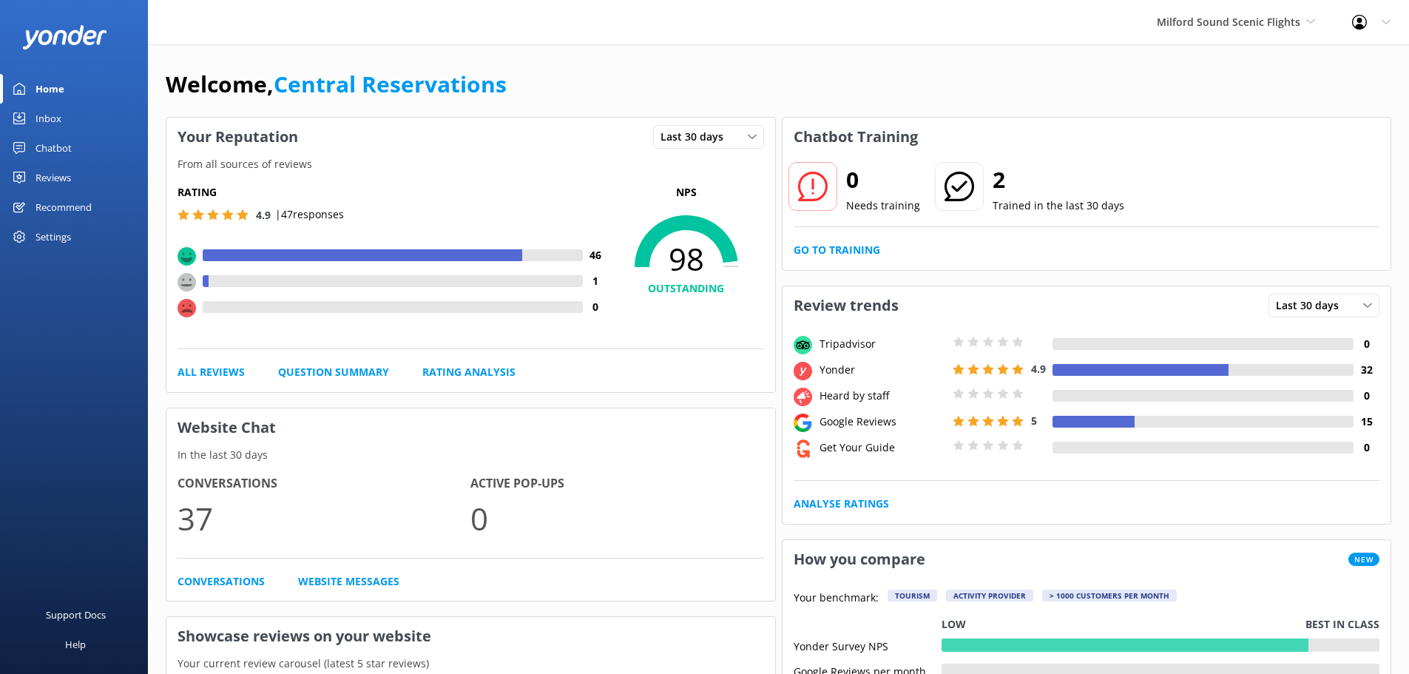
click at [48, 109] on div "Inbox" at bounding box center [49, 119] width 26 height 30
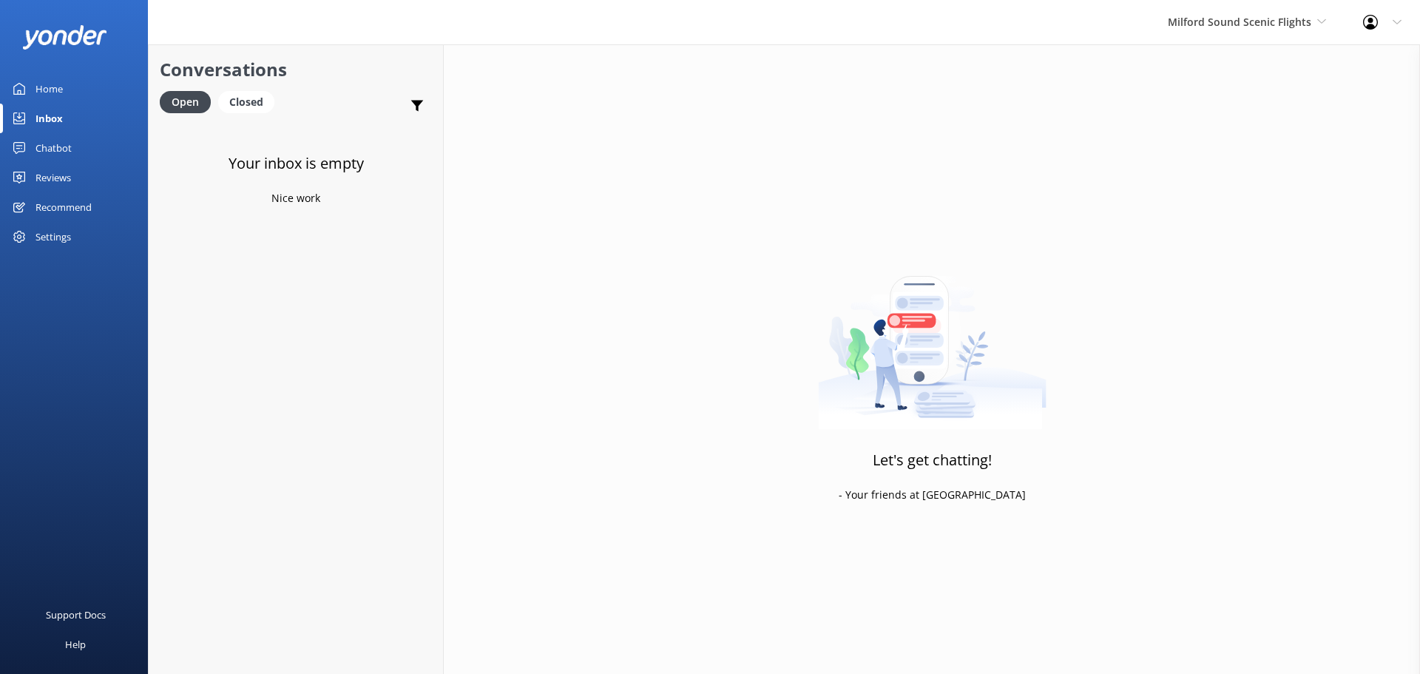
click at [1190, 35] on div "Milford Sound Scenic Flights [GEOGRAPHIC_DATA] Scenic Flights The Helicopter Li…" at bounding box center [1247, 22] width 195 height 44
click at [1190, 88] on link "The Helicopter Line" at bounding box center [1224, 98] width 148 height 36
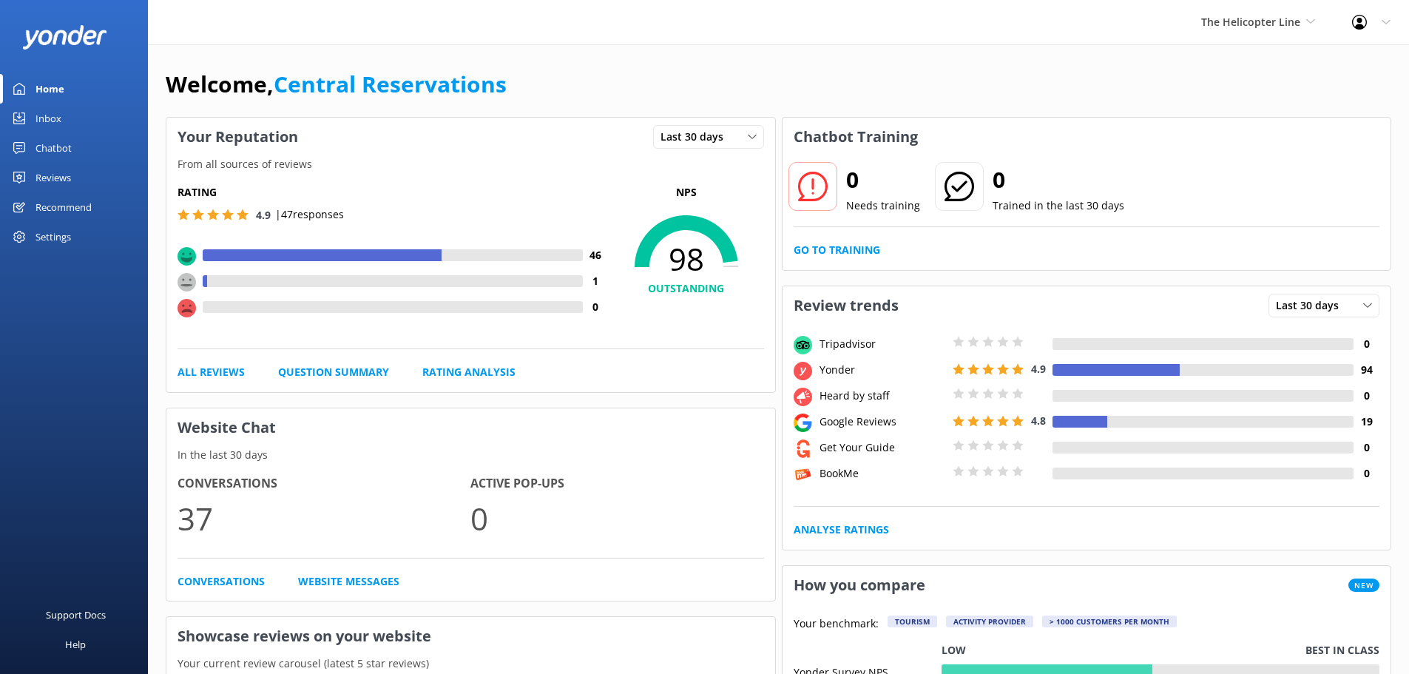
click at [64, 116] on link "Inbox" at bounding box center [74, 119] width 148 height 30
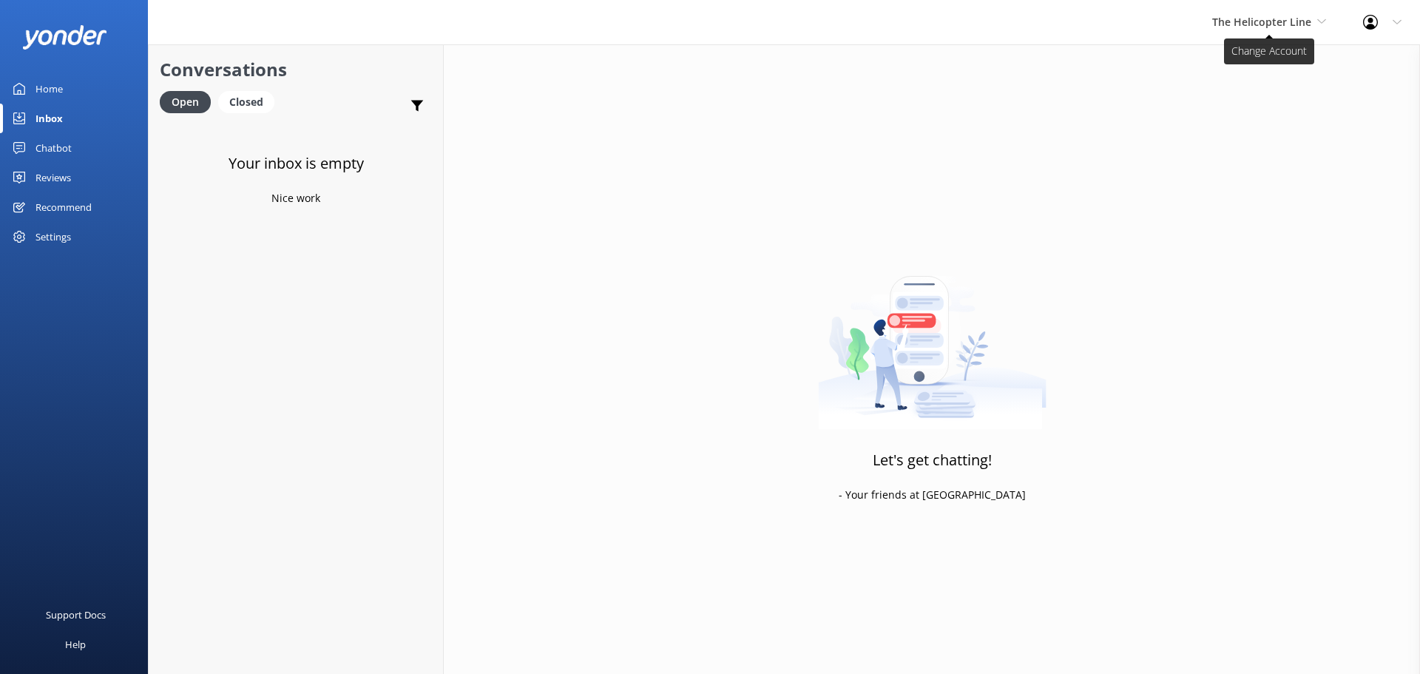
click at [1235, 14] on span "The Helicopter Line" at bounding box center [1269, 22] width 114 height 16
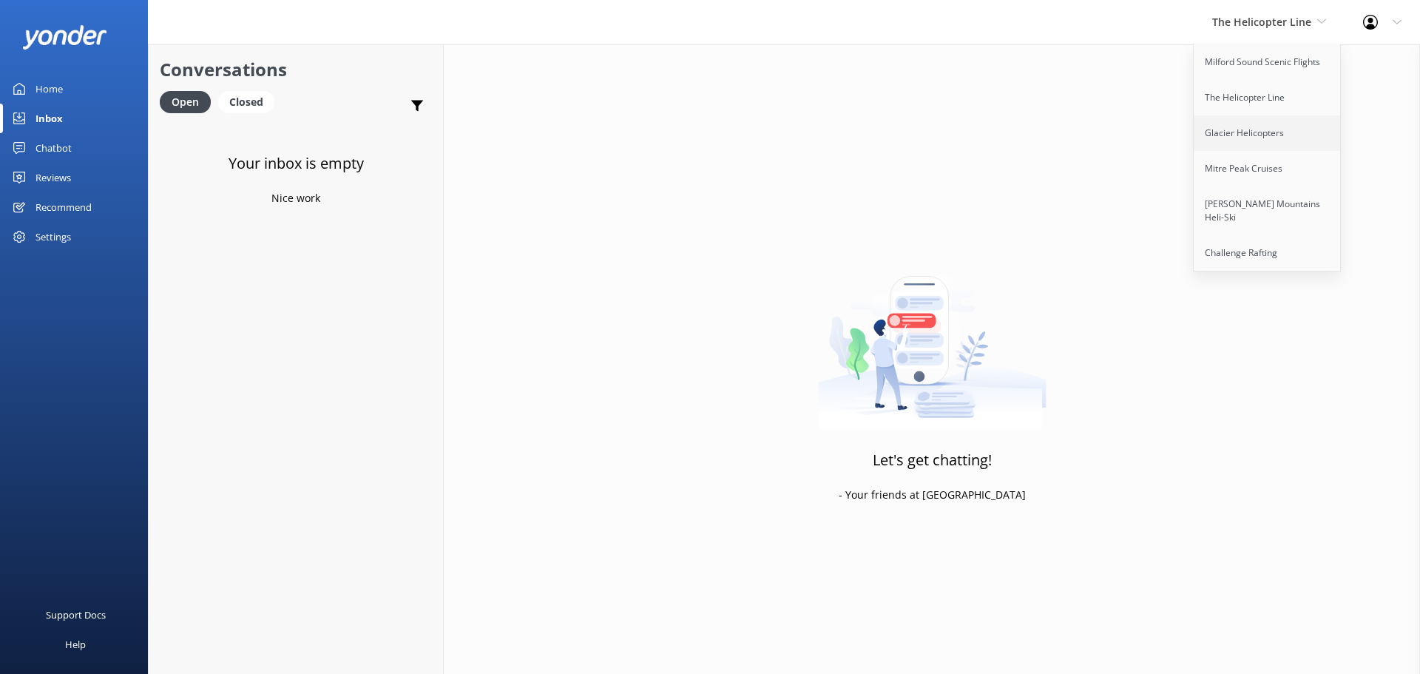
click at [1221, 128] on link "Glacier Helicopters" at bounding box center [1268, 133] width 148 height 36
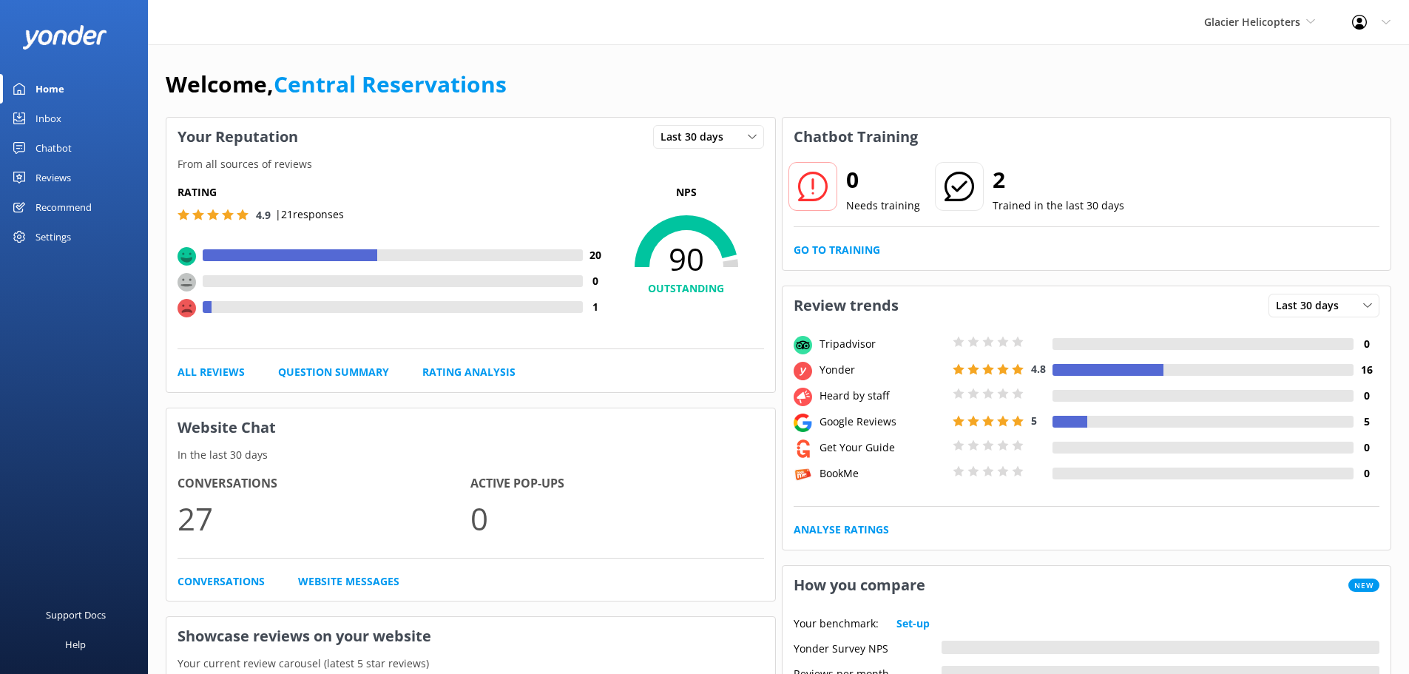
click at [41, 120] on div "Inbox" at bounding box center [49, 119] width 26 height 30
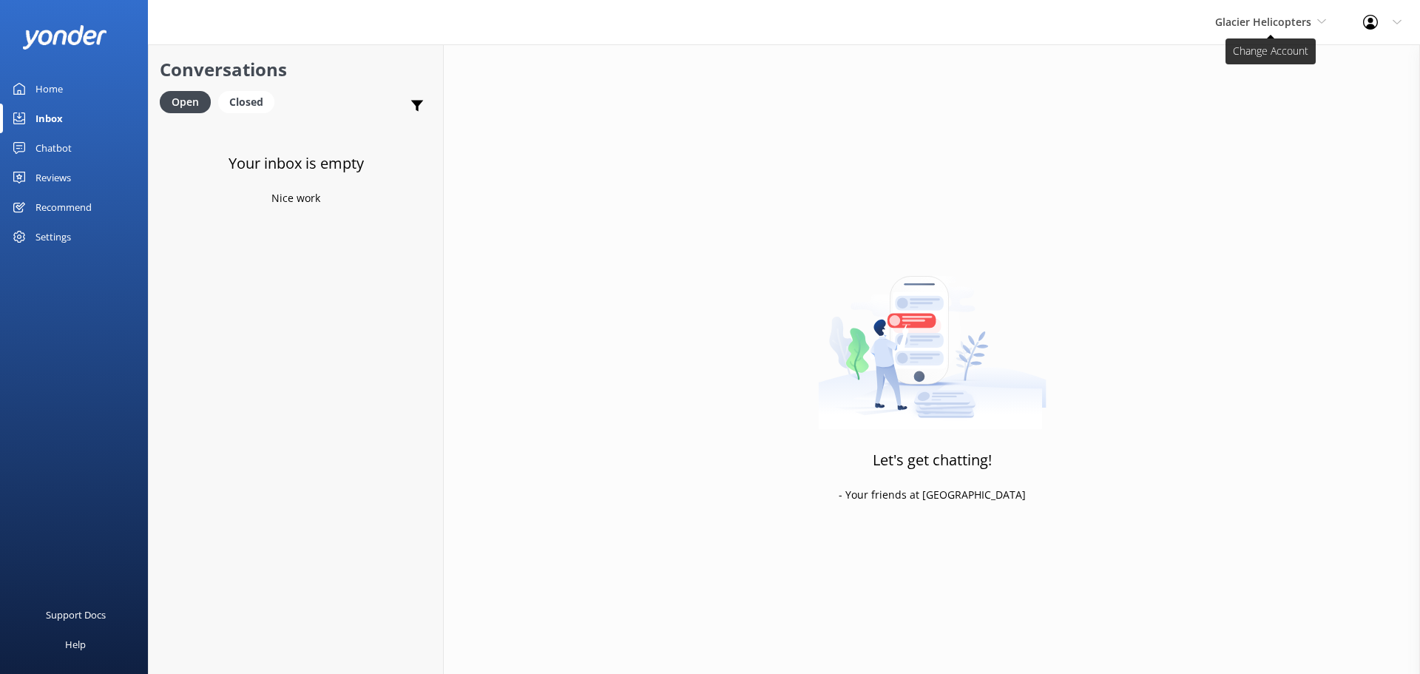
click at [1289, 16] on span "Glacier Helicopters" at bounding box center [1263, 22] width 96 height 14
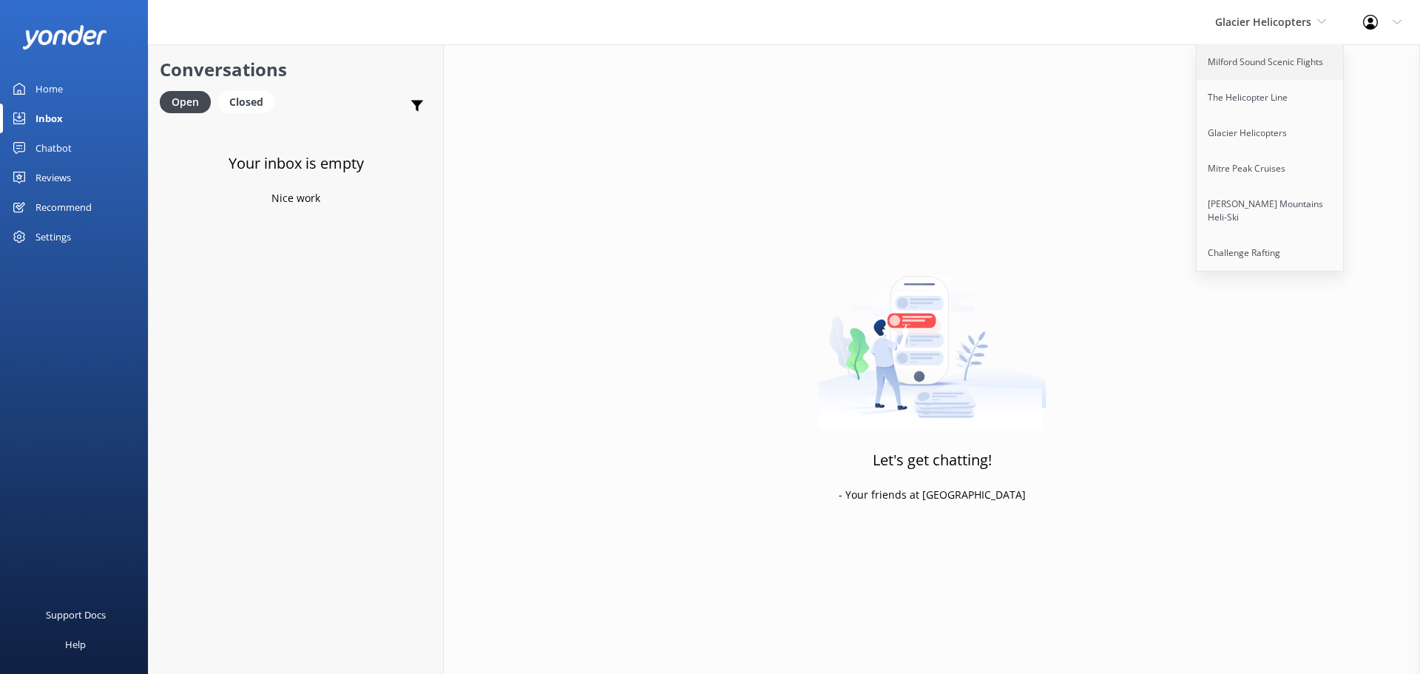
click at [1215, 54] on link "Milford Sound Scenic Flights" at bounding box center [1271, 62] width 148 height 36
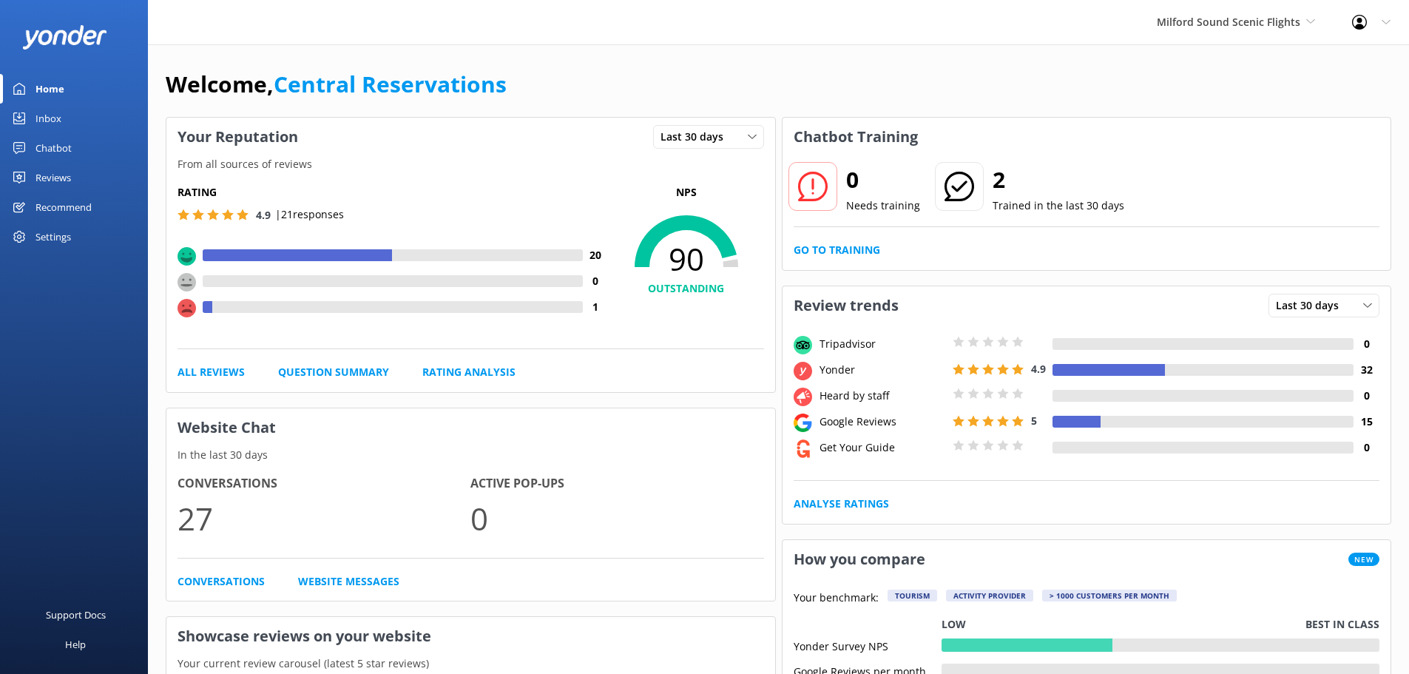
click at [47, 118] on div "Inbox" at bounding box center [49, 119] width 26 height 30
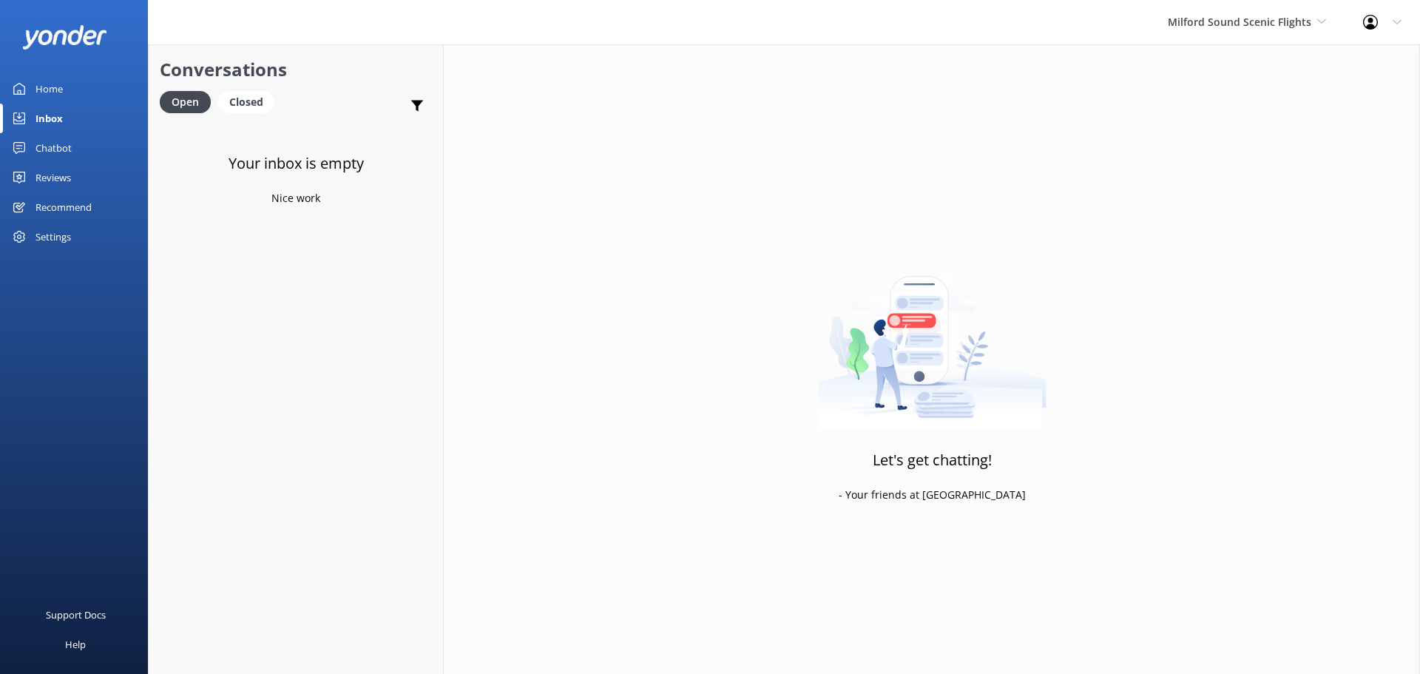
click at [1202, 11] on div "Milford Sound Scenic Flights [GEOGRAPHIC_DATA] Scenic Flights The Helicopter Li…" at bounding box center [1247, 22] width 195 height 44
click at [1241, 99] on link "The Helicopter Line" at bounding box center [1224, 98] width 148 height 36
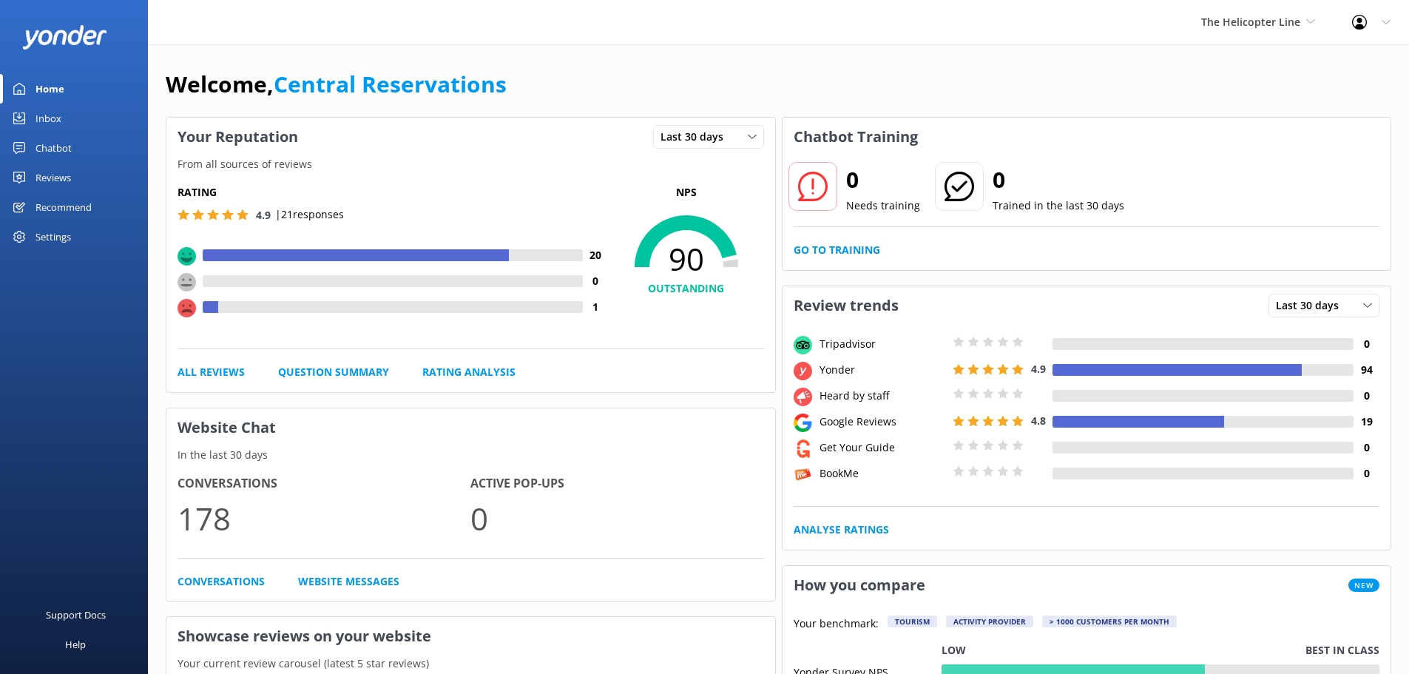
click at [56, 120] on div "Inbox" at bounding box center [49, 119] width 26 height 30
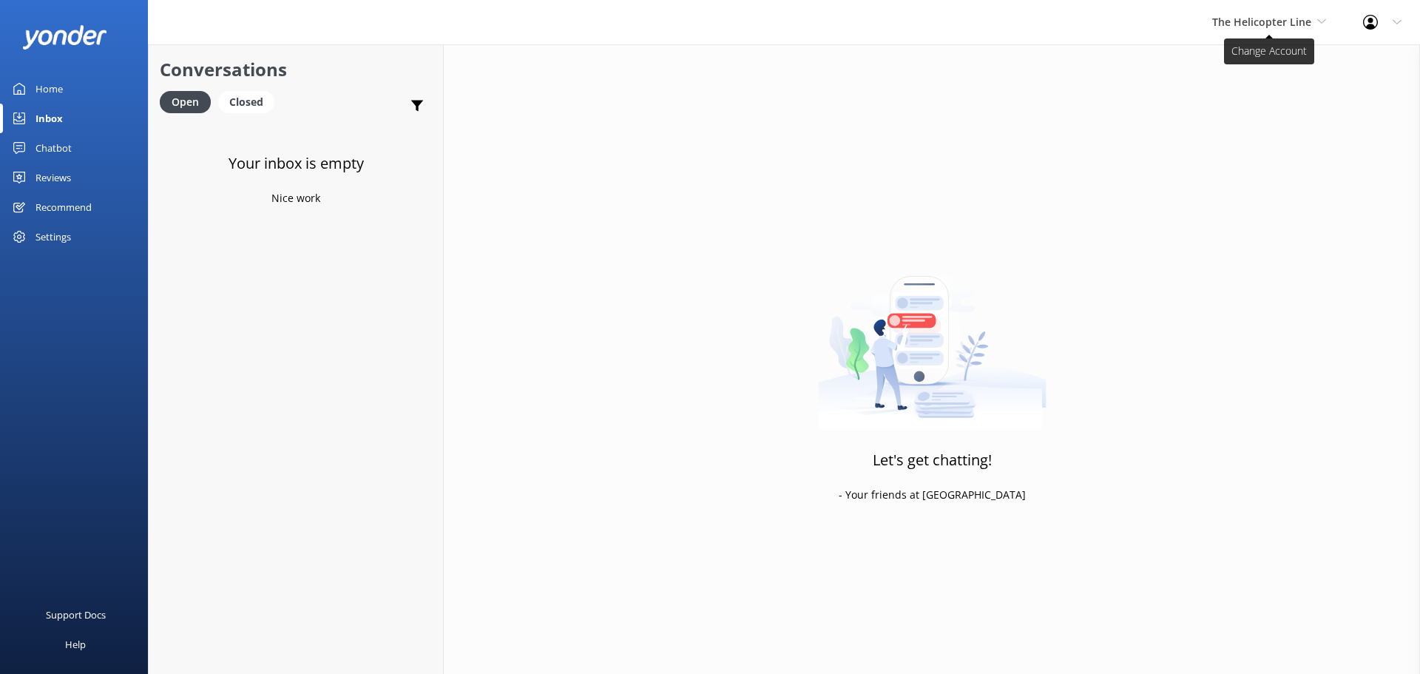
click at [1276, 24] on span "The Helicopter Line" at bounding box center [1261, 22] width 99 height 14
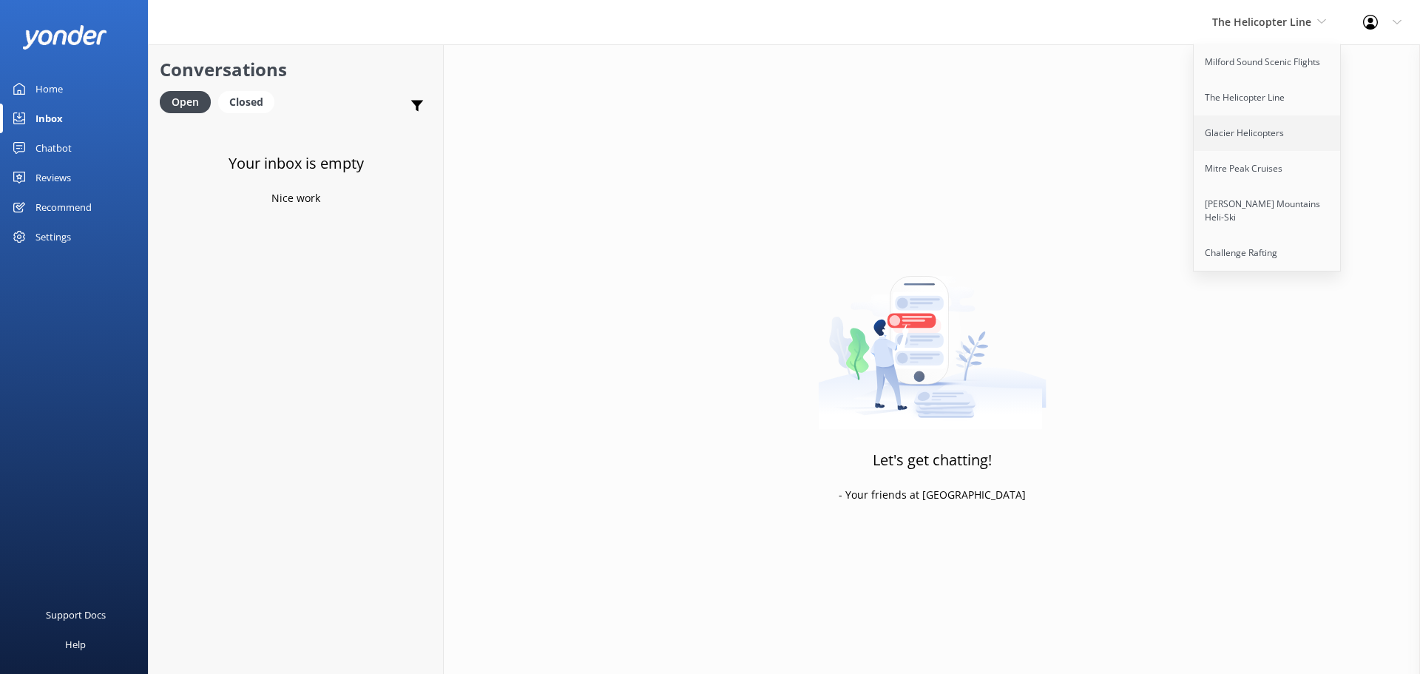
click at [1263, 132] on link "Glacier Helicopters" at bounding box center [1268, 133] width 148 height 36
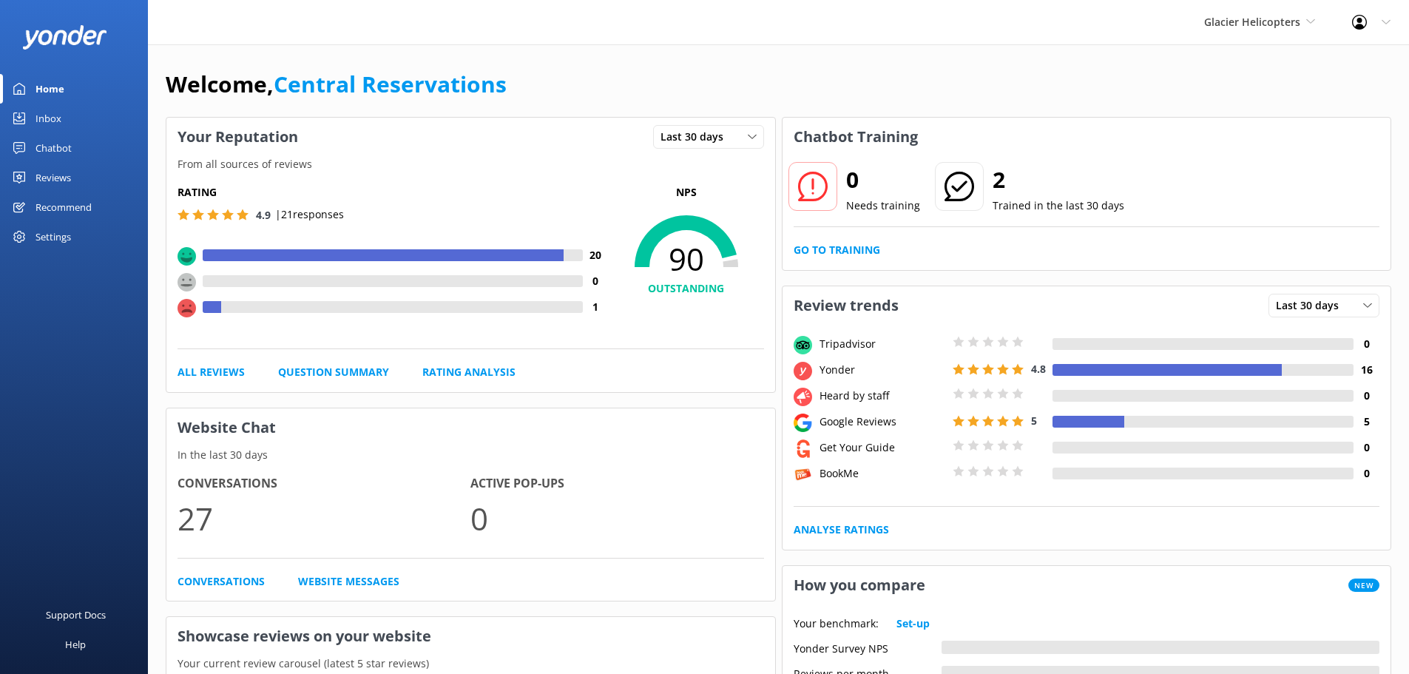
click at [1161, 12] on div "Glacier Helicopters Milford Sound Scenic Flights The Helicopter Line Glacier He…" at bounding box center [704, 22] width 1409 height 44
click at [900, 82] on div "Welcome, Central Reservations" at bounding box center [779, 92] width 1226 height 50
click at [60, 115] on div "Inbox" at bounding box center [49, 119] width 26 height 30
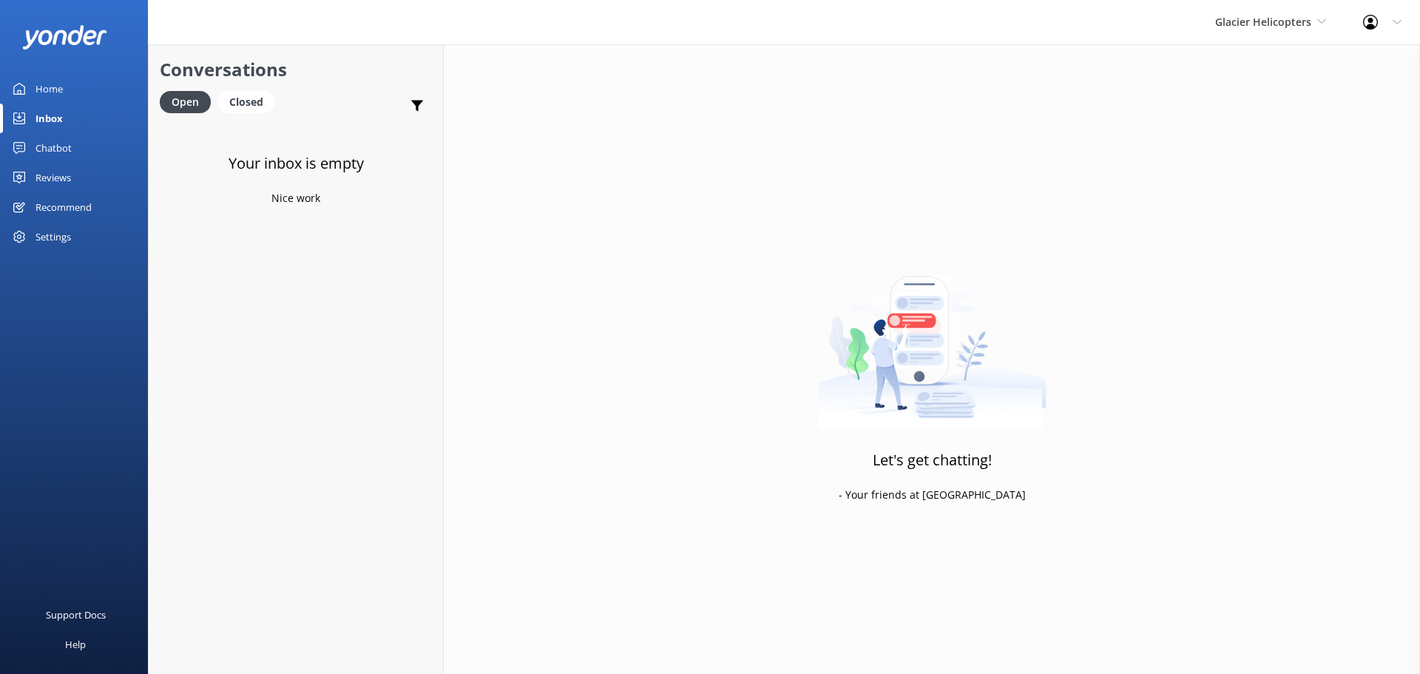
click at [63, 126] on link "Inbox" at bounding box center [74, 119] width 148 height 30
click at [1295, 22] on span "Glacier Helicopters" at bounding box center [1263, 22] width 96 height 14
click at [1292, 59] on link "Milford Sound Scenic Flights" at bounding box center [1271, 62] width 148 height 36
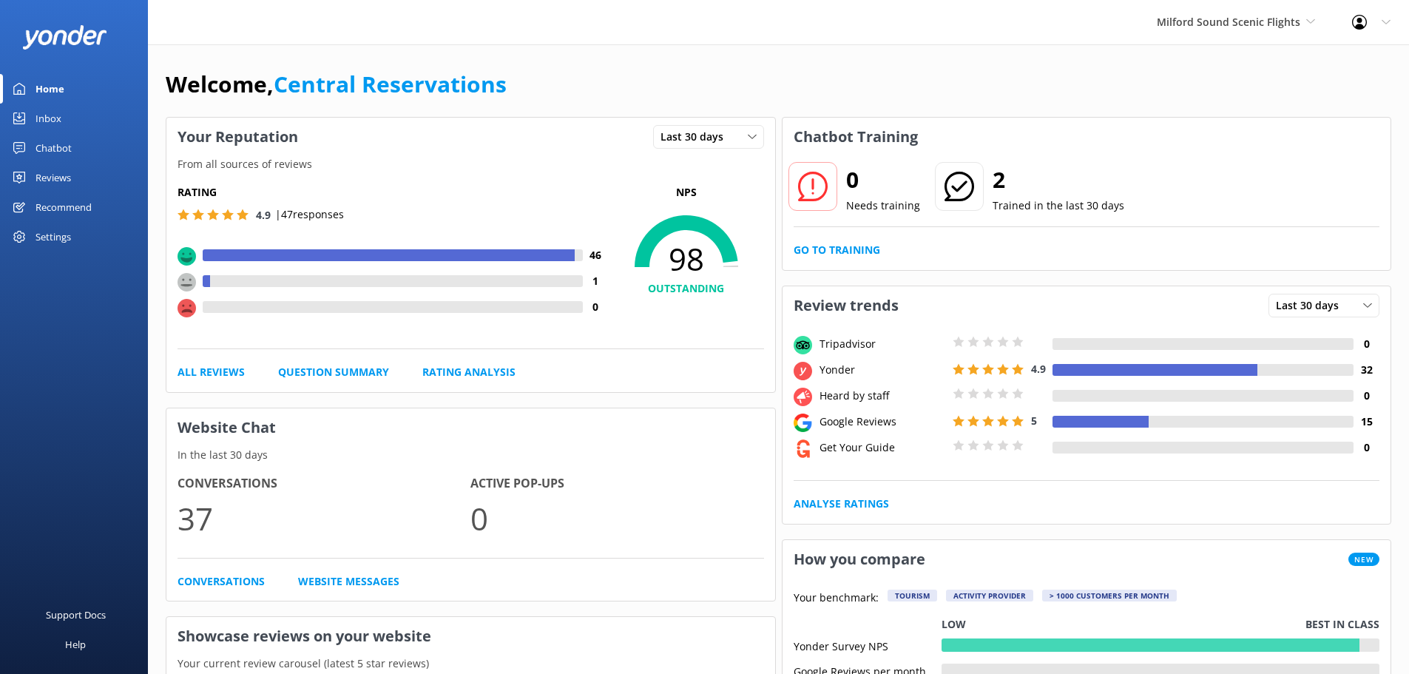
click at [49, 130] on div "Inbox" at bounding box center [49, 119] width 26 height 30
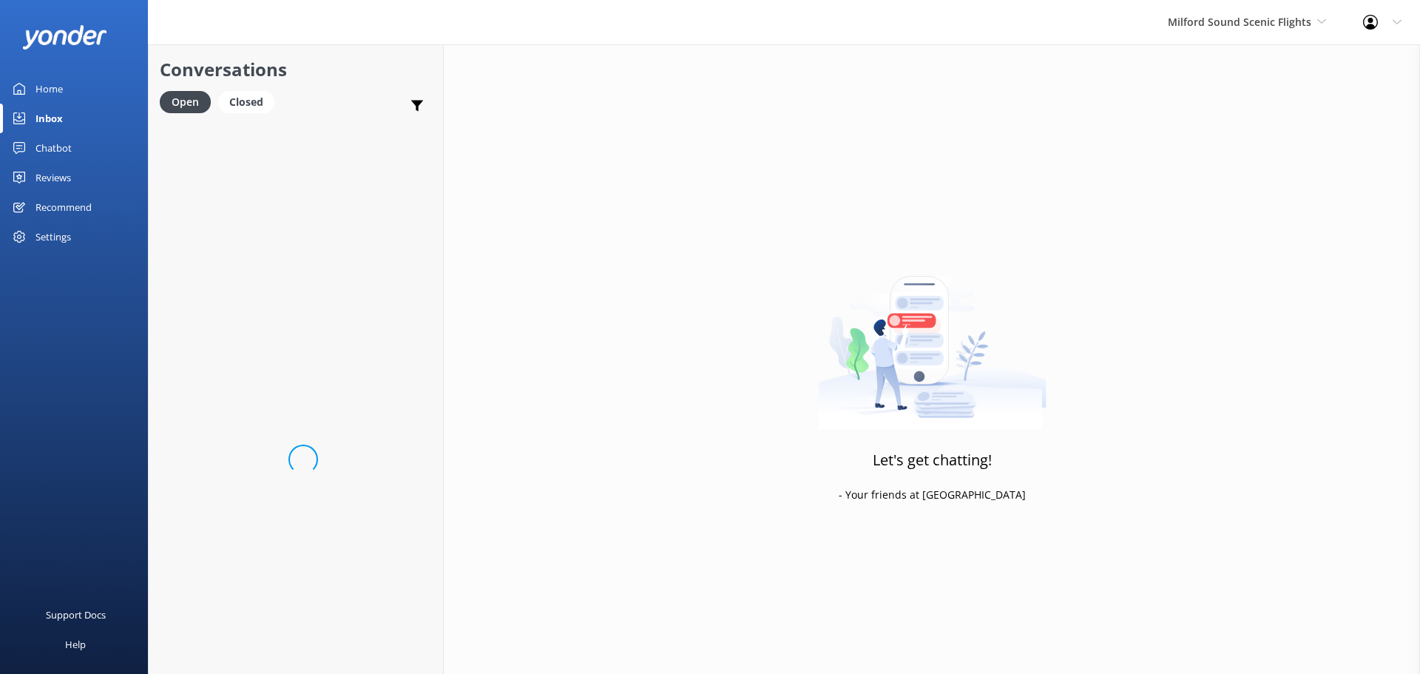
click at [54, 125] on div "Inbox" at bounding box center [49, 119] width 27 height 30
click at [1258, 16] on span "Milford Sound Scenic Flights" at bounding box center [1240, 22] width 144 height 14
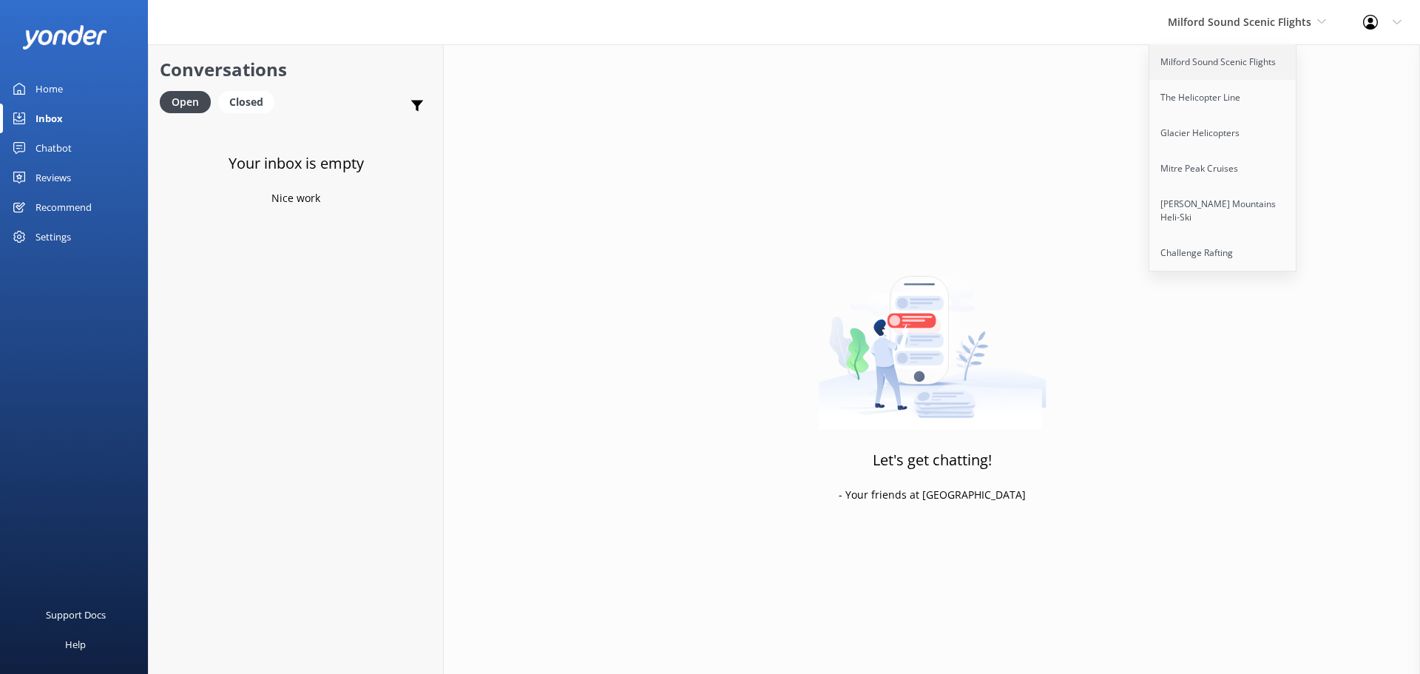
click at [1218, 57] on link "Milford Sound Scenic Flights" at bounding box center [1224, 62] width 148 height 36
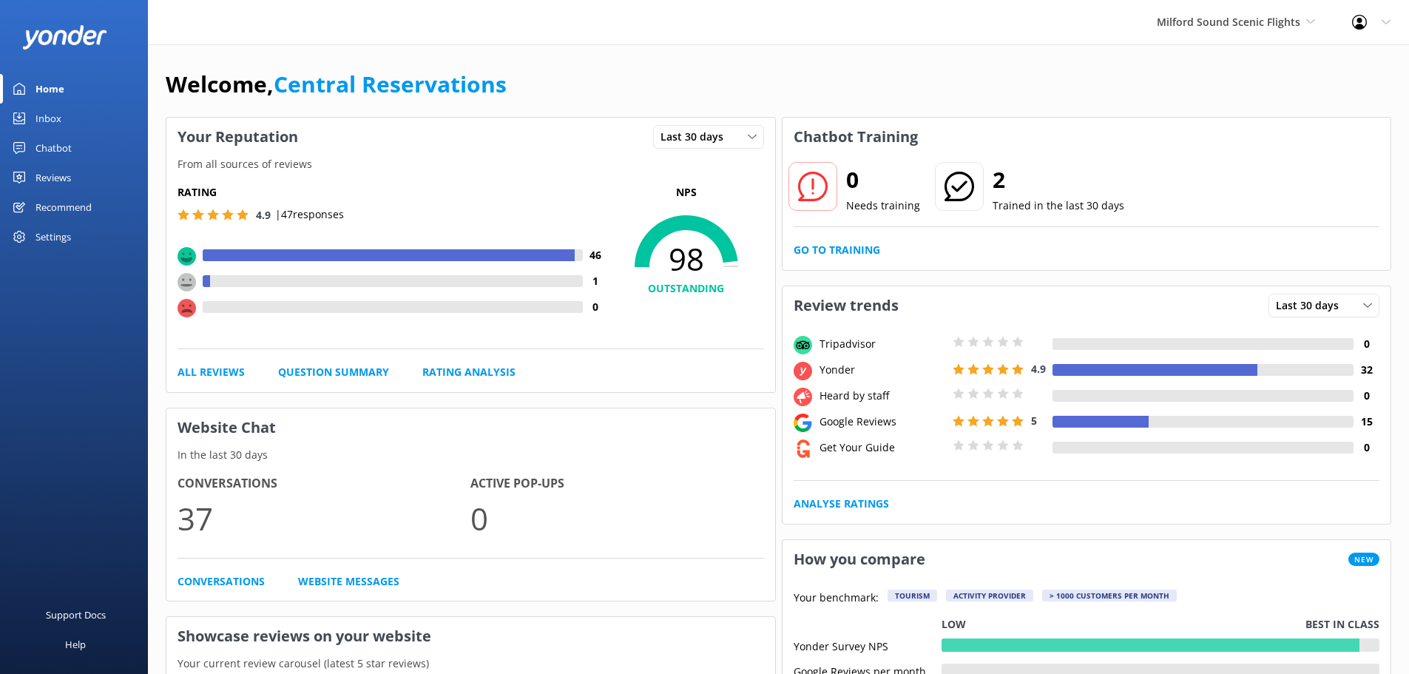
click at [57, 113] on div "Inbox" at bounding box center [49, 119] width 26 height 30
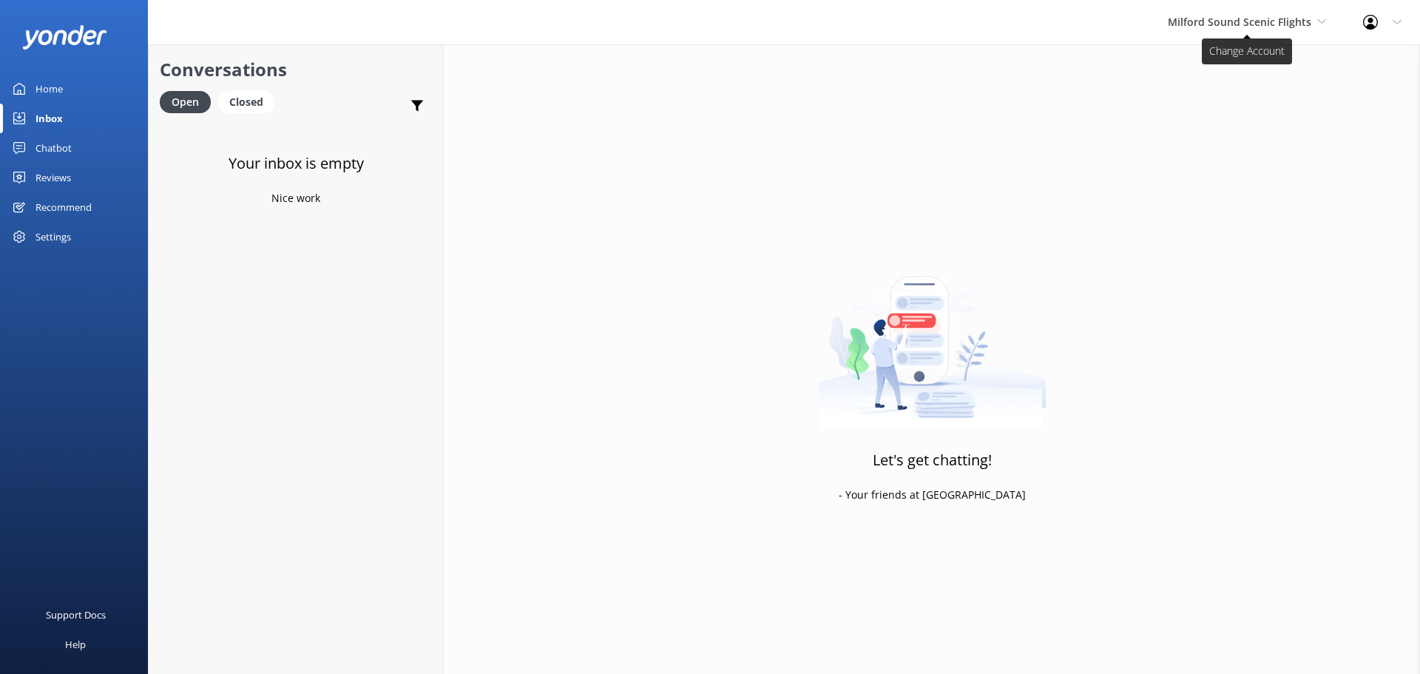
click at [1278, 24] on span "Milford Sound Scenic Flights" at bounding box center [1240, 22] width 144 height 14
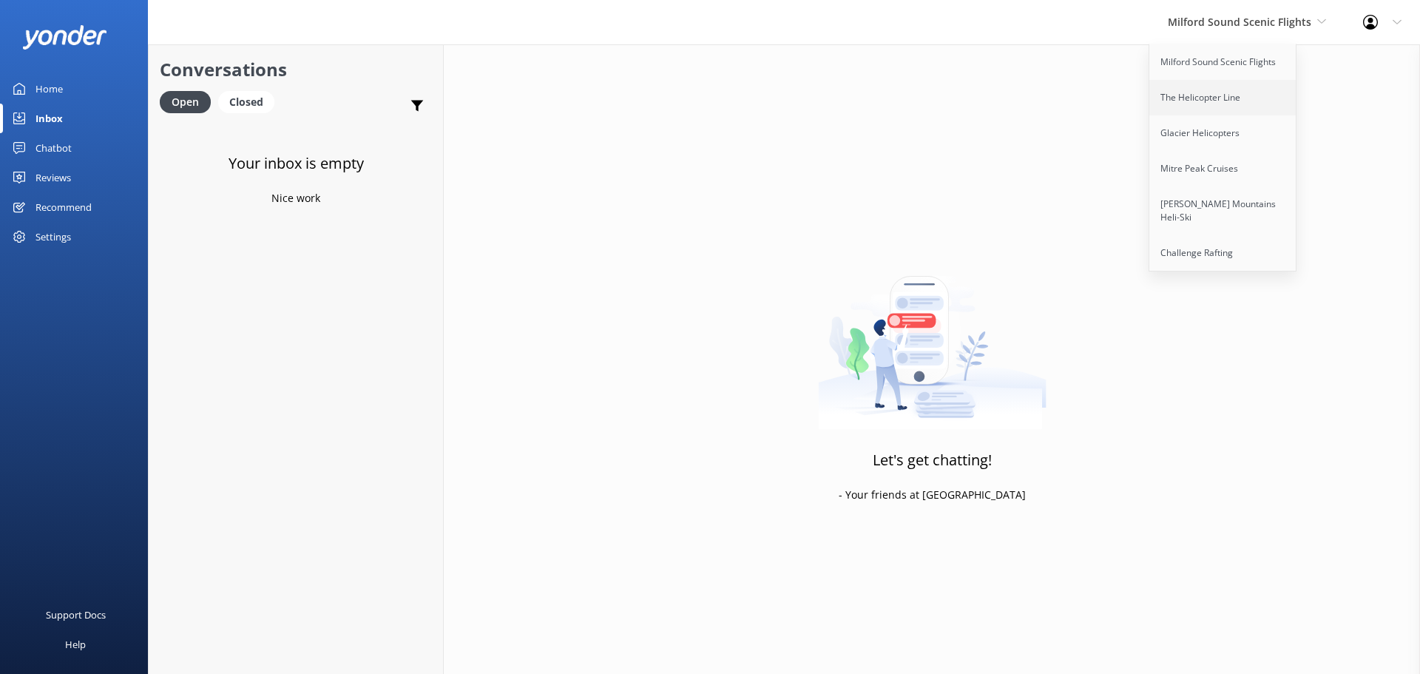
click at [1221, 98] on link "The Helicopter Line" at bounding box center [1224, 98] width 148 height 36
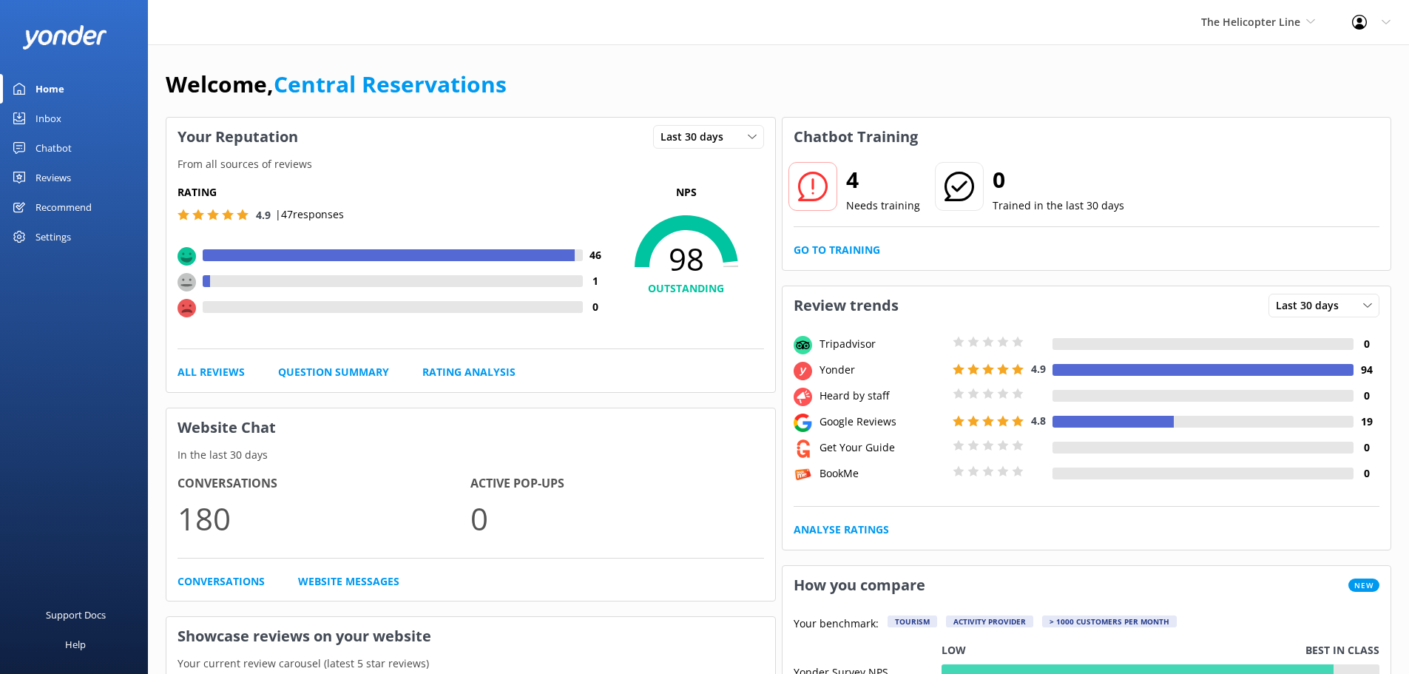
click at [53, 118] on div "Inbox" at bounding box center [49, 119] width 26 height 30
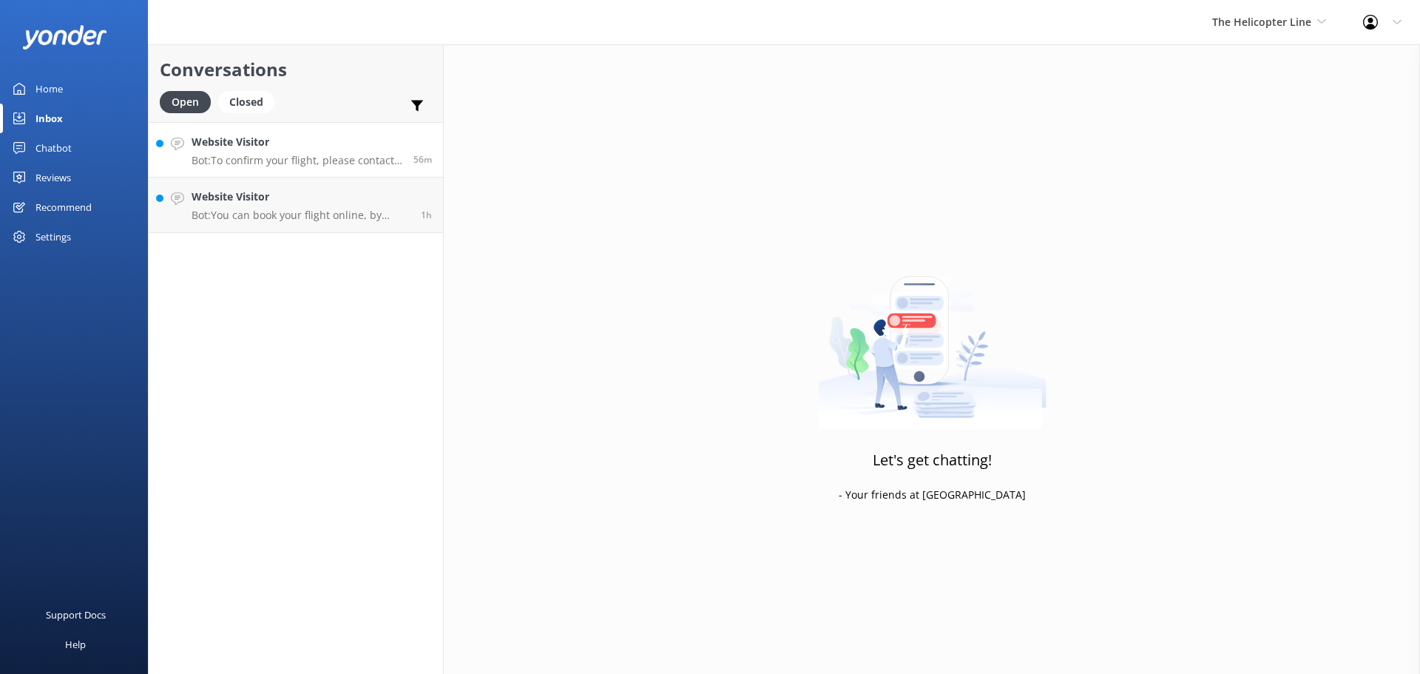
click at [314, 135] on h4 "Website Visitor" at bounding box center [297, 142] width 211 height 16
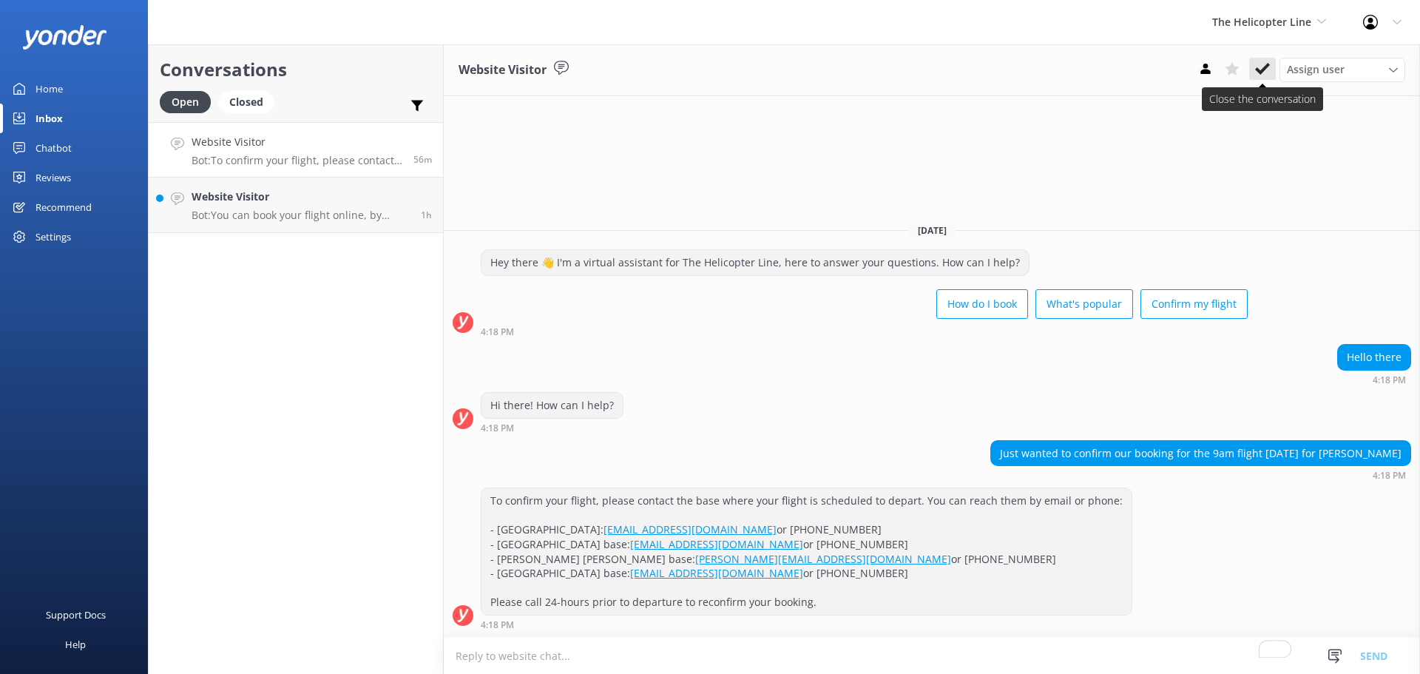
click at [1259, 62] on icon at bounding box center [1262, 68] width 15 height 15
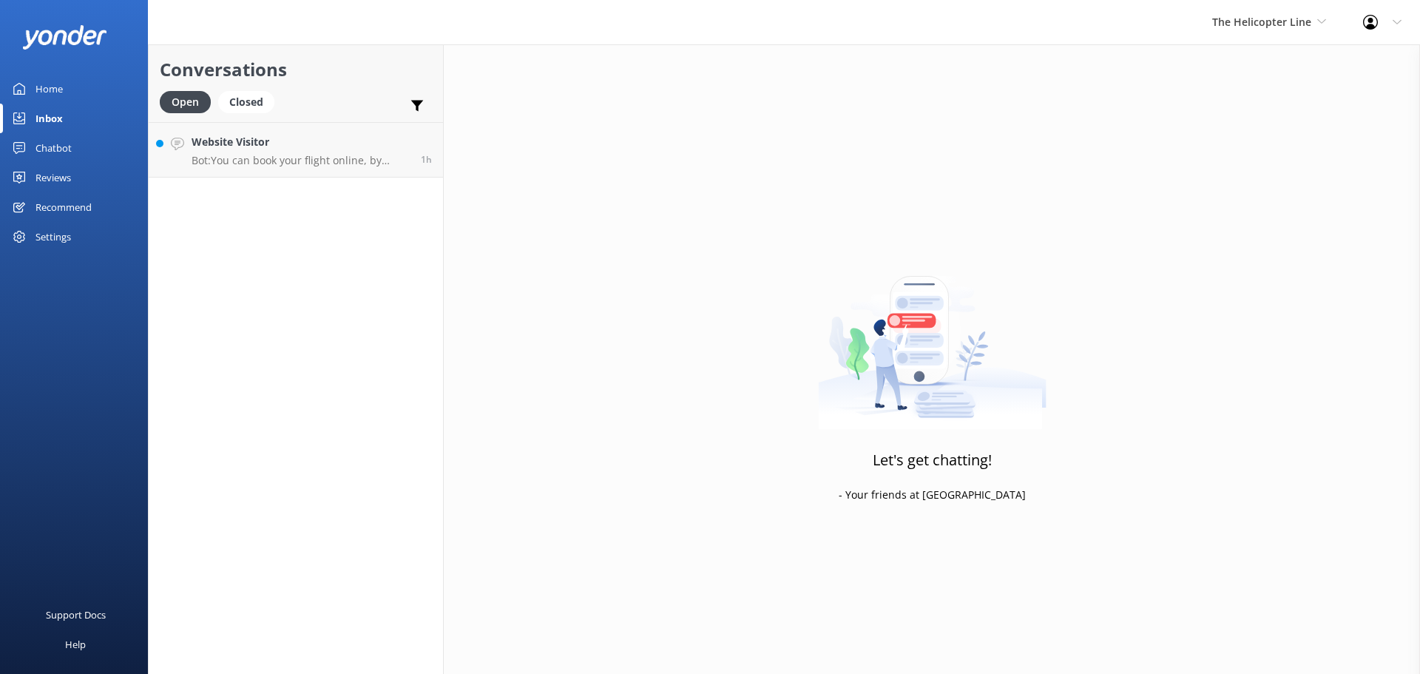
click at [273, 138] on h4 "Website Visitor" at bounding box center [301, 142] width 218 height 16
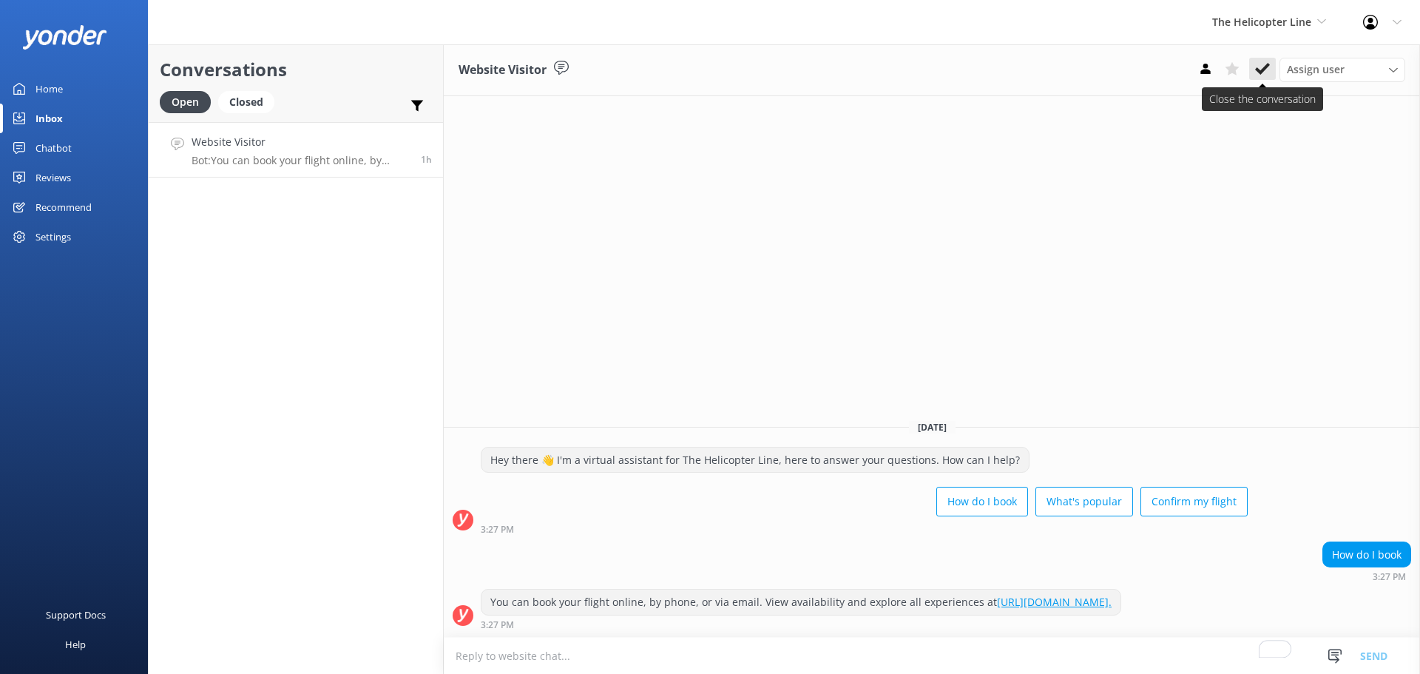
click at [1258, 70] on use at bounding box center [1262, 69] width 15 height 12
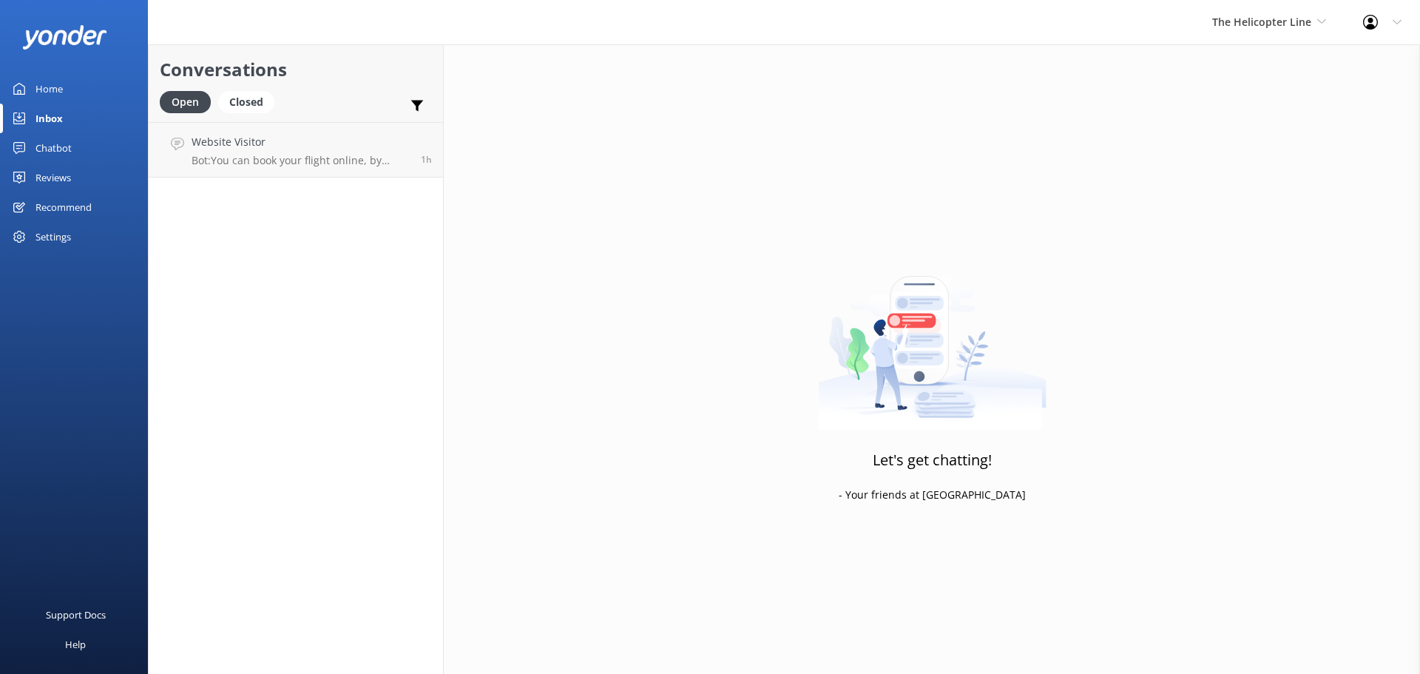
click at [1284, 5] on div "The Helicopter Line Milford Sound Scenic Flights The Helicopter Line Glacier He…" at bounding box center [1269, 22] width 151 height 44
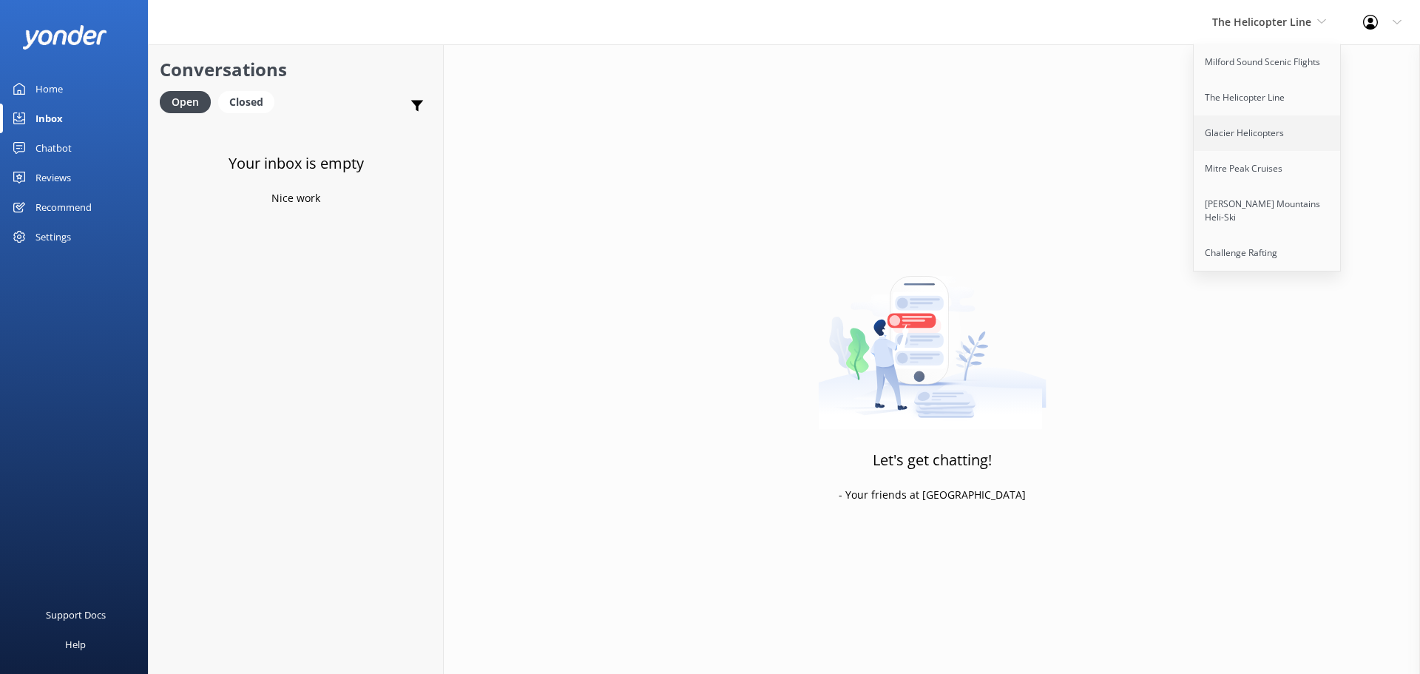
click at [1231, 131] on link "Glacier Helicopters" at bounding box center [1268, 133] width 148 height 36
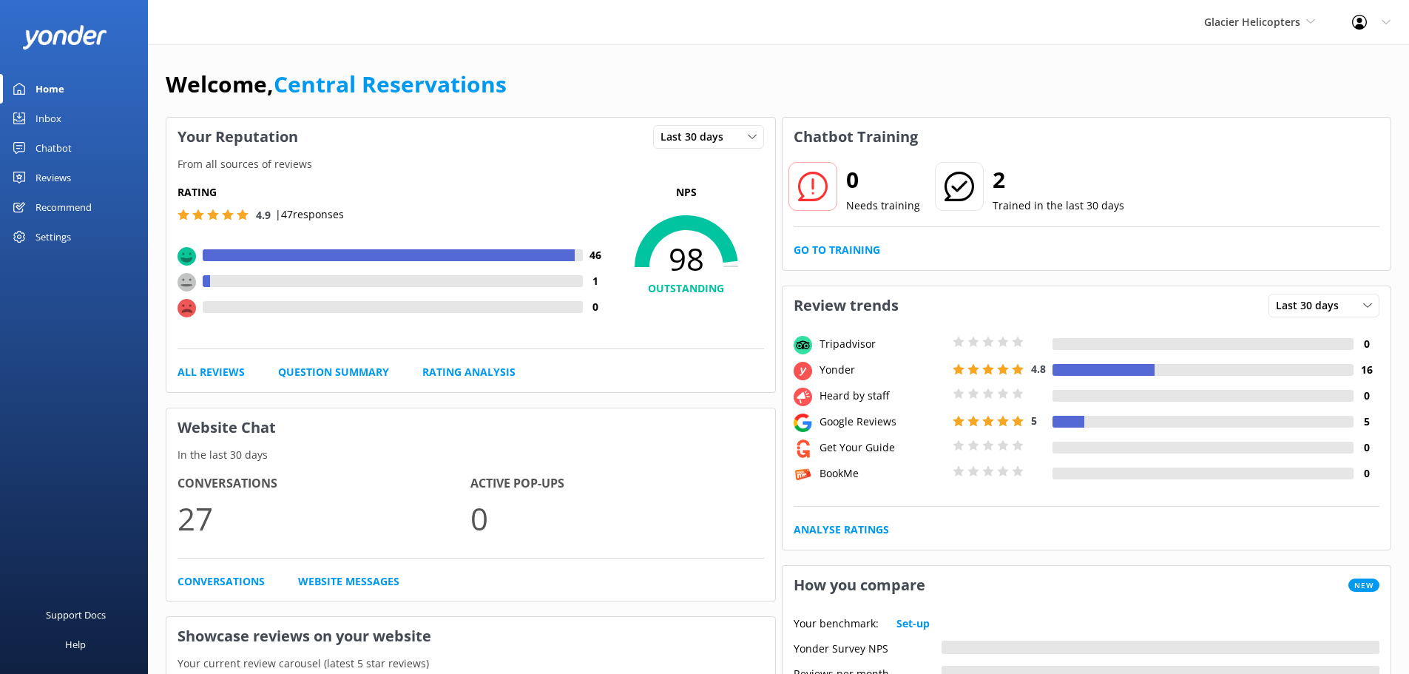
click at [66, 117] on link "Inbox" at bounding box center [74, 119] width 148 height 30
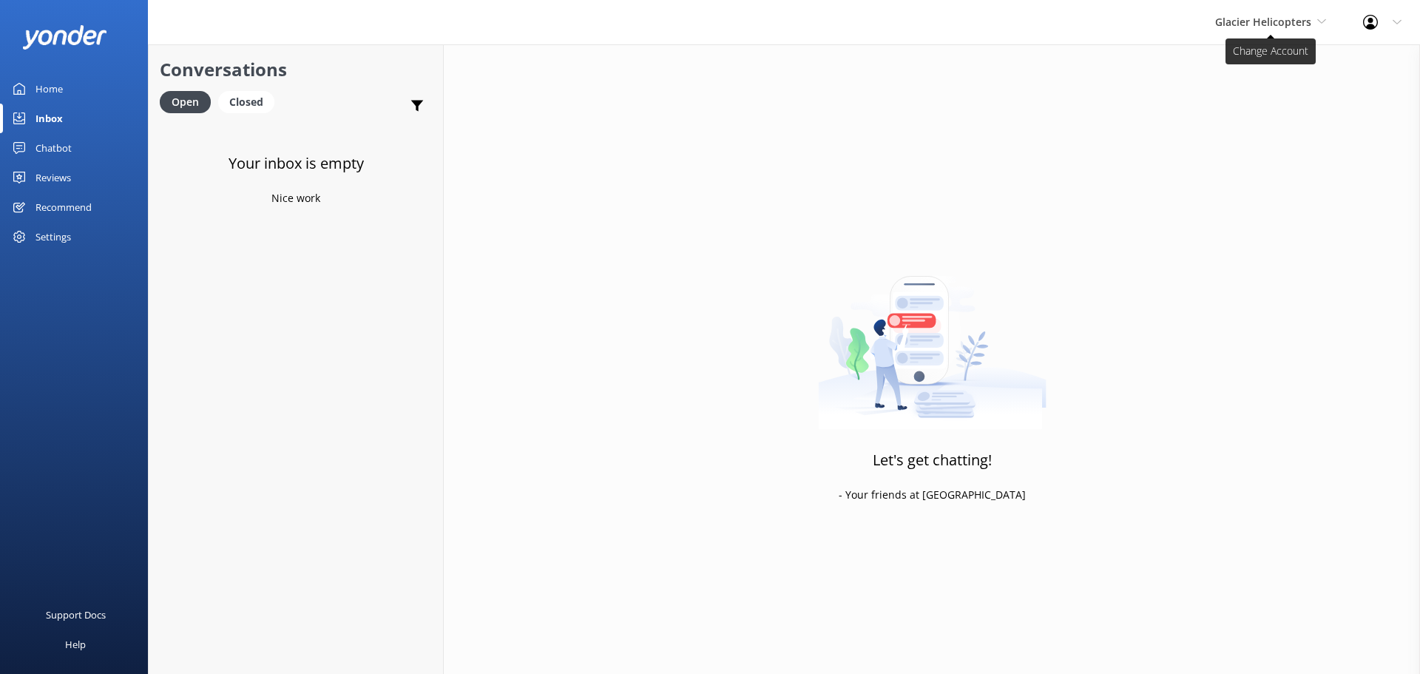
click at [1291, 20] on span "Glacier Helicopters" at bounding box center [1263, 22] width 96 height 14
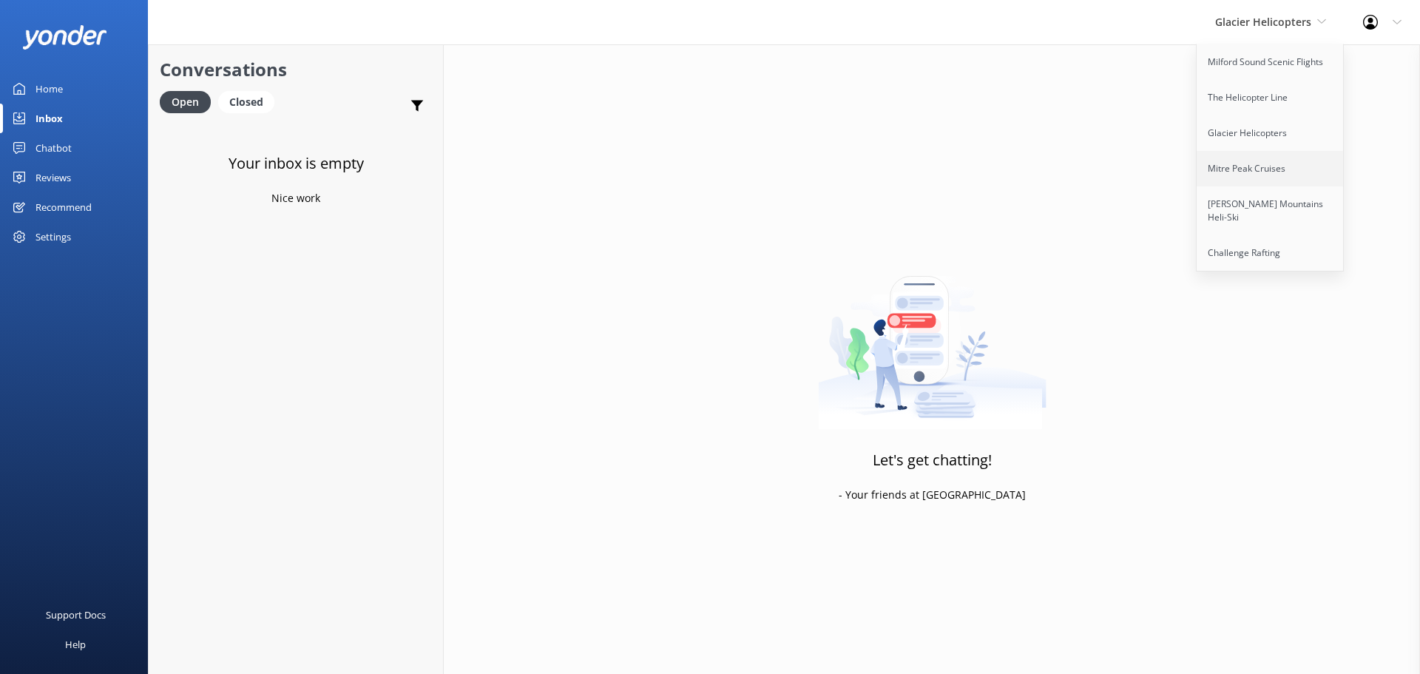
click at [1269, 171] on link "Mitre Peak Cruises" at bounding box center [1271, 169] width 148 height 36
